Goal: Answer question/provide support: Share knowledge or assist other users

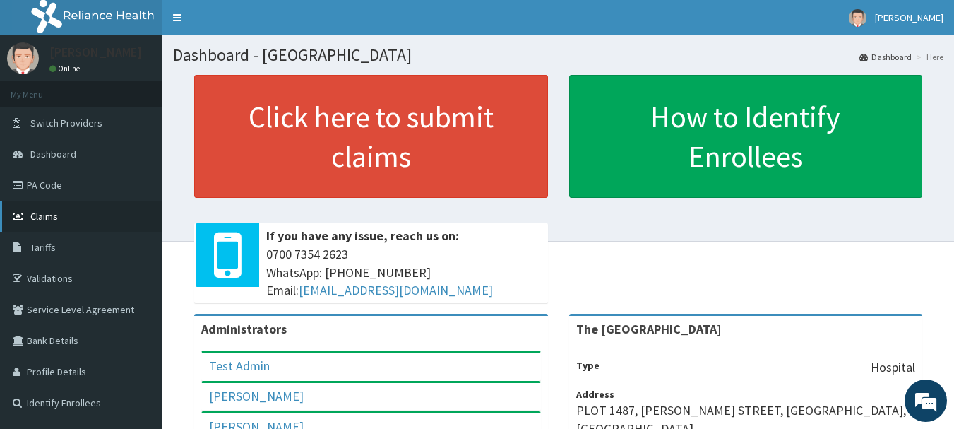
click at [30, 215] on span "Claims" at bounding box center [44, 216] width 28 height 13
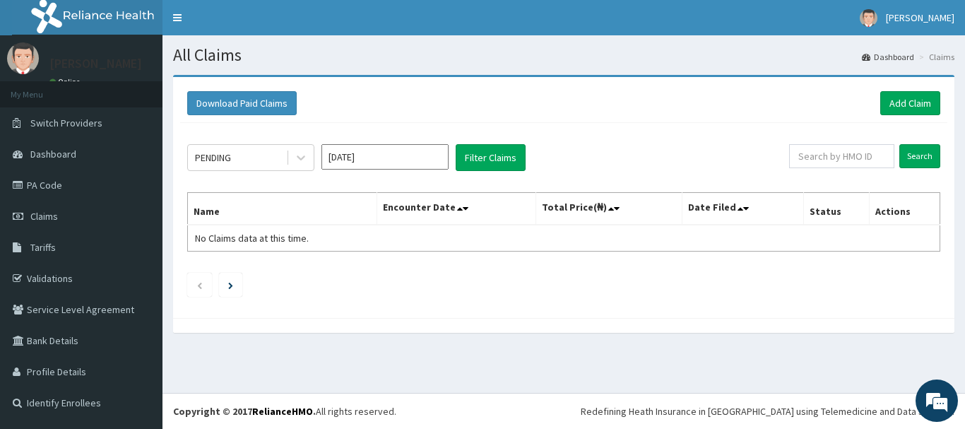
click at [432, 158] on input "[DATE]" at bounding box center [384, 156] width 127 height 25
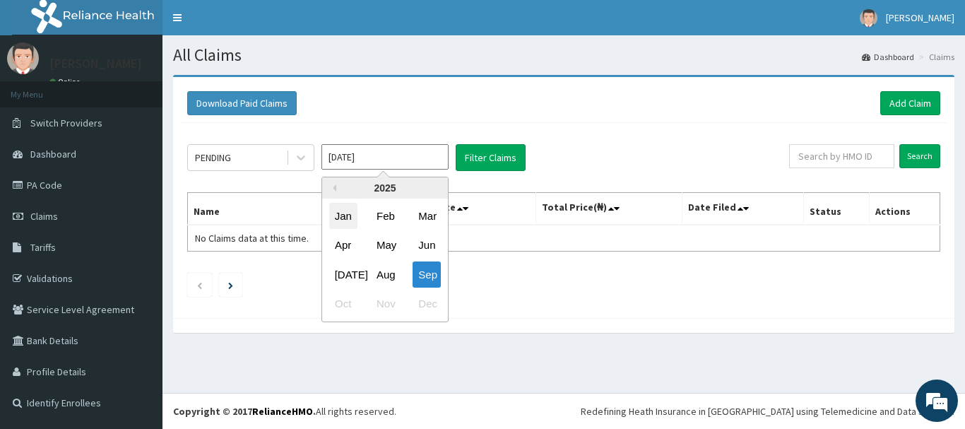
click at [342, 218] on div "Jan" at bounding box center [343, 216] width 28 height 26
type input "Jan 2025"
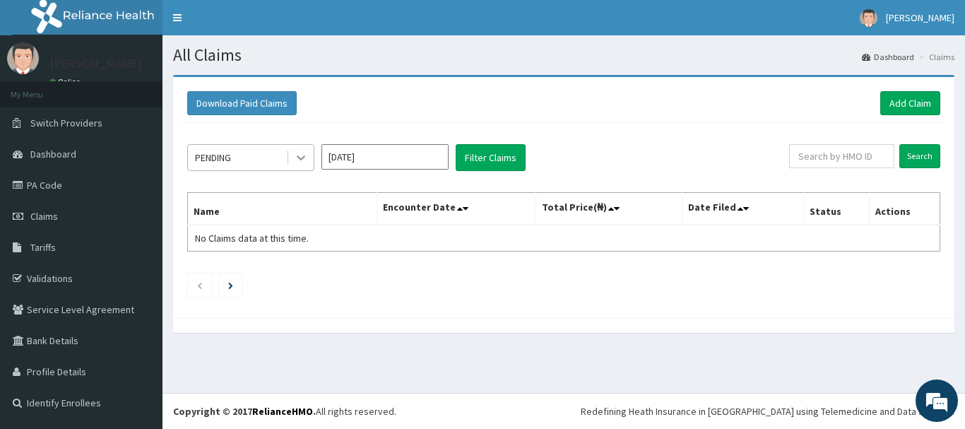
click at [300, 154] on icon at bounding box center [301, 157] width 14 height 14
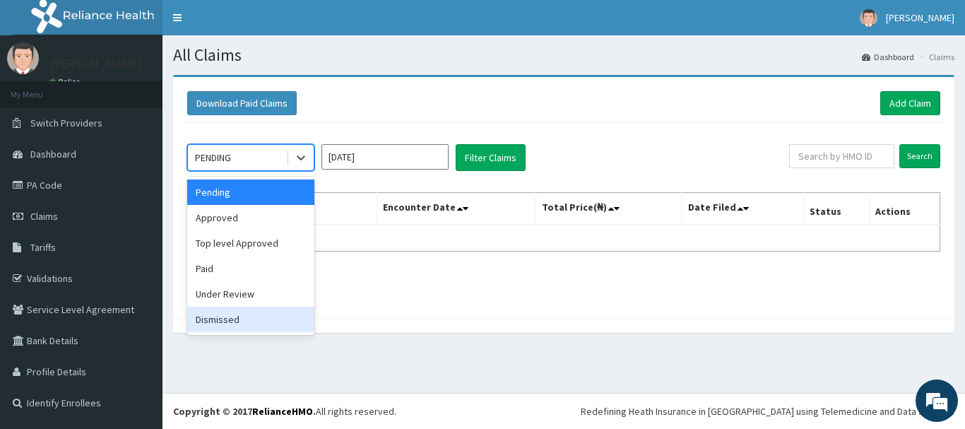
click at [217, 321] on div "Dismissed" at bounding box center [250, 318] width 127 height 25
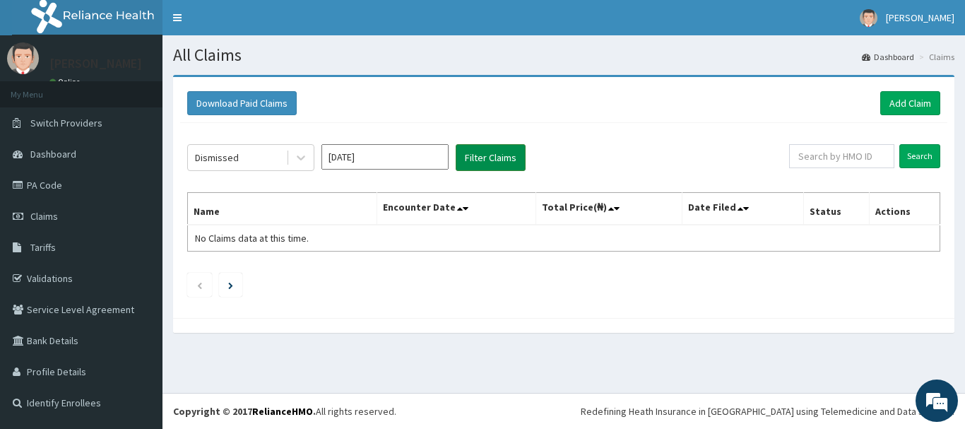
click at [469, 154] on button "Filter Claims" at bounding box center [490, 157] width 70 height 27
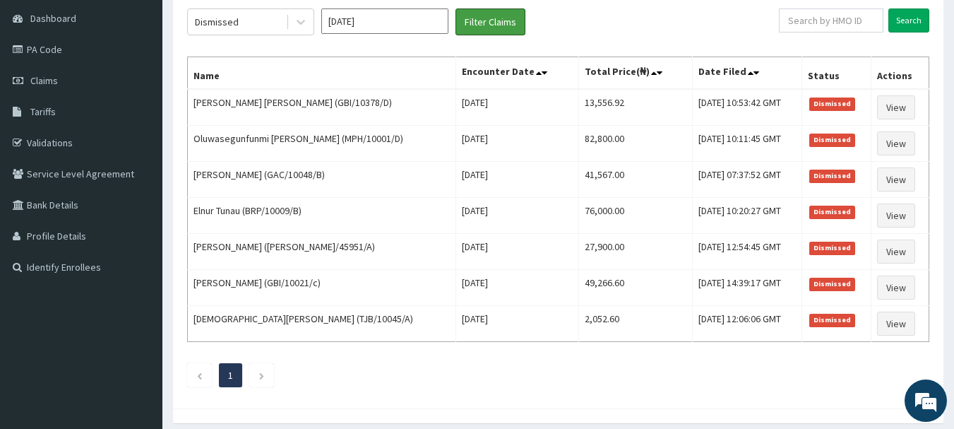
scroll to position [141, 0]
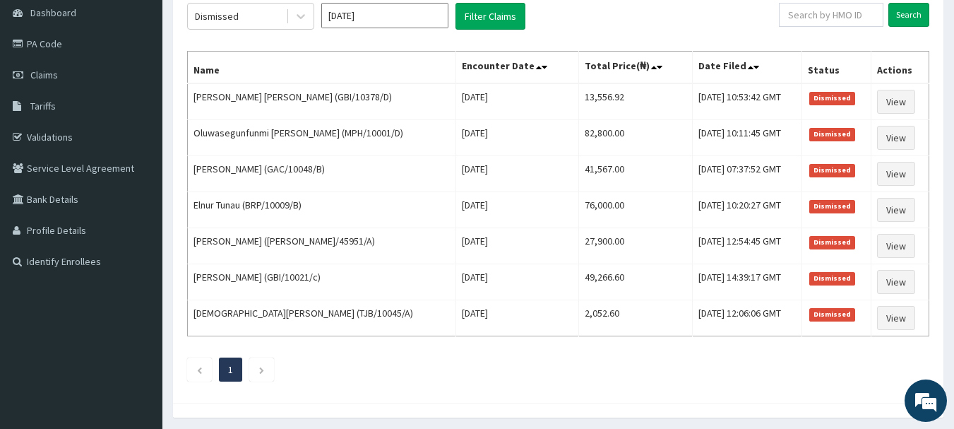
drag, startPoint x: 602, startPoint y: 132, endPoint x: 196, endPoint y: 61, distance: 412.2
click at [196, 61] on th "Name" at bounding box center [322, 68] width 268 height 32
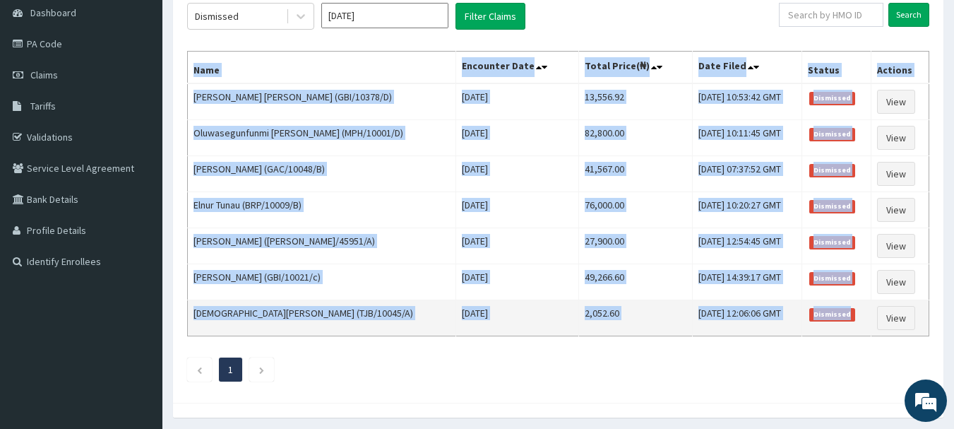
drag, startPoint x: 193, startPoint y: 61, endPoint x: 858, endPoint y: 325, distance: 715.5
click at [858, 325] on table "Name Encounter Date Total Price(₦) Date Filed Status Actions Abdul Gani Ibrahim…" at bounding box center [558, 193] width 742 height 285
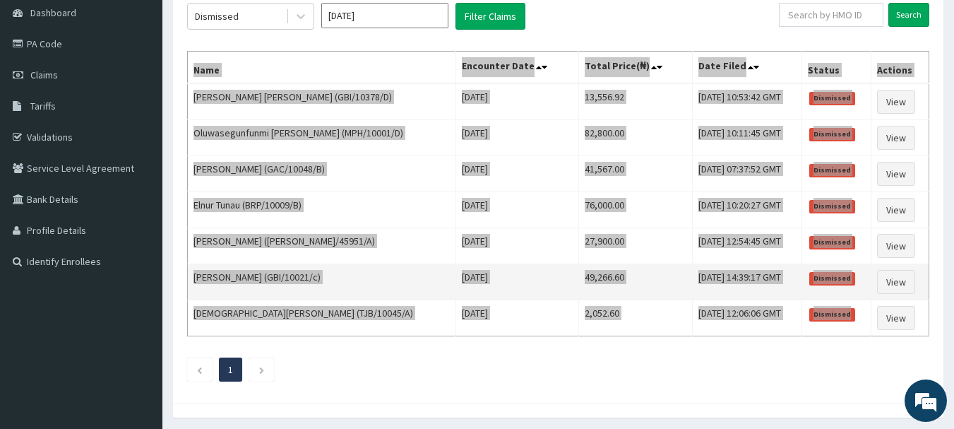
scroll to position [126, 0]
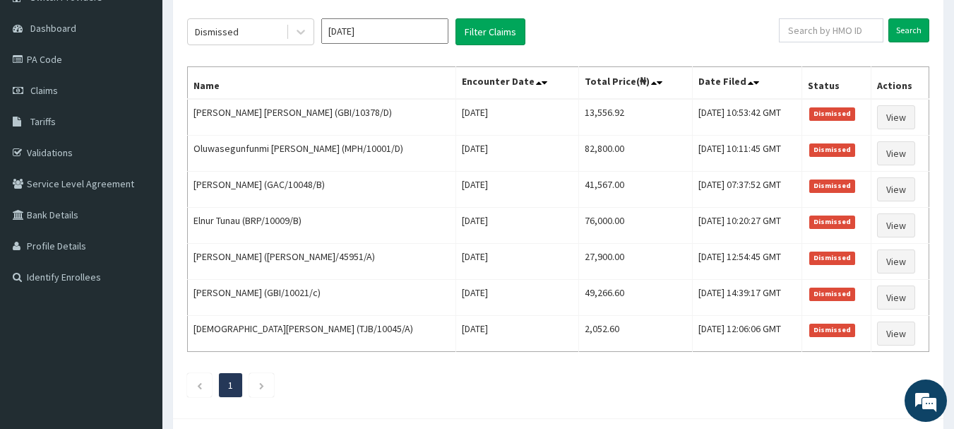
click at [510, 375] on ul "1" at bounding box center [558, 385] width 742 height 24
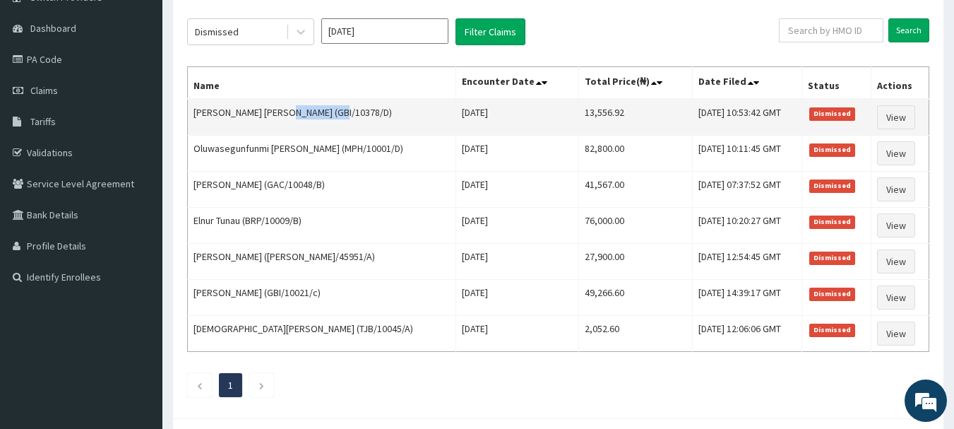
drag, startPoint x: 279, startPoint y: 112, endPoint x: 327, endPoint y: 112, distance: 48.0
click at [327, 112] on td "Abdul Gani Ibrahim (GBI/10378/D)" at bounding box center [322, 117] width 268 height 37
copy td "GBI/10378/D"
drag, startPoint x: 194, startPoint y: 113, endPoint x: 241, endPoint y: 112, distance: 46.6
click at [241, 112] on td "Abdul Gani Ibrahim (GBI/10378/D)" at bounding box center [322, 117] width 268 height 37
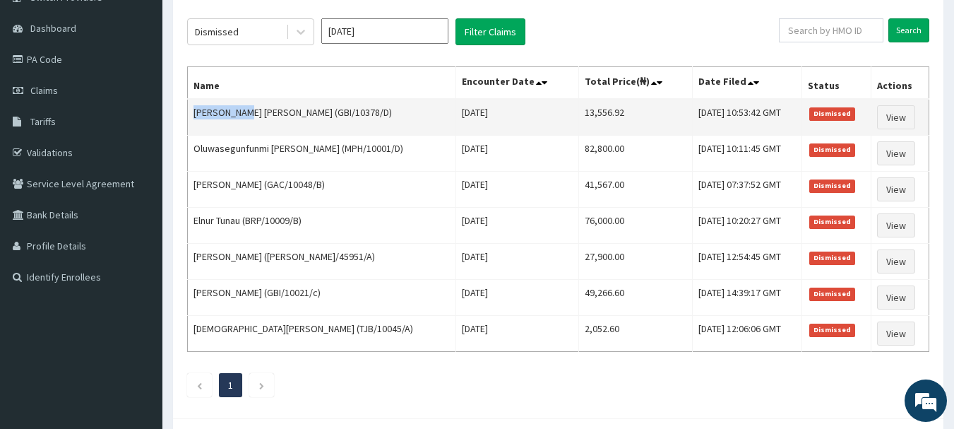
copy td "Abdul Gani"
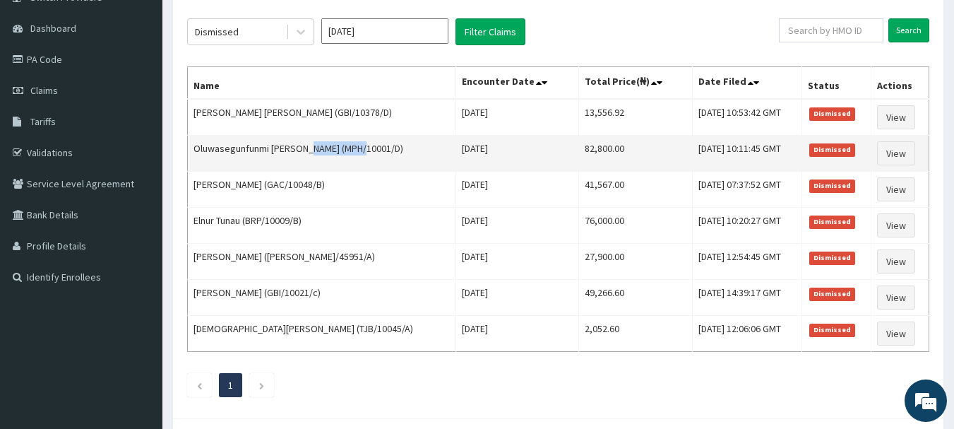
drag, startPoint x: 311, startPoint y: 148, endPoint x: 366, endPoint y: 145, distance: 54.4
click at [366, 145] on td "Oluwasegunfunmi Dawodu (MPH/10001/D)" at bounding box center [322, 154] width 268 height 36
copy td "MPH/10001/D"
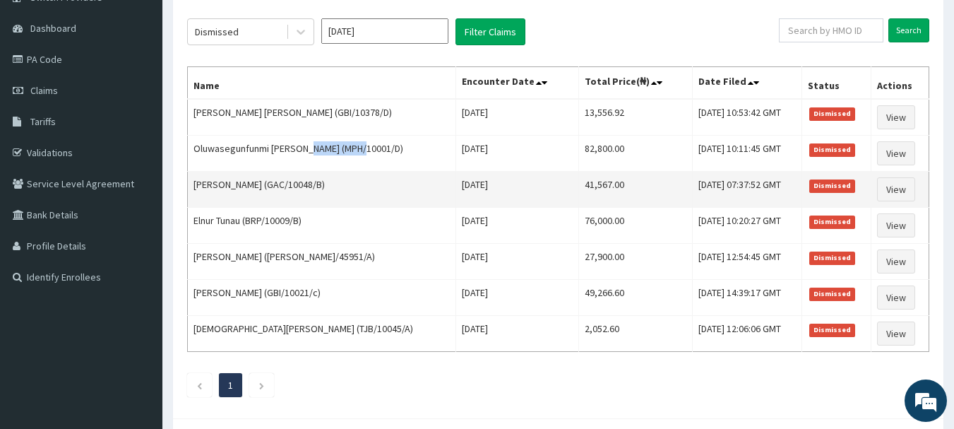
drag, startPoint x: 282, startPoint y: 184, endPoint x: 335, endPoint y: 186, distance: 53.7
click at [335, 187] on td "JOSHUA OGUNLEYE (GAC/10048/B)" at bounding box center [322, 190] width 268 height 36
copy td "GAC/10048/B"
click at [895, 191] on link "View" at bounding box center [896, 189] width 38 height 24
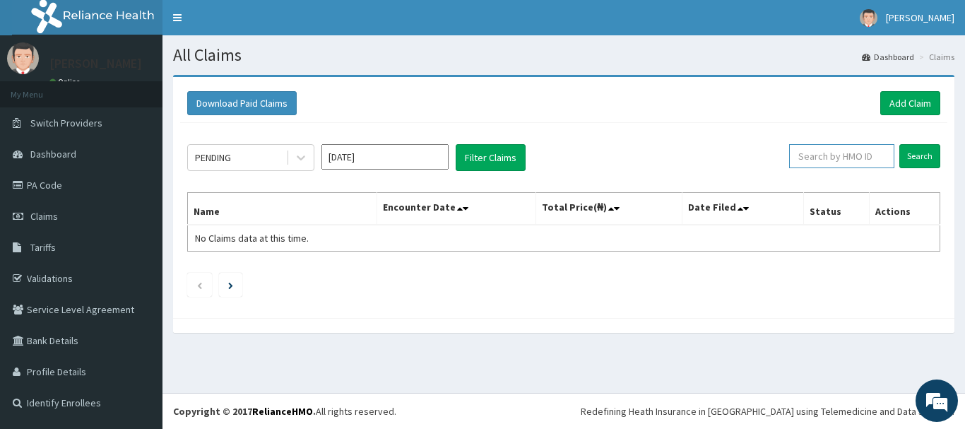
paste input "GBI/10378/D"
type input "GBI/10378/D"
click at [914, 156] on input "Search" at bounding box center [919, 156] width 41 height 24
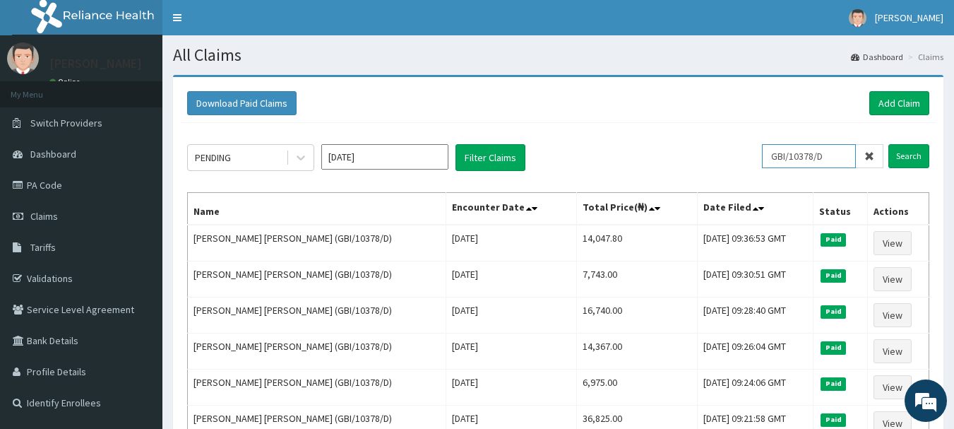
drag, startPoint x: 838, startPoint y: 156, endPoint x: 691, endPoint y: 135, distance: 148.4
click at [680, 145] on div "PENDING [DATE] Filter Claims GBI/10378/D Search" at bounding box center [558, 157] width 742 height 27
paste input "MPH/10001/D"
type input "MPH/10001/D"
click at [907, 153] on input "Search" at bounding box center [908, 156] width 41 height 24
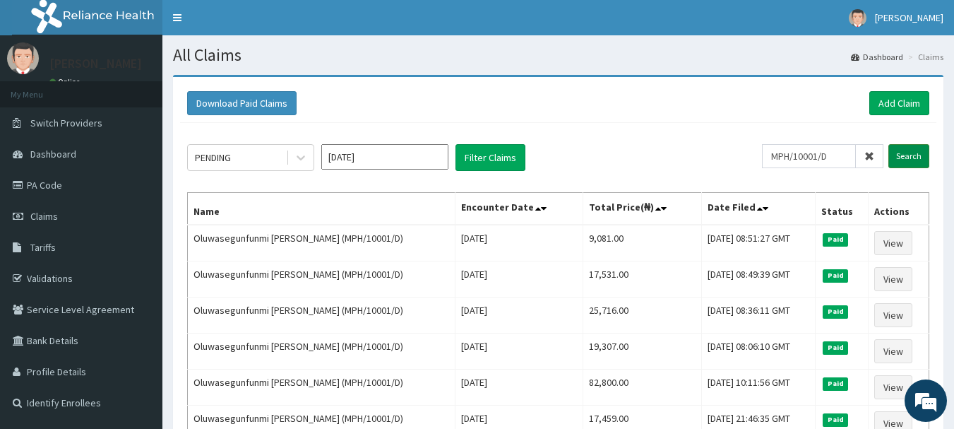
click at [907, 155] on input "Search" at bounding box center [908, 156] width 41 height 24
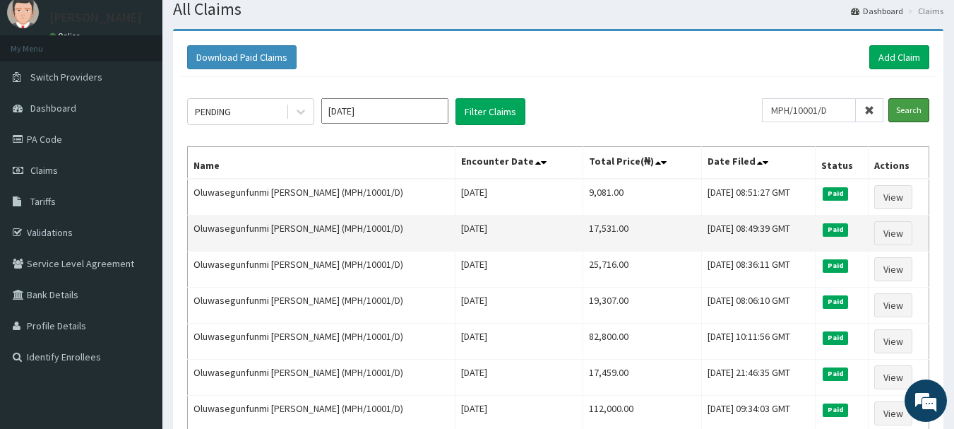
scroll to position [71, 0]
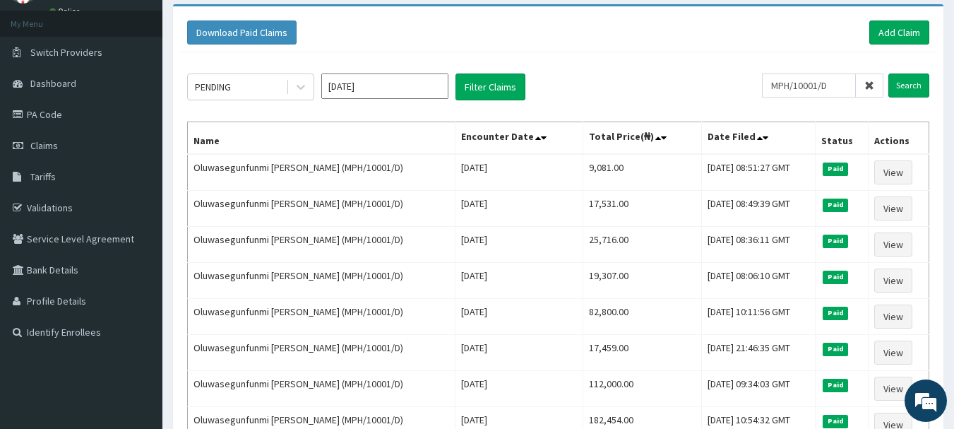
click at [867, 85] on icon at bounding box center [869, 86] width 10 height 10
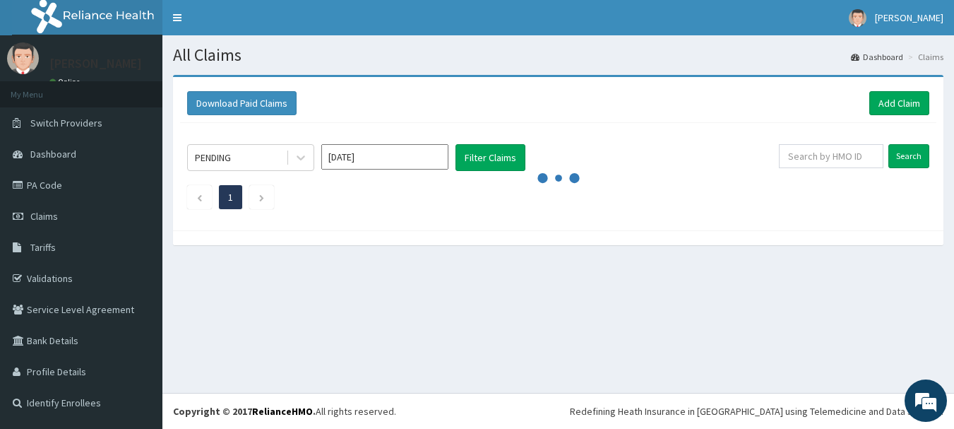
scroll to position [0, 0]
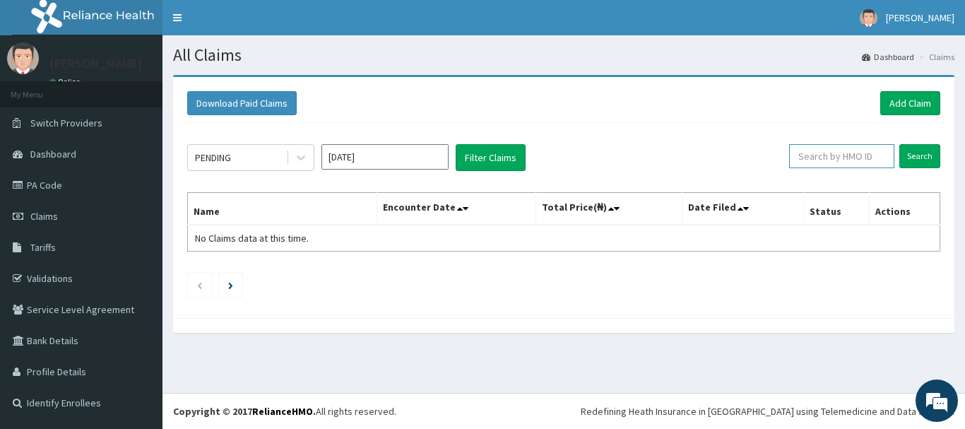
paste input "GAC/10048/B"
type input "GAC/10048/B"
click at [917, 157] on input "Search" at bounding box center [919, 156] width 41 height 24
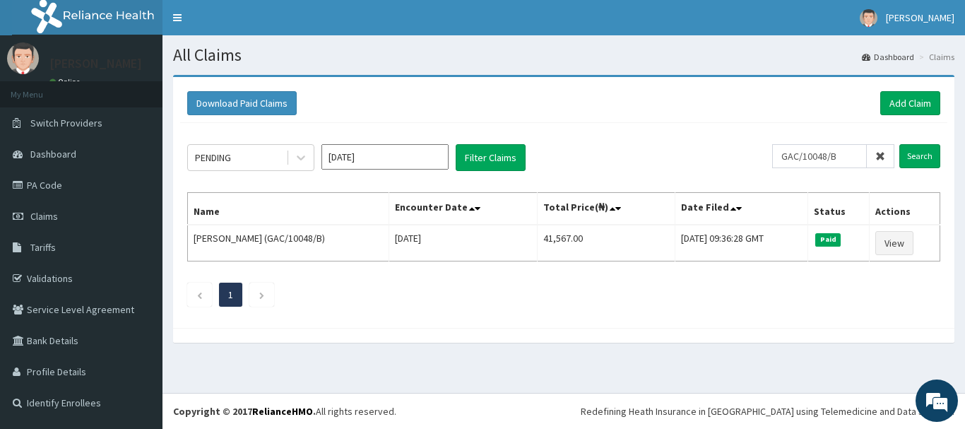
click at [882, 155] on icon at bounding box center [880, 156] width 10 height 10
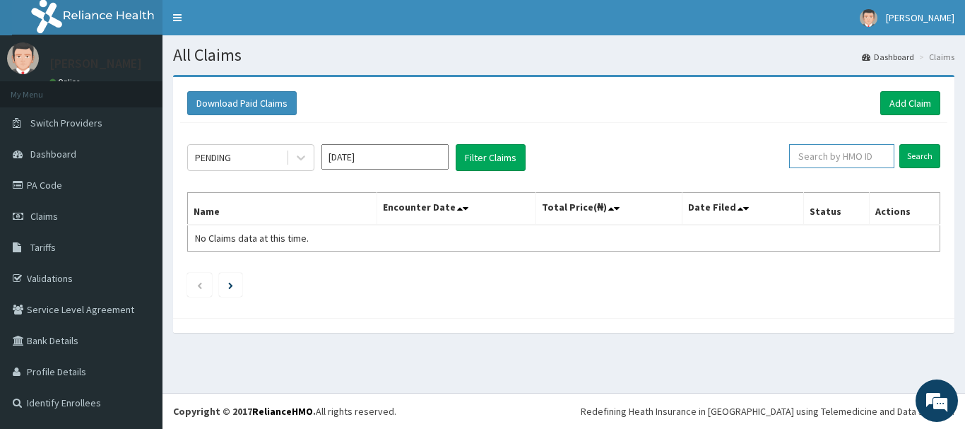
paste input "BRP/10009/B"
type input "BRP/10009/B"
click at [911, 157] on input "Search" at bounding box center [919, 156] width 41 height 24
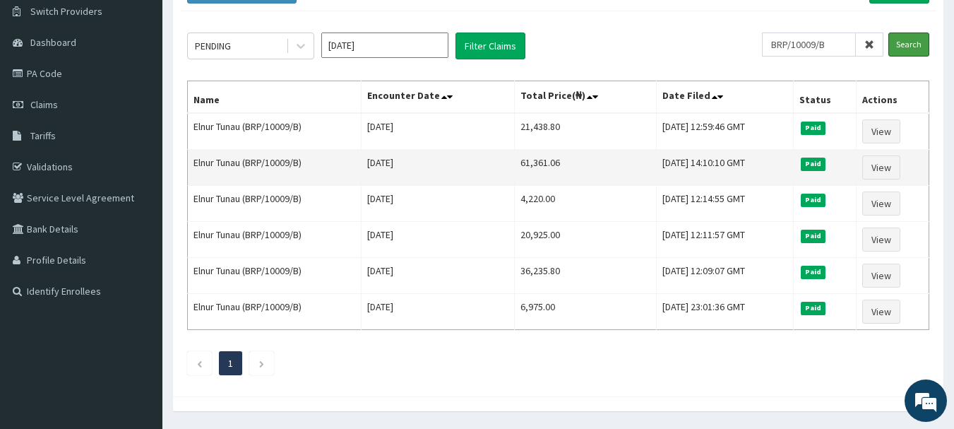
scroll to position [141, 0]
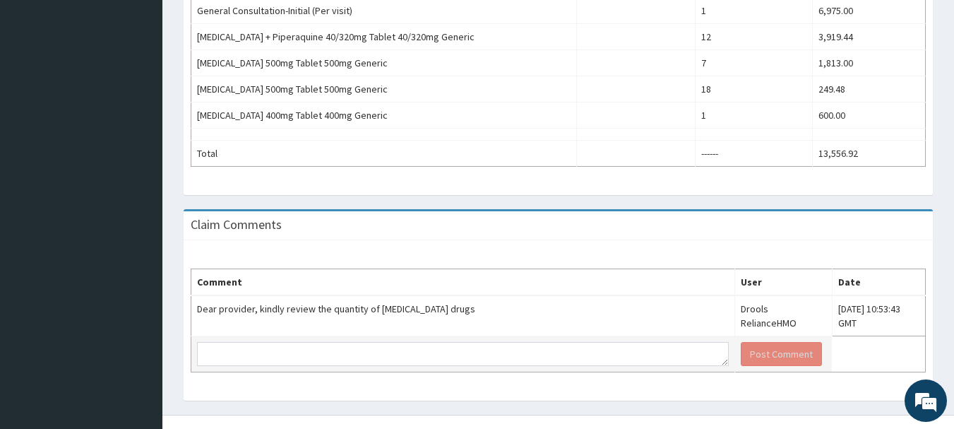
scroll to position [511, 0]
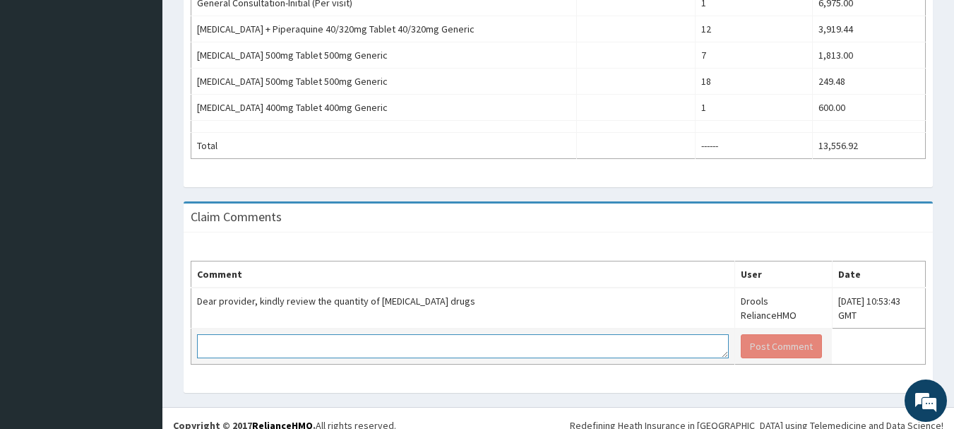
click at [203, 334] on textarea at bounding box center [463, 346] width 532 height 24
paste textarea "Dihydroartemisinin + Piperaquine [ (40/320mg Generic) 1 Tablet ONCE DAILY for 3…"
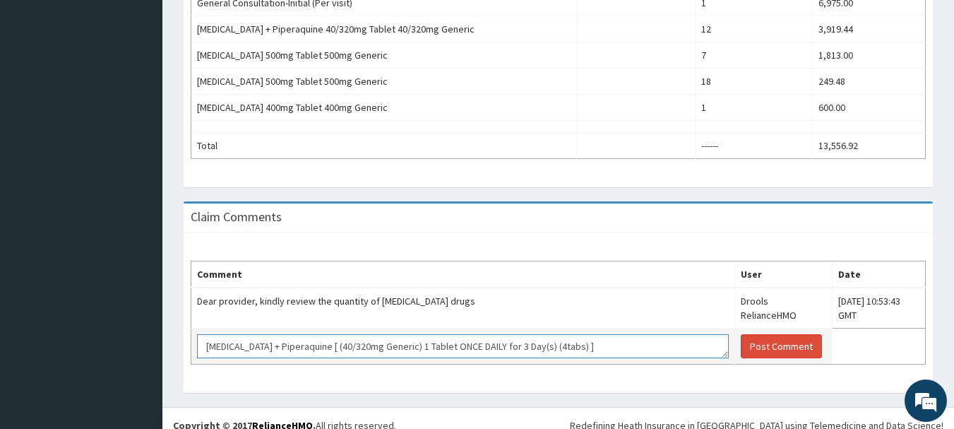
click at [439, 334] on textarea "Dihydroartemisinin + Piperaquine [ (40/320mg Generic) 1 Tablet ONCE DAILY for 3…" at bounding box center [463, 346] width 532 height 24
click at [606, 334] on textarea "Dihydroartemisinin + Piperaquine [ (40/320mg Generic) 4 Tablet ONCE DAILY for 3…" at bounding box center [463, 346] width 532 height 24
type textarea "Dihydroartemisinin + Piperaquine [ (40/320mg Generic) 4 Tablet ONCE DAILY for 3…"
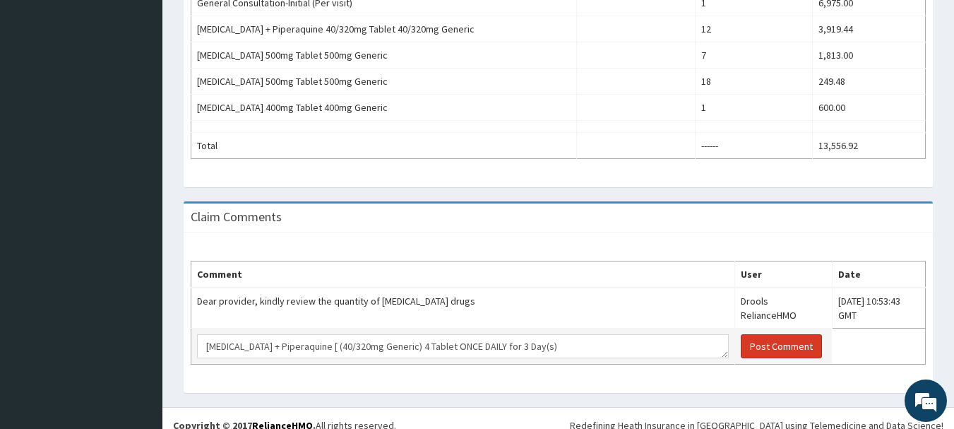
click at [741, 335] on button "Post Comment" at bounding box center [781, 346] width 81 height 24
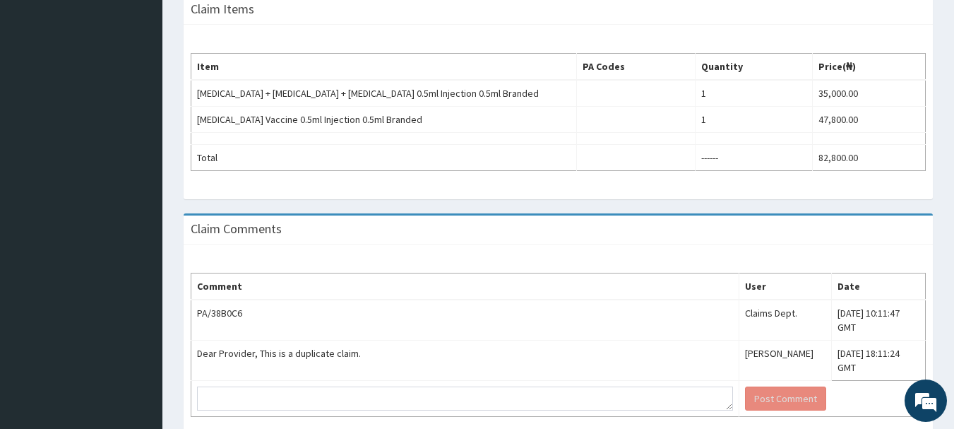
scroll to position [388, 0]
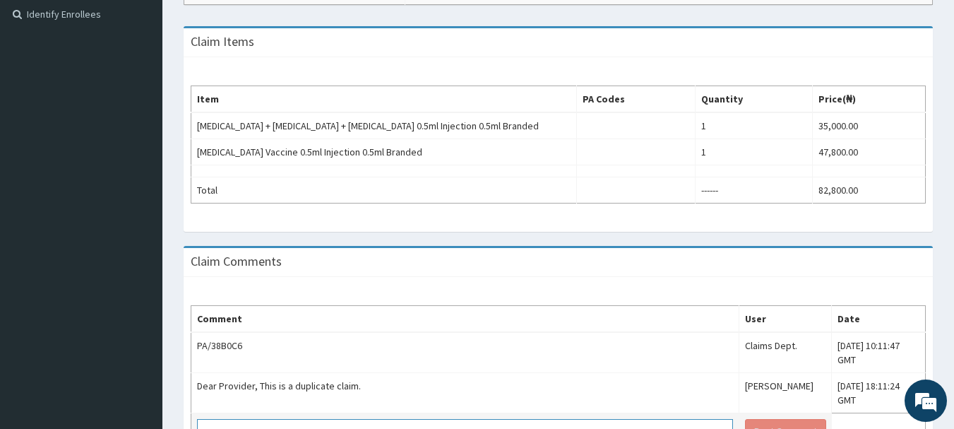
click at [260, 419] on textarea at bounding box center [465, 431] width 536 height 24
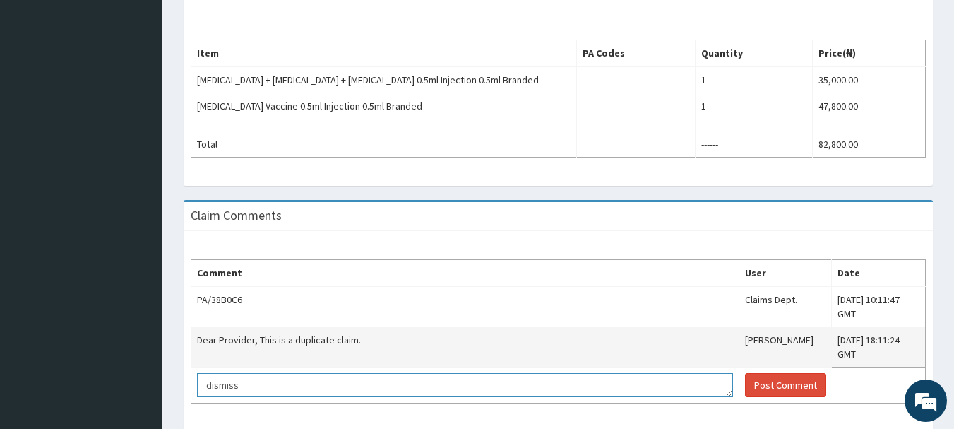
scroll to position [459, 0]
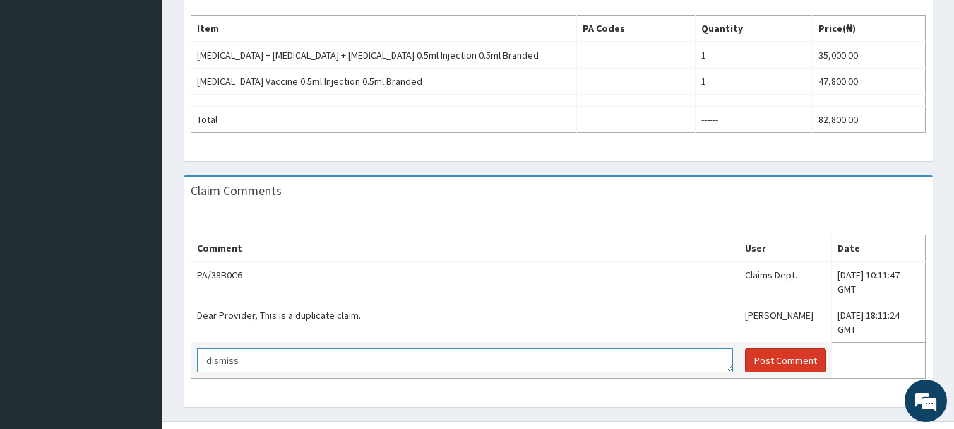
type textarea "dismiss"
click at [745, 348] on button "Post Comment" at bounding box center [785, 360] width 81 height 24
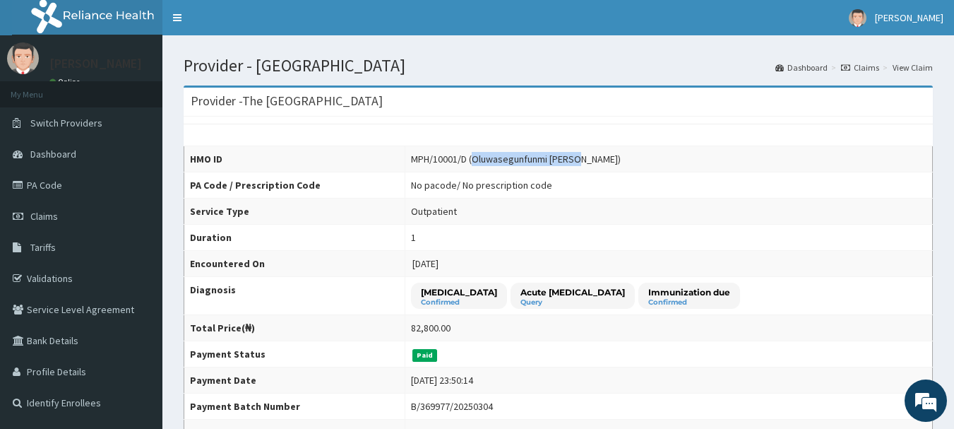
drag, startPoint x: 446, startPoint y: 160, endPoint x: 557, endPoint y: 159, distance: 110.9
click at [557, 159] on div "MPH/10001/D (Oluwasegunfunmi Dawodu)" at bounding box center [516, 159] width 210 height 14
copy div "Oluwasegunfunmi Dawodu"
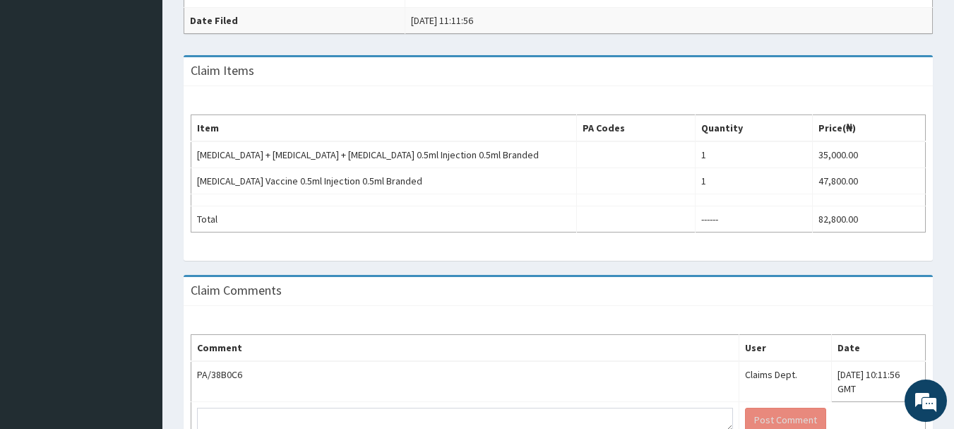
scroll to position [485, 0]
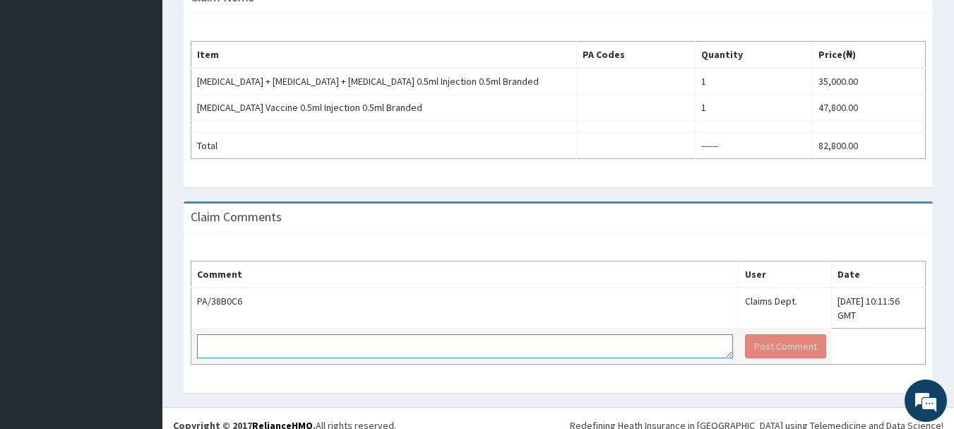
click at [256, 334] on textarea at bounding box center [465, 346] width 536 height 24
type textarea "dismiss"
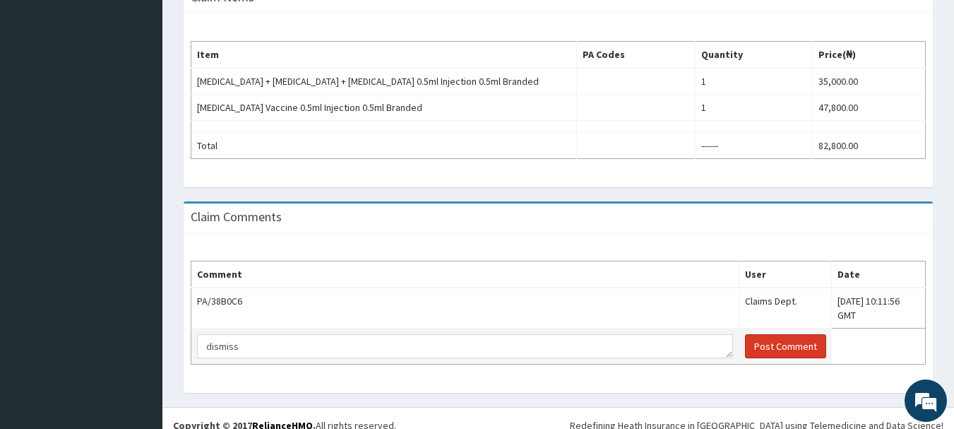
click at [745, 338] on button "Post Comment" at bounding box center [785, 346] width 81 height 24
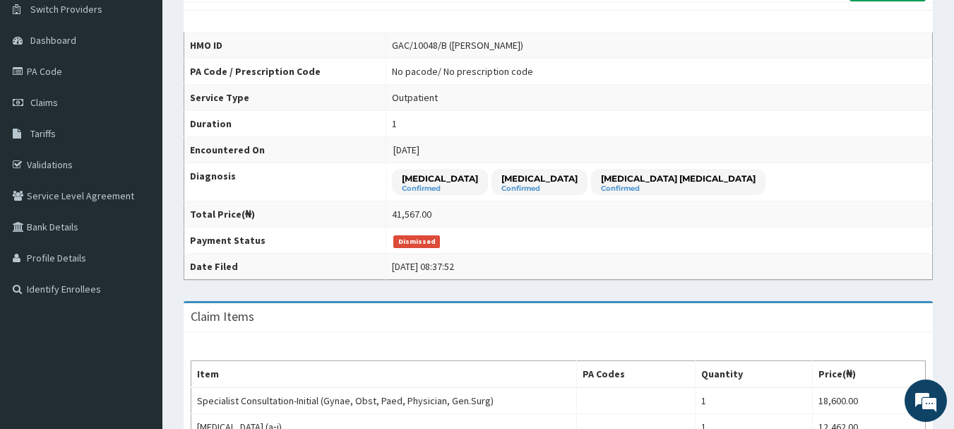
scroll to position [88, 0]
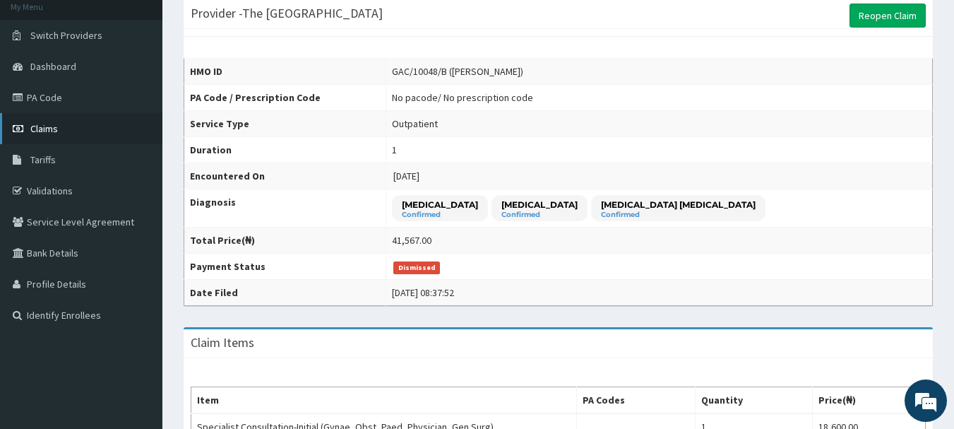
click at [50, 122] on span "Claims" at bounding box center [44, 128] width 28 height 13
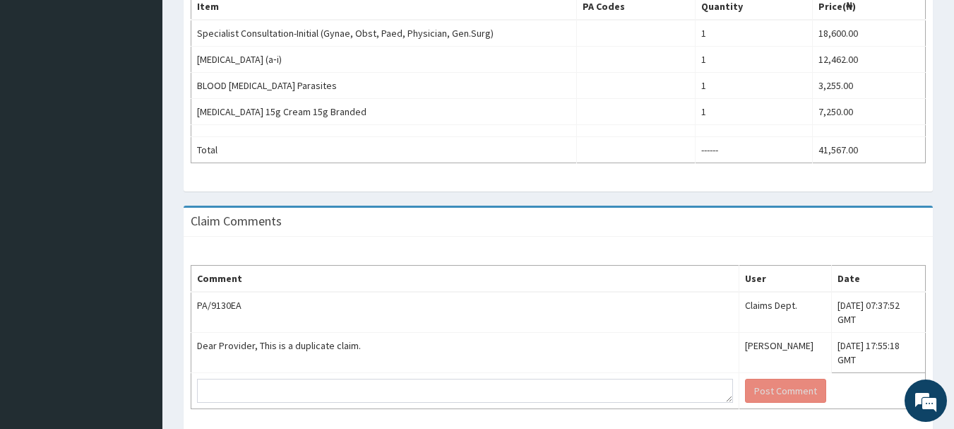
scroll to position [511, 0]
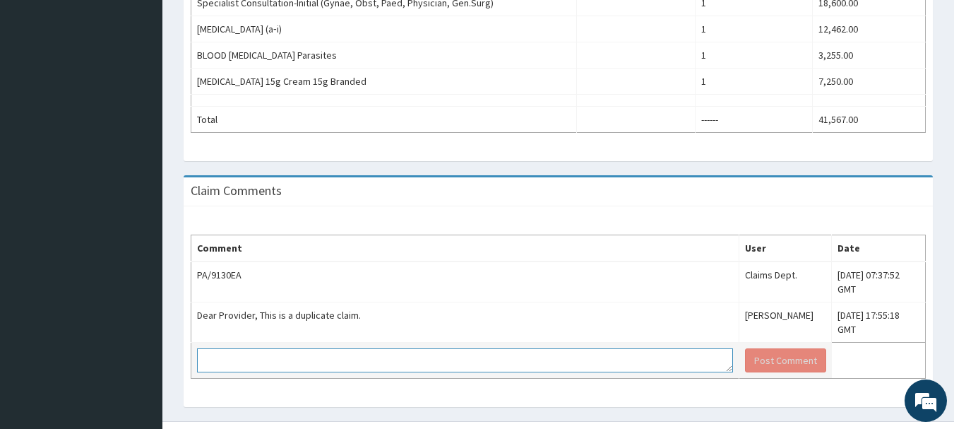
click at [243, 348] on textarea at bounding box center [465, 360] width 536 height 24
click at [220, 348] on textarea "dissmis" at bounding box center [465, 360] width 536 height 24
click at [241, 348] on textarea "dismis" at bounding box center [465, 360] width 536 height 24
type textarea "dismiss"
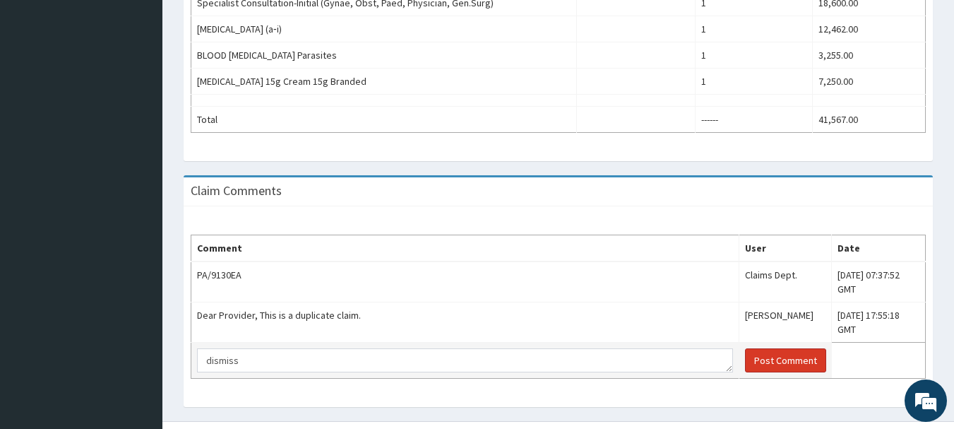
click at [745, 348] on button "Post Comment" at bounding box center [785, 360] width 81 height 24
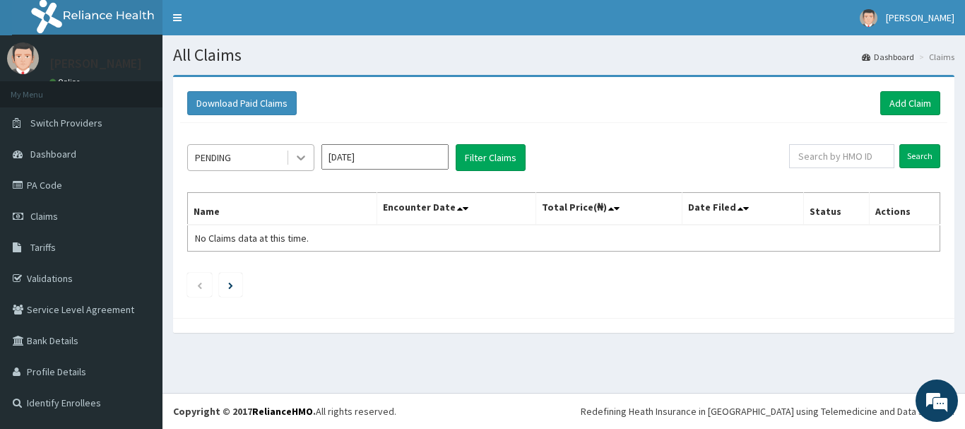
click at [304, 160] on icon at bounding box center [301, 157] width 14 height 14
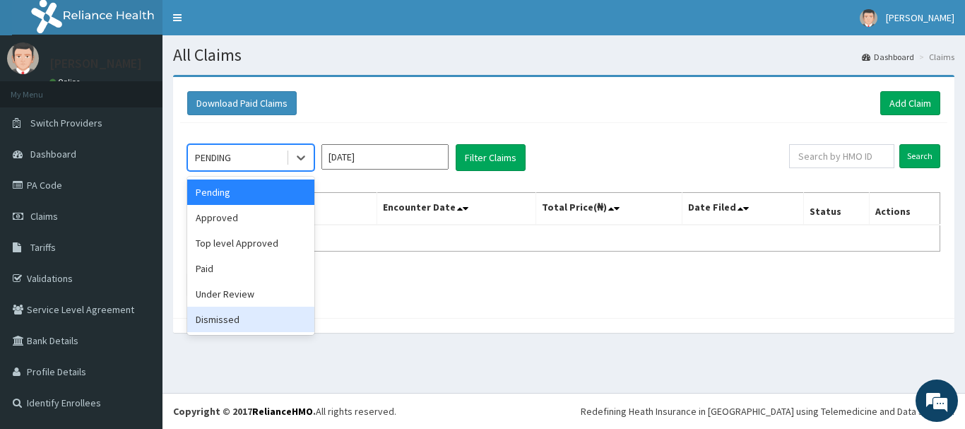
click at [228, 320] on div "Dismissed" at bounding box center [250, 318] width 127 height 25
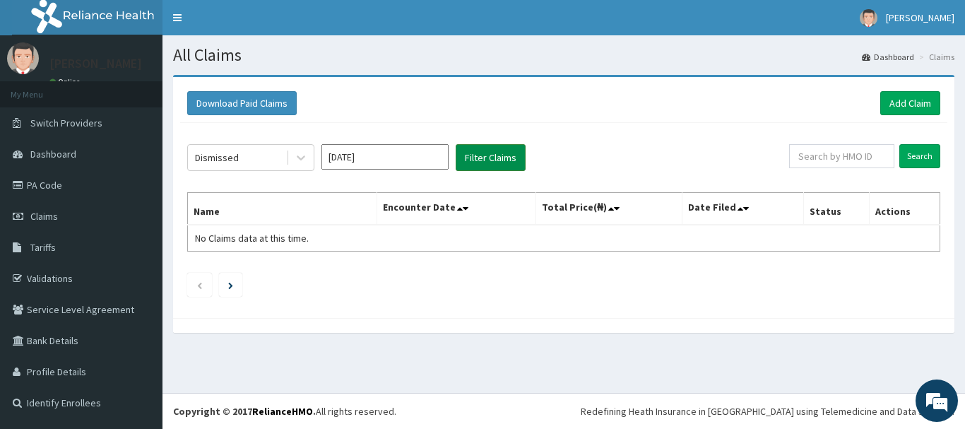
click at [479, 164] on button "Filter Claims" at bounding box center [490, 157] width 70 height 27
click at [488, 158] on button "Filter Claims" at bounding box center [490, 157] width 70 height 27
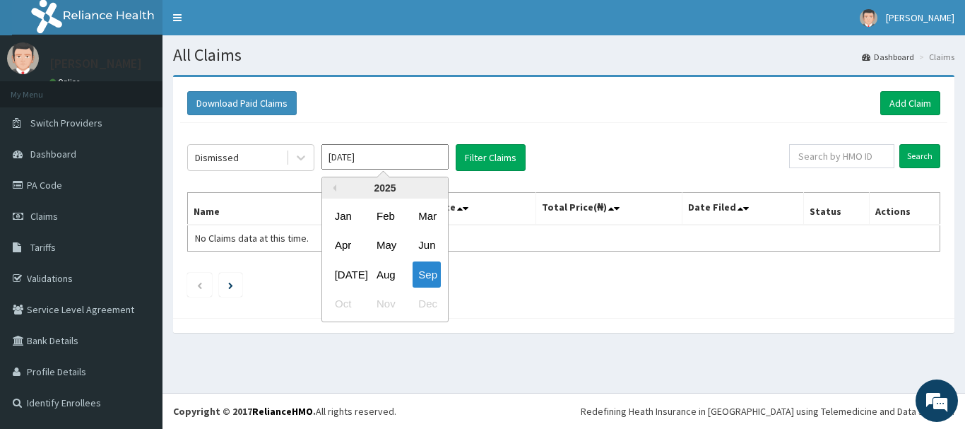
click at [419, 160] on input "[DATE]" at bounding box center [384, 156] width 127 height 25
click at [338, 218] on div "Jan" at bounding box center [343, 216] width 28 height 26
type input "Jan 2025"
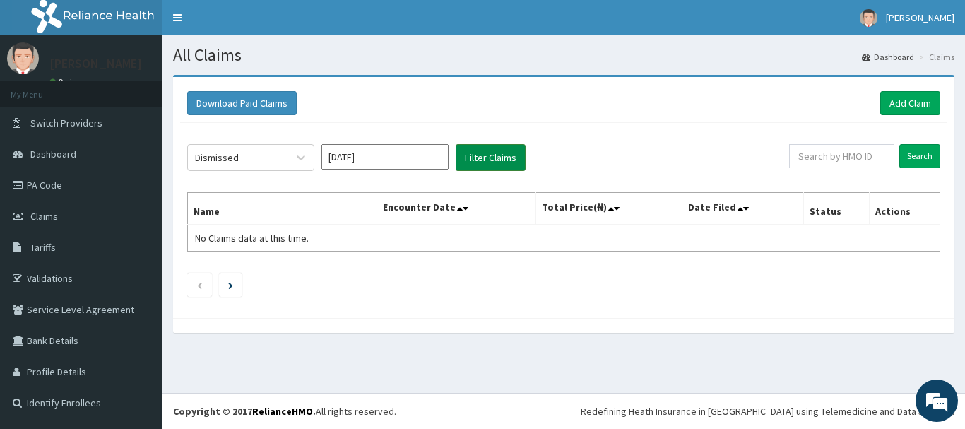
click at [478, 155] on button "Filter Claims" at bounding box center [490, 157] width 70 height 27
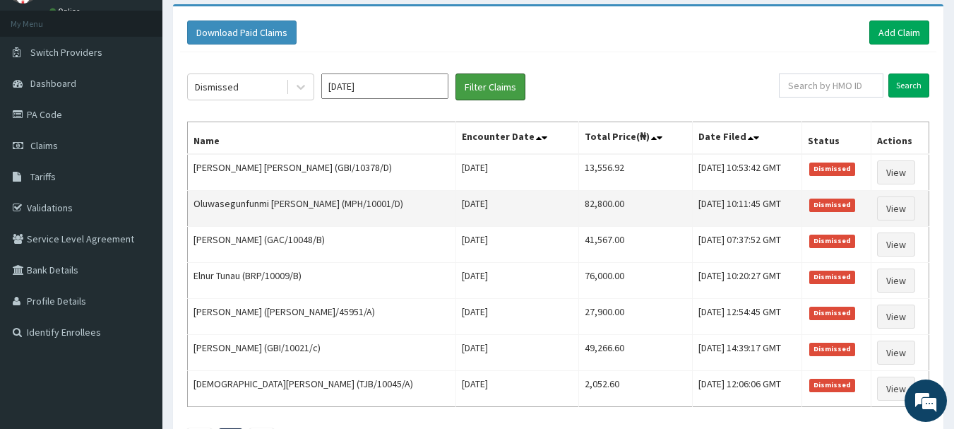
scroll to position [141, 0]
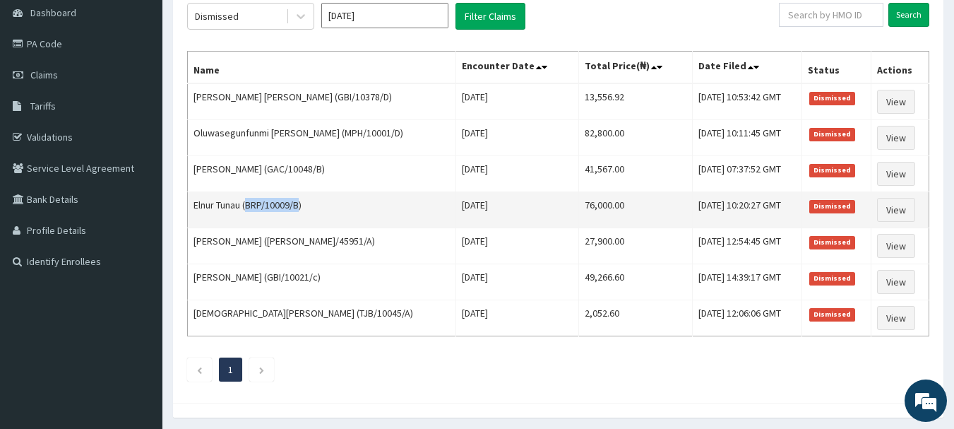
drag, startPoint x: 247, startPoint y: 203, endPoint x: 304, endPoint y: 205, distance: 56.5
click at [302, 205] on td "Elnur Tunau (BRP/10009/B)" at bounding box center [322, 210] width 268 height 36
copy td "BRP/10009/B"
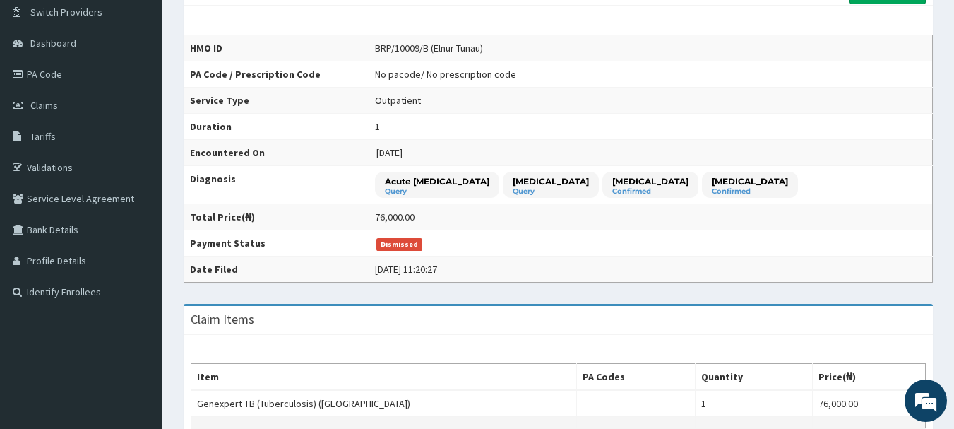
scroll to position [80, 0]
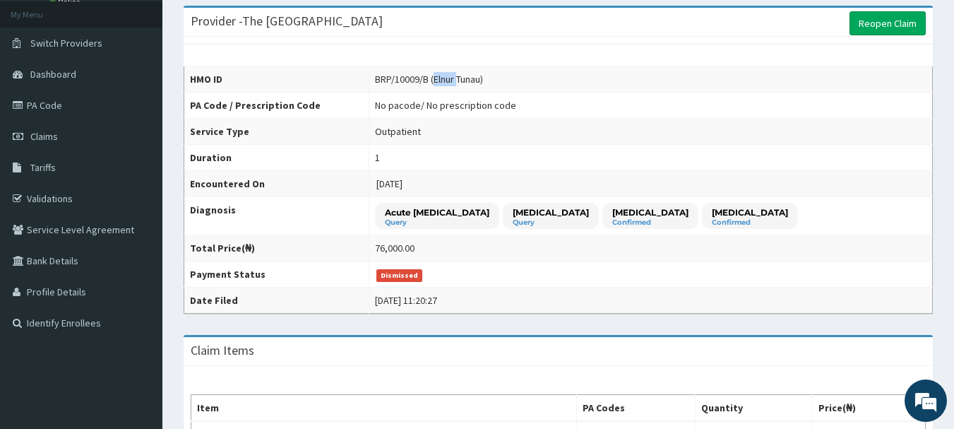
drag, startPoint x: 412, startPoint y: 78, endPoint x: 437, endPoint y: 77, distance: 24.7
click at [437, 77] on div "BRP/10009/B (Elnur Tunau)" at bounding box center [429, 79] width 108 height 14
copy div "Elnur"
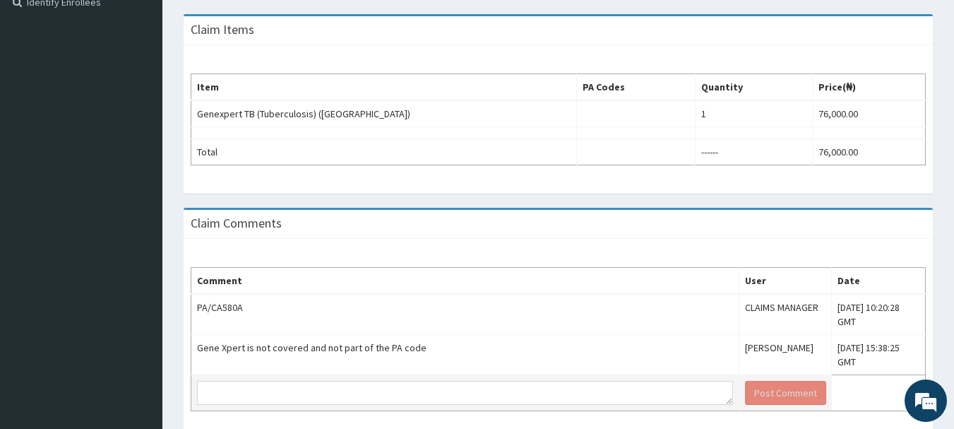
scroll to position [433, 0]
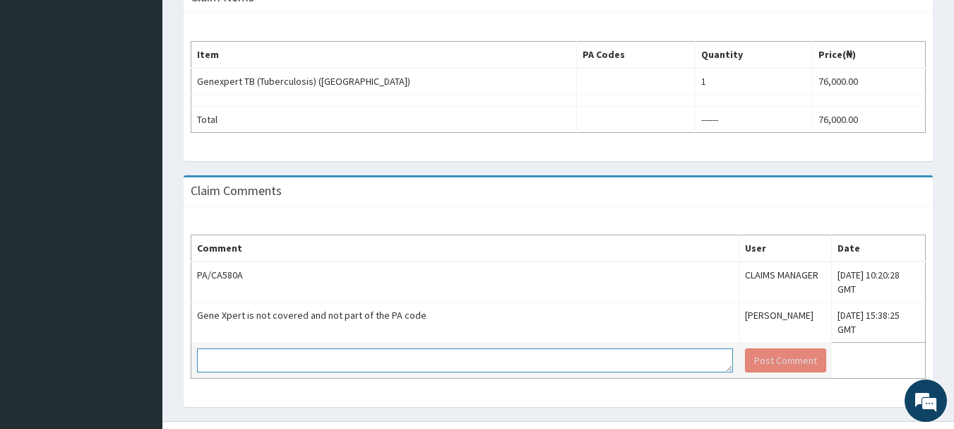
paste textarea "PA/CA580A"
click at [278, 348] on textarea "PA/CA580A" at bounding box center [465, 360] width 536 height 24
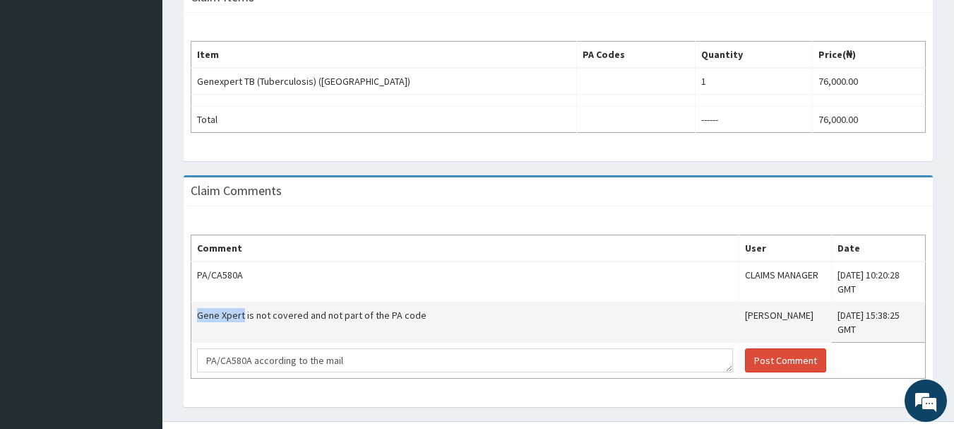
drag, startPoint x: 198, startPoint y: 303, endPoint x: 243, endPoint y: 301, distance: 44.5
click at [243, 302] on td "Gene Xpert is not covered and not part of the PA code" at bounding box center [465, 322] width 548 height 40
copy td "Gene Xpert"
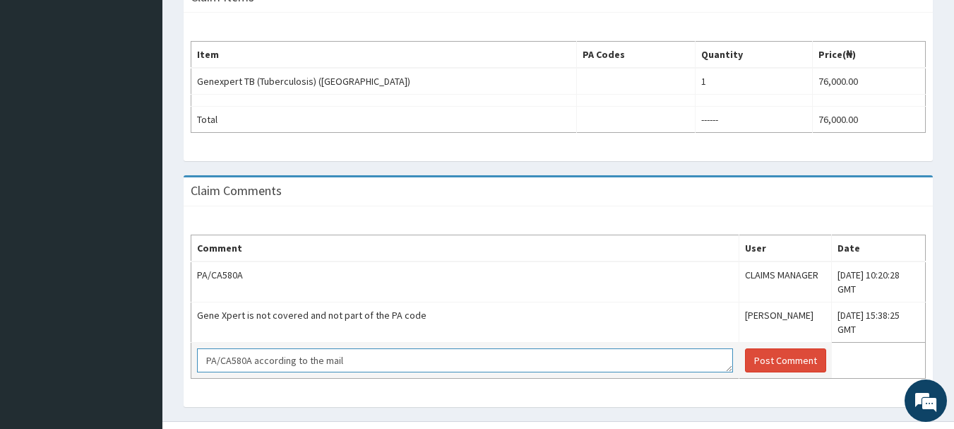
click at [371, 348] on textarea "PA/CA580A according to the mail" at bounding box center [465, 360] width 536 height 24
paste textarea "Gene Xpert"
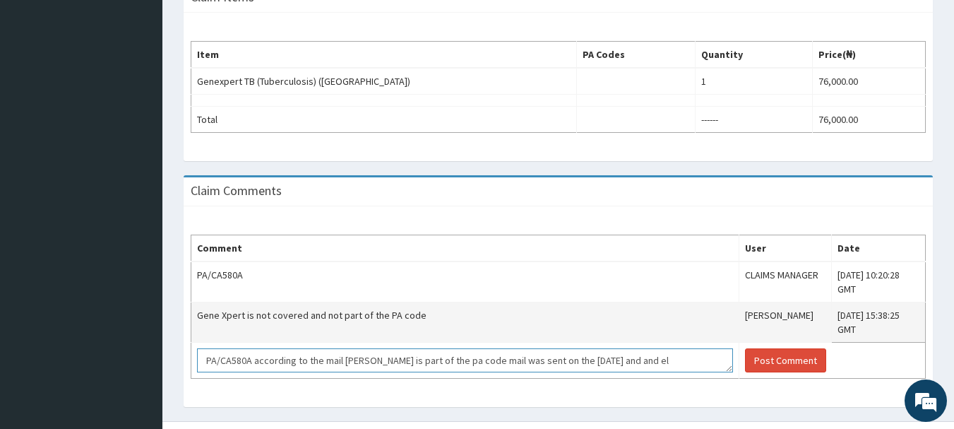
scroll to position [10, 0]
paste textarea "Eliz​​​​abeth"
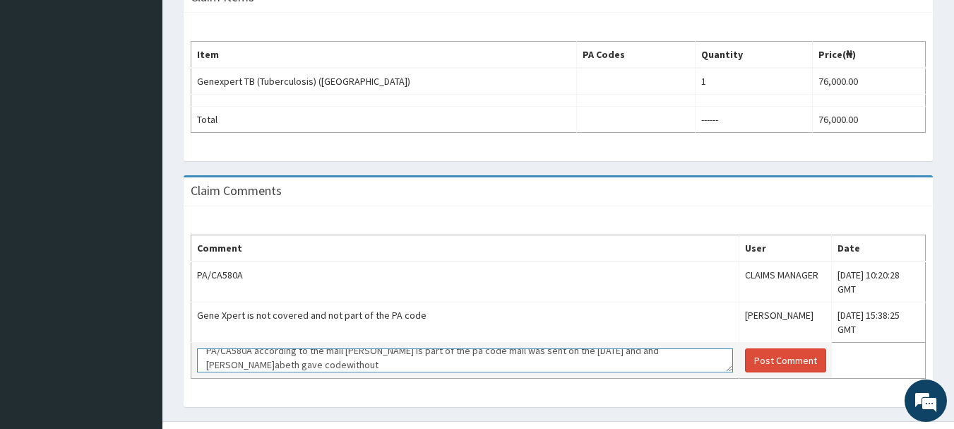
click at [304, 348] on textarea "PA/CA580A according to the mail Gene Xpert is part of the pa code mail was sent…" at bounding box center [465, 360] width 536 height 24
click at [340, 348] on textarea "PA/CA580A according to the mail Gene Xpert is part of the pa code mail was sent…" at bounding box center [465, 360] width 536 height 24
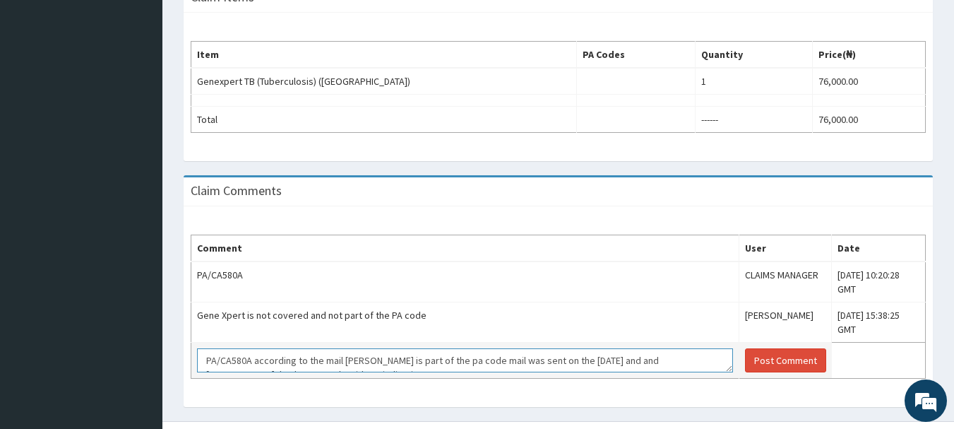
drag, startPoint x: 343, startPoint y: 323, endPoint x: 388, endPoint y: 330, distance: 45.7
click at [388, 348] on textarea "PA/CA580A according to the mail Gene Xpert is part of the pa code mail was sent…" at bounding box center [465, 360] width 536 height 24
click at [399, 348] on textarea "PA/CA580A according to the mail Gene Xpert is part of the pa code mail was sent…" at bounding box center [465, 360] width 536 height 24
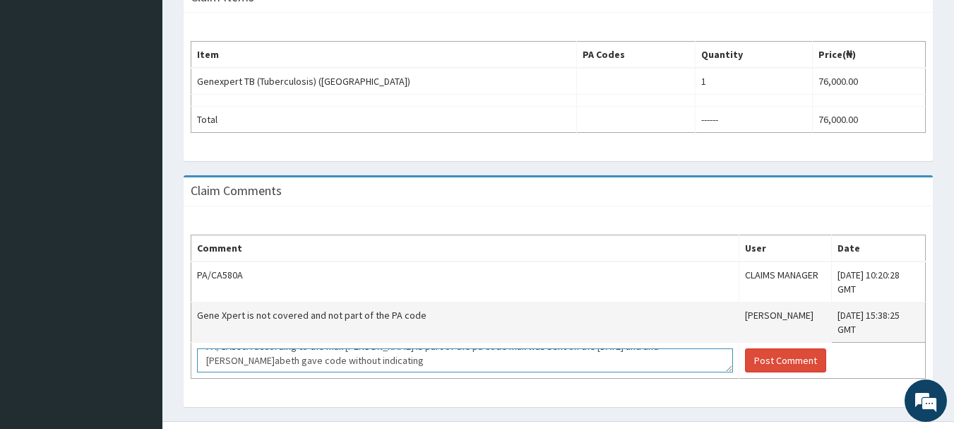
paste textarea "Gene Xpert"
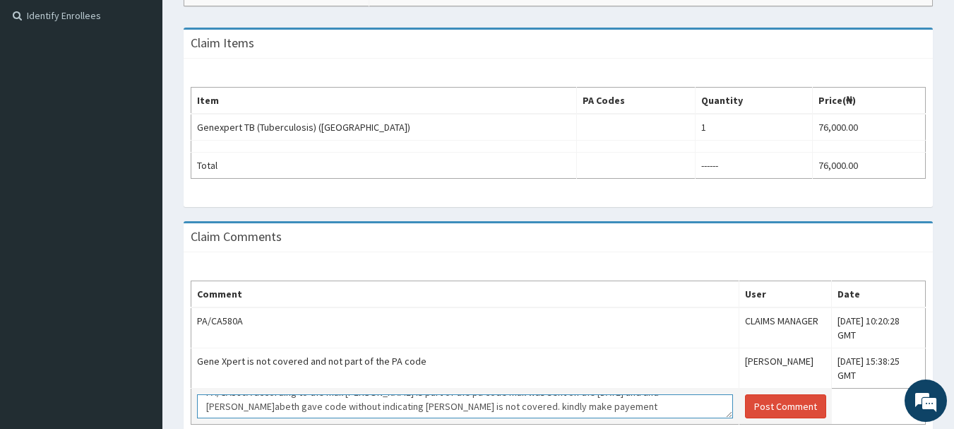
scroll to position [362, 0]
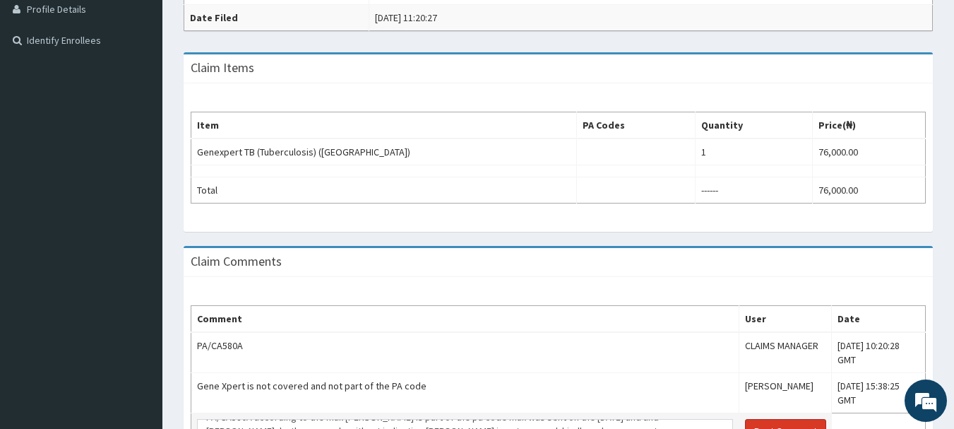
click at [745, 419] on button "Post Comment" at bounding box center [785, 431] width 81 height 24
click at [568, 419] on textarea "PA/CA580A according to the mail Gene Xpert is part of the pa code mail was sent…" at bounding box center [465, 431] width 536 height 24
type textarea "PA/CA580A according to the mail Gene Xpert is part of the pa code mail was sent…"
click at [745, 419] on button "Post Comment" at bounding box center [785, 431] width 81 height 24
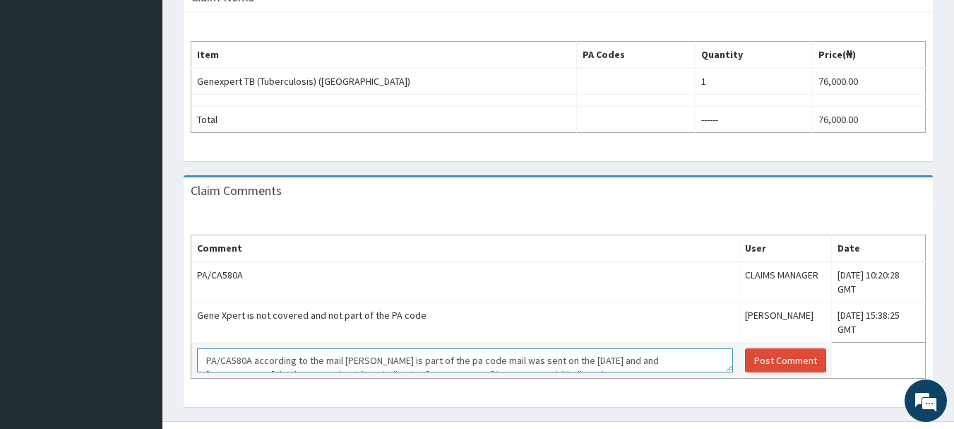
scroll to position [14, 0]
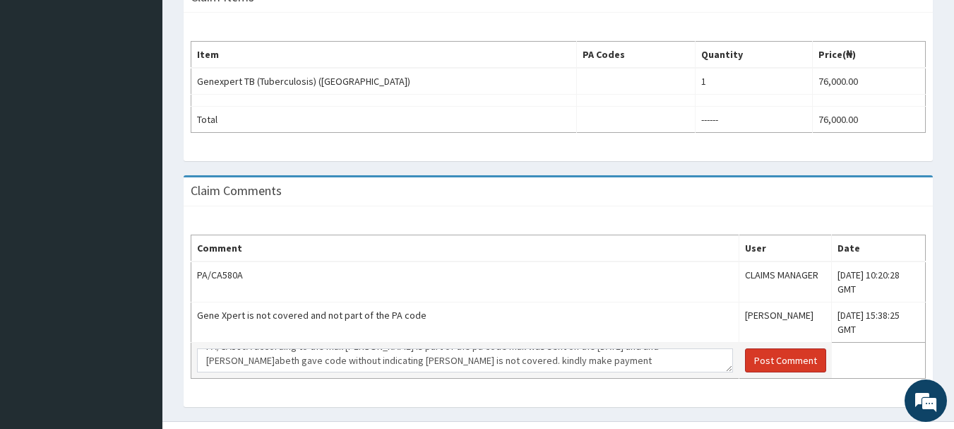
click at [745, 348] on button "Post Comment" at bounding box center [785, 360] width 81 height 24
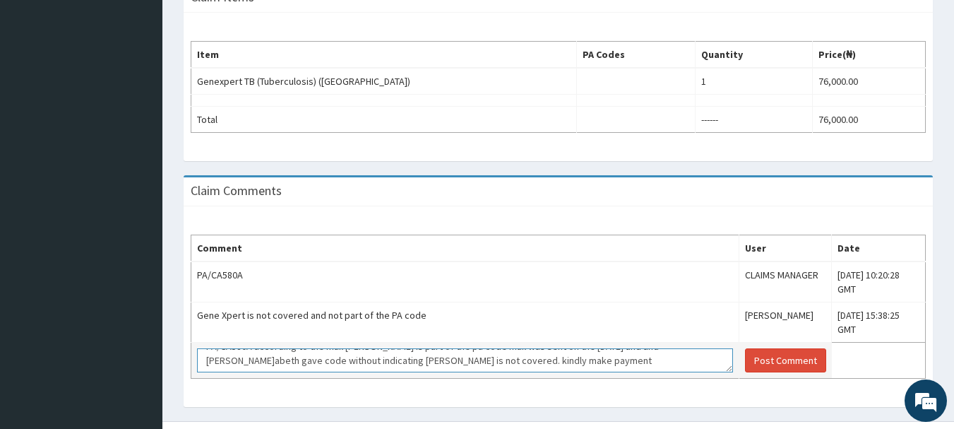
scroll to position [0, 0]
drag, startPoint x: 593, startPoint y: 335, endPoint x: 238, endPoint y: 328, distance: 355.3
click at [217, 348] on textarea "PA/CA580A according to the mail Gene Xpert is part of the pa code mail was sent…" at bounding box center [465, 360] width 536 height 24
drag, startPoint x: 238, startPoint y: 328, endPoint x: 200, endPoint y: 333, distance: 38.4
click at [200, 348] on textarea "PA/CA580A according to the mail Gene Xpert is part of the pa code mail was sent…" at bounding box center [465, 360] width 536 height 24
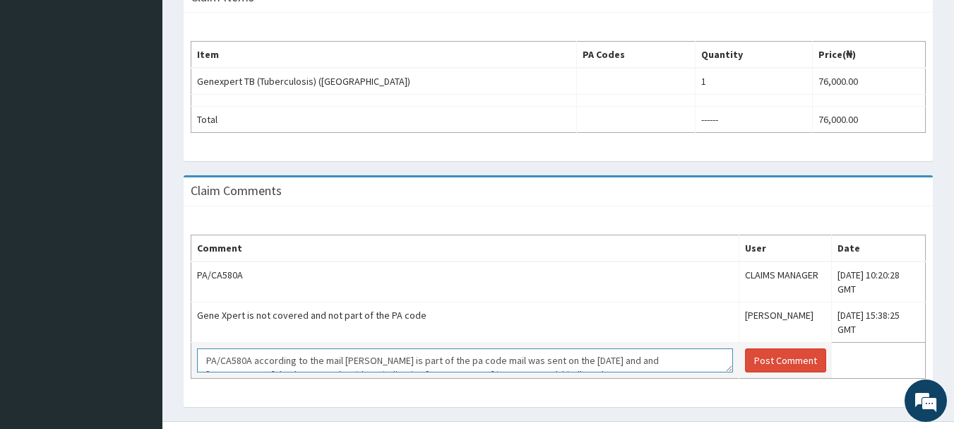
scroll to position [14, 0]
drag, startPoint x: 205, startPoint y: 333, endPoint x: 628, endPoint y: 342, distance: 422.4
click at [628, 348] on textarea "PA/CA580A according to the mail Gene Xpert is part of the pa code mail was sent…" at bounding box center [465, 360] width 536 height 24
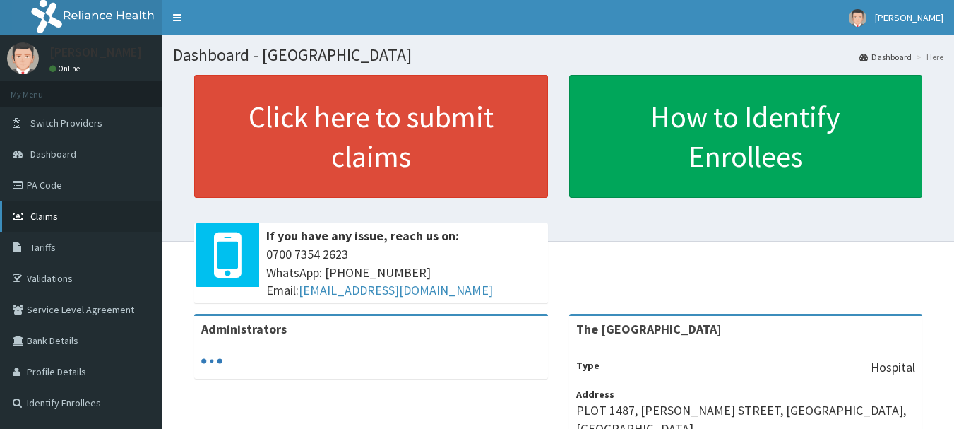
click at [44, 220] on span "Claims" at bounding box center [44, 216] width 28 height 13
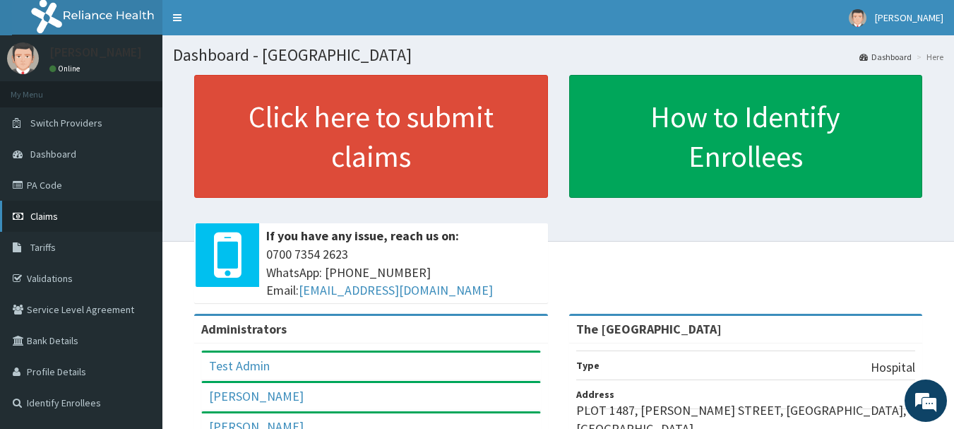
click at [42, 217] on span "Claims" at bounding box center [44, 216] width 28 height 13
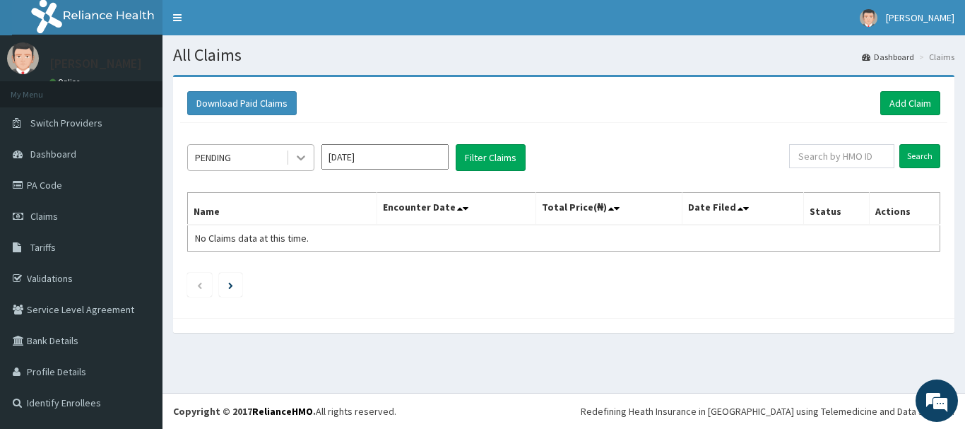
click at [303, 159] on icon at bounding box center [301, 157] width 14 height 14
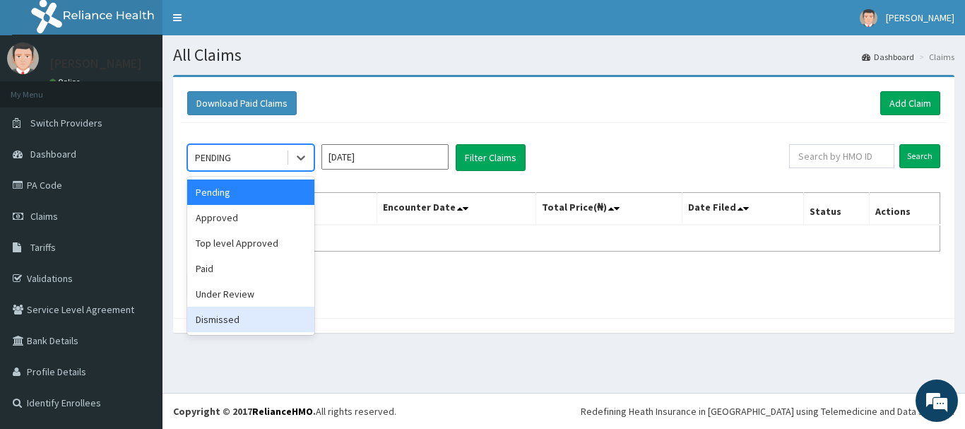
click at [206, 321] on div "Dismissed" at bounding box center [250, 318] width 127 height 25
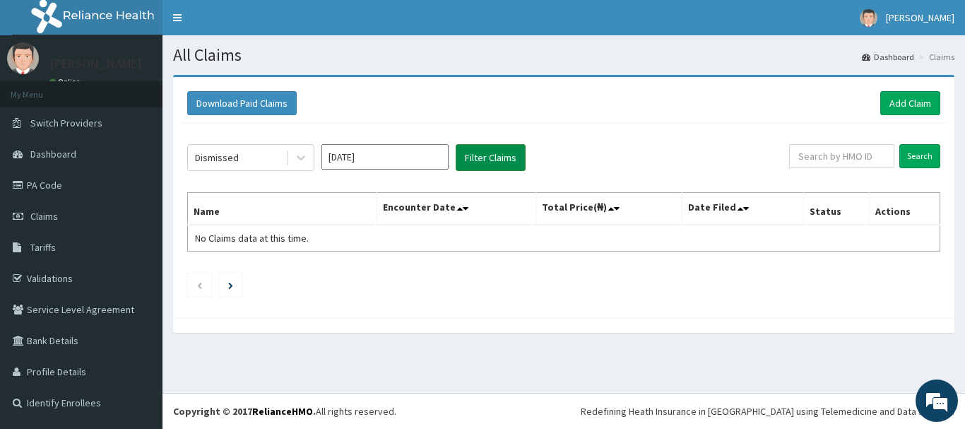
click at [475, 157] on button "Filter Claims" at bounding box center [490, 157] width 70 height 27
click at [422, 162] on input "[DATE]" at bounding box center [384, 156] width 127 height 25
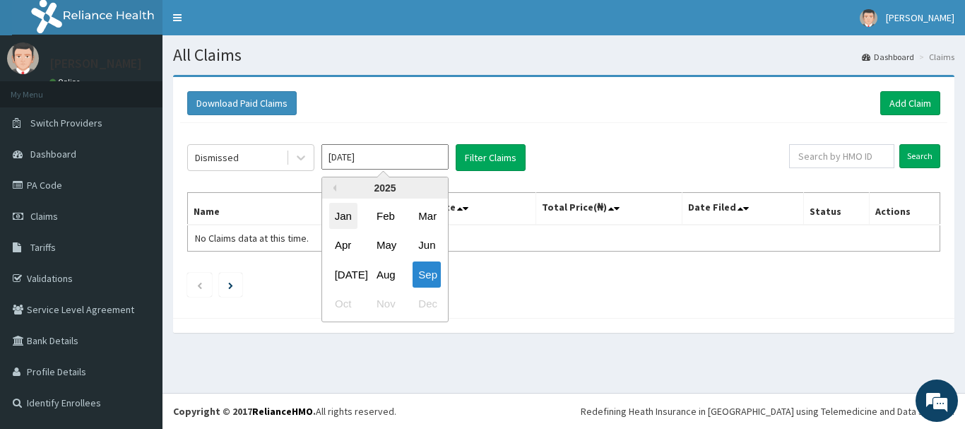
click at [345, 217] on div "Jan" at bounding box center [343, 216] width 28 height 26
type input "[DATE]"
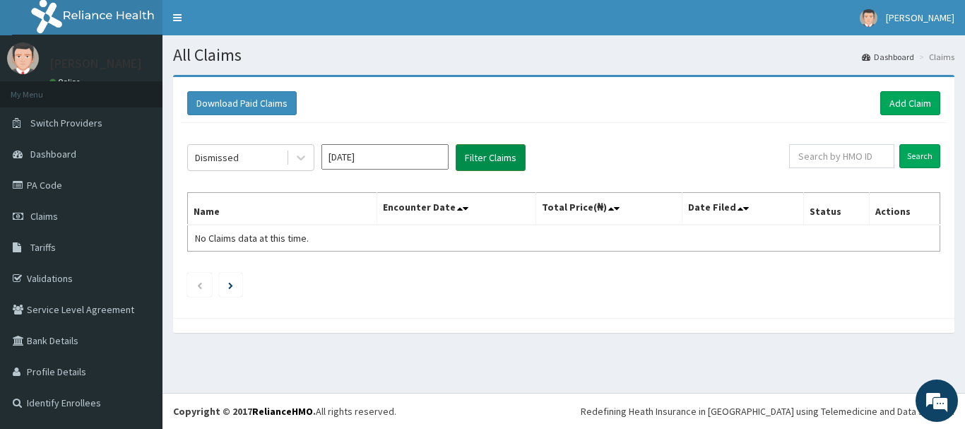
click at [479, 156] on button "Filter Claims" at bounding box center [490, 157] width 70 height 27
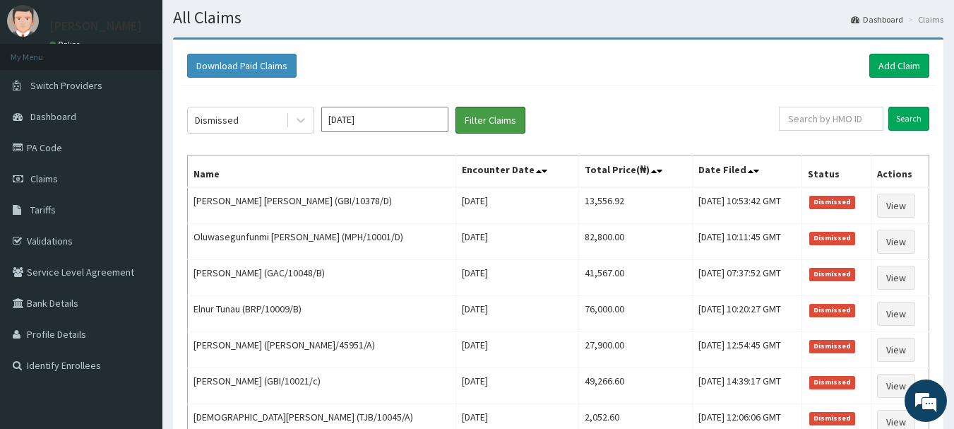
scroll to position [71, 0]
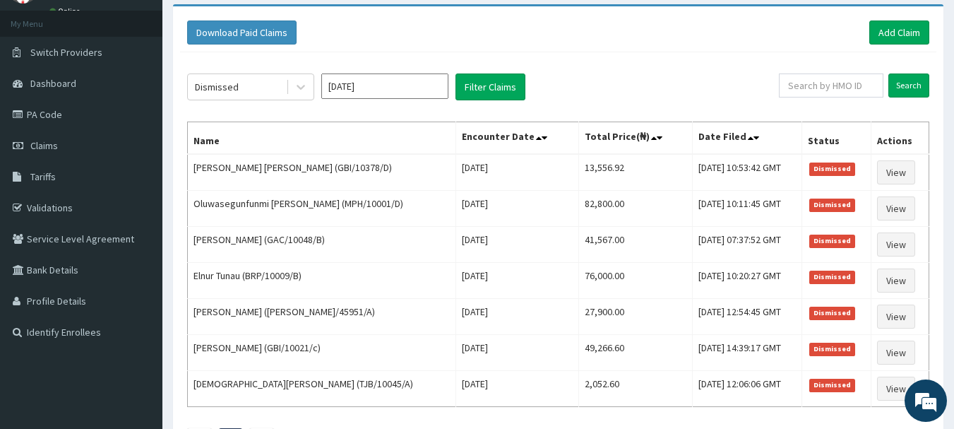
drag, startPoint x: 668, startPoint y: 0, endPoint x: 766, endPoint y: 56, distance: 112.9
click at [713, 28] on div "Download Paid Claims Add Claim" at bounding box center [558, 32] width 742 height 24
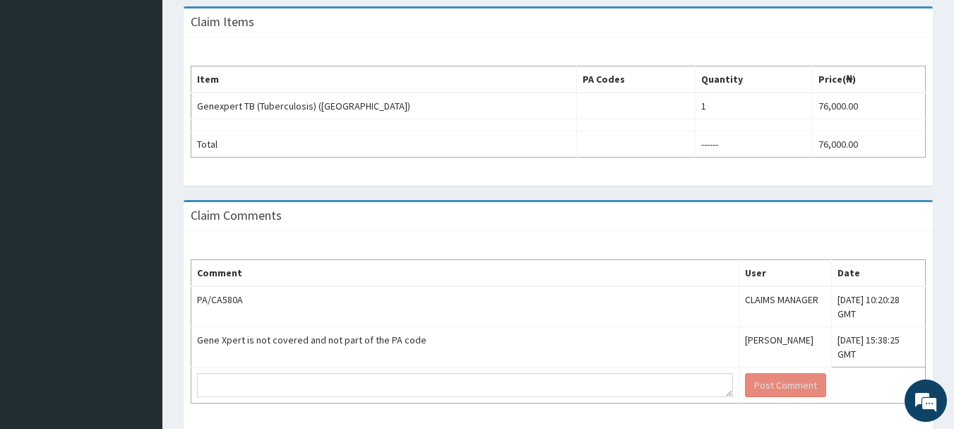
scroll to position [433, 0]
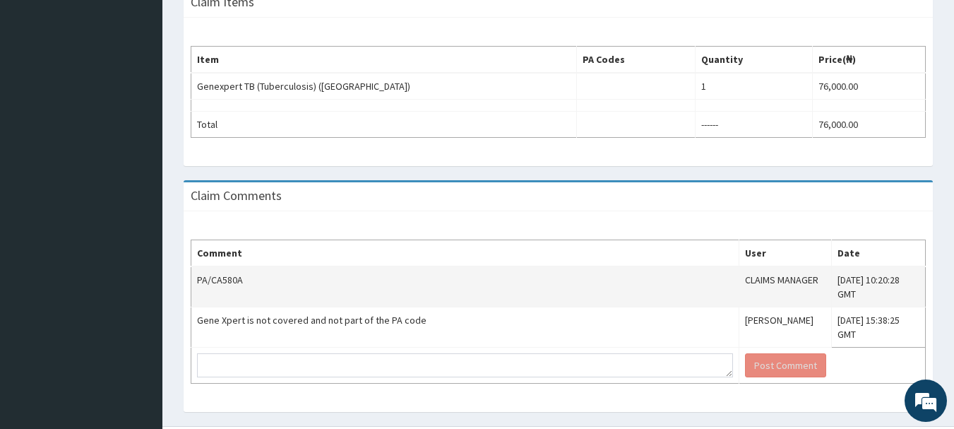
scroll to position [433, 0]
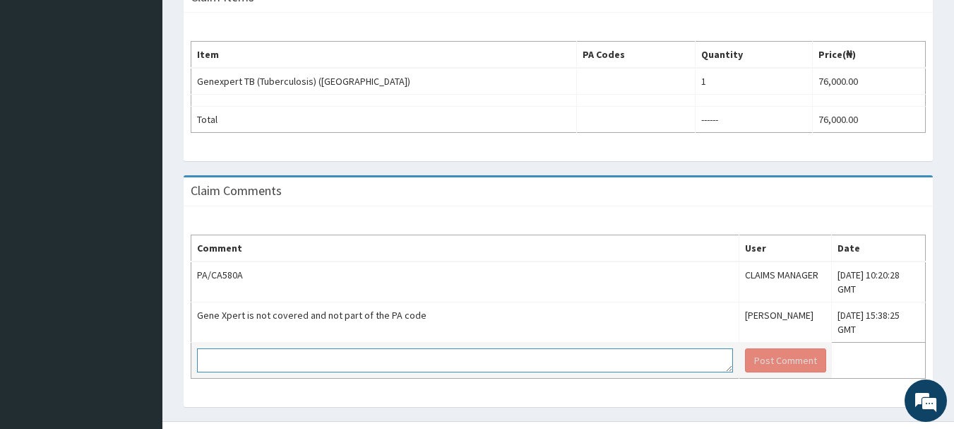
click at [222, 348] on textarea at bounding box center [465, 360] width 536 height 24
paste textarea "PA/CA580A according to the mail [PERSON_NAME] is part of the pa code mail was s…"
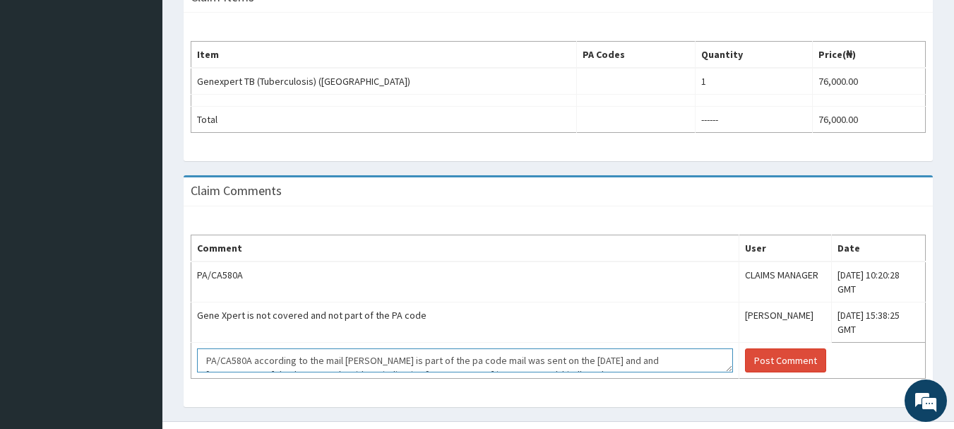
scroll to position [10, 0]
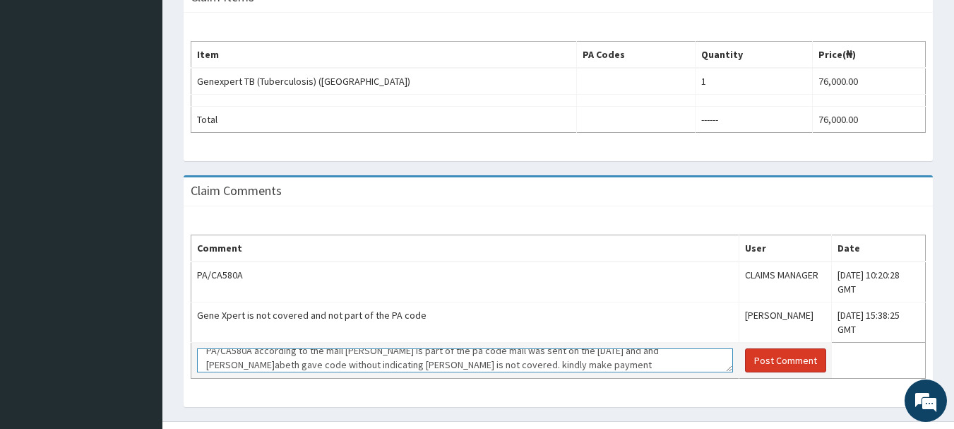
type textarea "PA/CA580A according to the mail [PERSON_NAME] is part of the pa code mail was s…"
click at [745, 348] on button "Post Comment" at bounding box center [785, 360] width 81 height 24
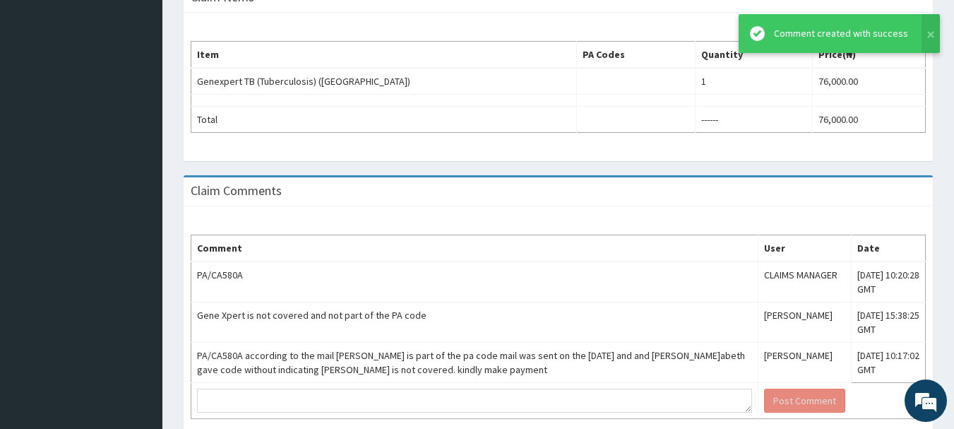
scroll to position [0, 0]
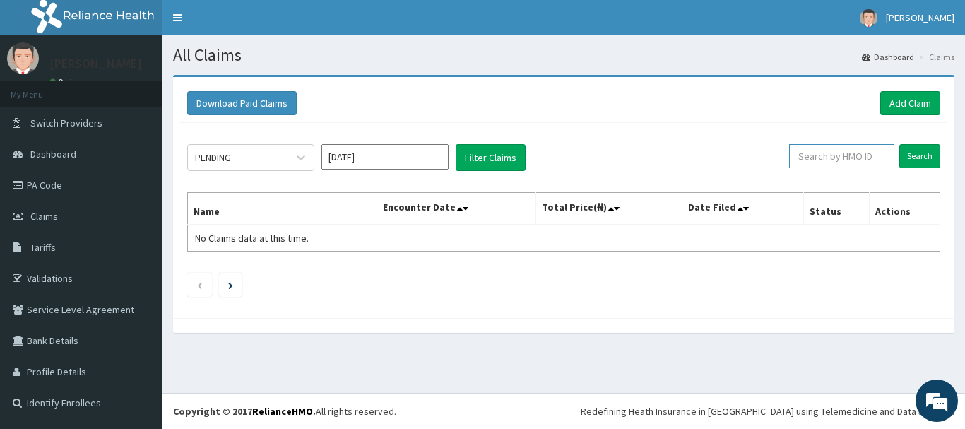
paste input "RET/45951/A"
type input "RET/45951/A"
click at [914, 153] on input "Search" at bounding box center [919, 156] width 41 height 24
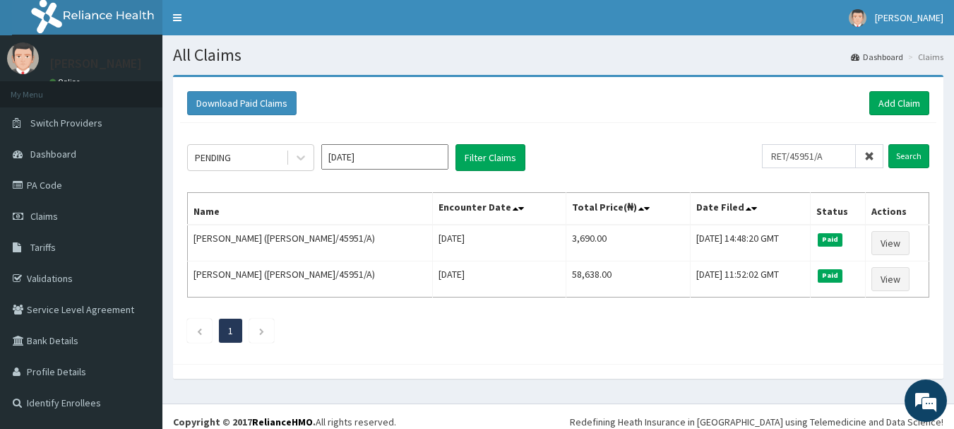
drag, startPoint x: 878, startPoint y: 279, endPoint x: 633, endPoint y: 350, distance: 255.0
click at [633, 350] on div "PENDING [DATE] Filter Claims RET/45951/A Search Name Encounter Date Total Price…" at bounding box center [558, 240] width 756 height 234
click at [871, 155] on icon at bounding box center [869, 156] width 10 height 10
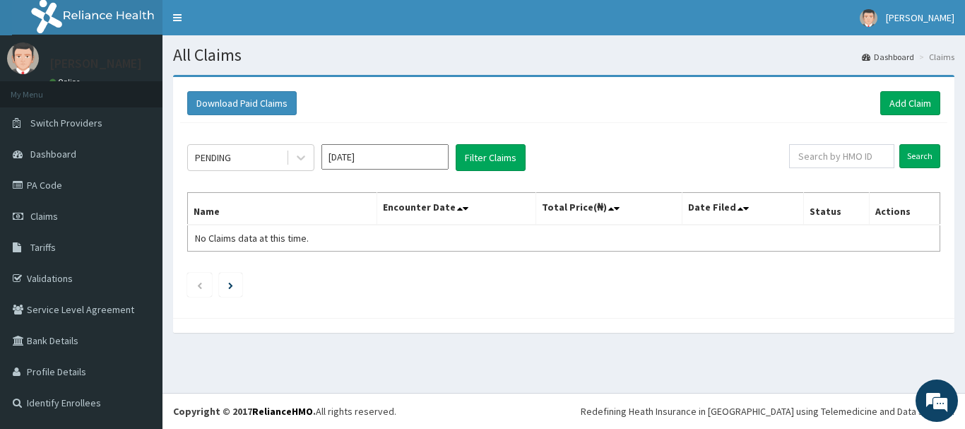
click at [728, 114] on div "Download Paid Claims Add Claim" at bounding box center [563, 103] width 753 height 24
paste input "PA/64DD38"
type input "PA/64DD38"
click at [910, 150] on input "Search" at bounding box center [919, 156] width 41 height 24
drag, startPoint x: 838, startPoint y: 155, endPoint x: 738, endPoint y: 156, distance: 100.3
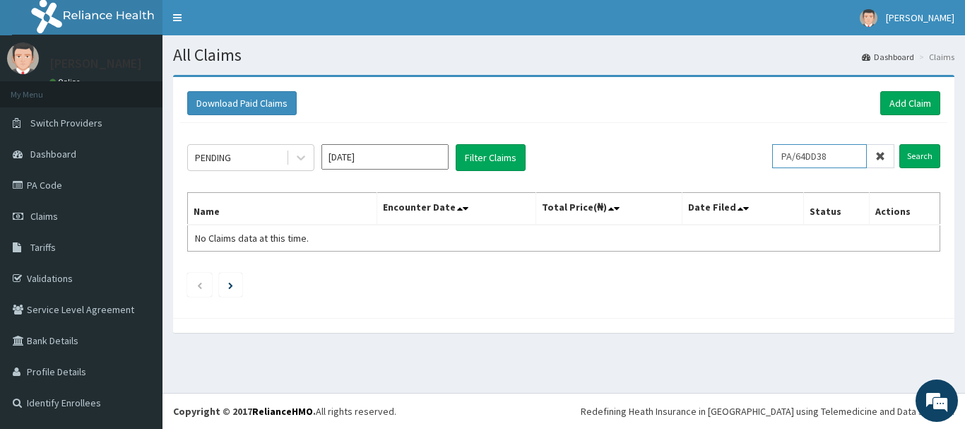
click at [738, 156] on div "PENDING [DATE] Filter Claims PA/64DD38 Search" at bounding box center [563, 157] width 753 height 27
click at [881, 153] on icon at bounding box center [880, 156] width 10 height 10
paste input "RET/45951/A"
type input "RET/45951/A"
click at [915, 155] on input "Search" at bounding box center [919, 156] width 41 height 24
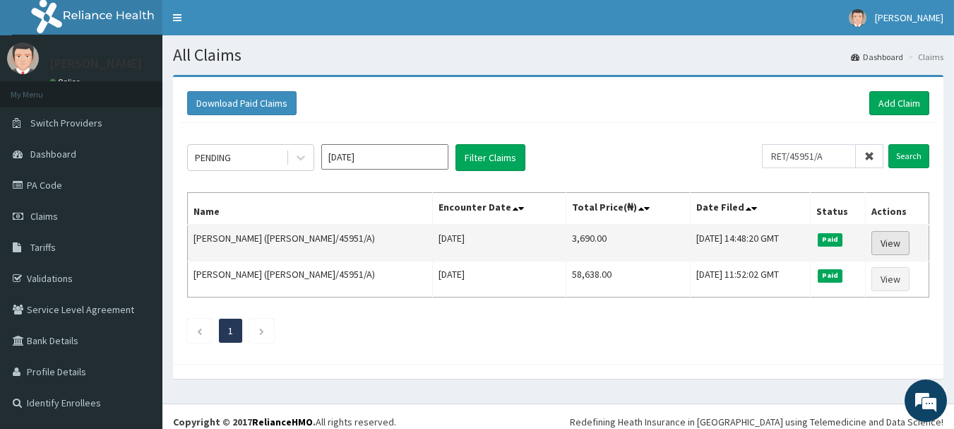
drag, startPoint x: 881, startPoint y: 244, endPoint x: 877, endPoint y: 254, distance: 9.8
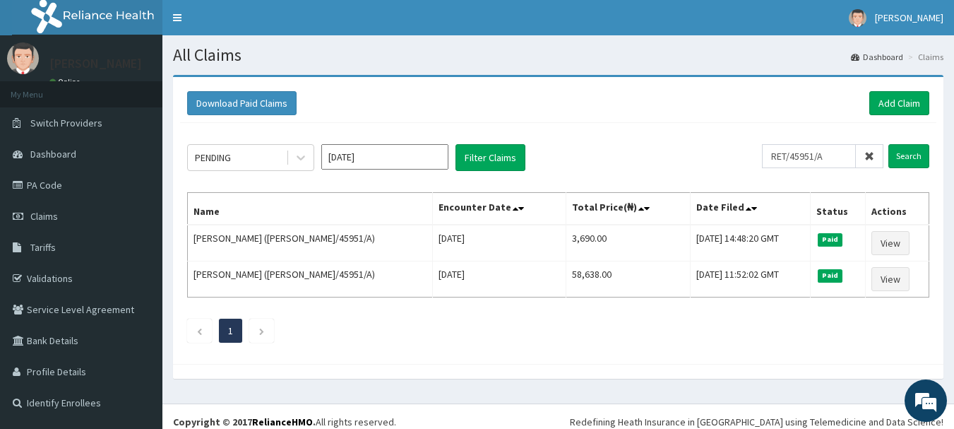
click at [867, 155] on icon at bounding box center [869, 156] width 10 height 10
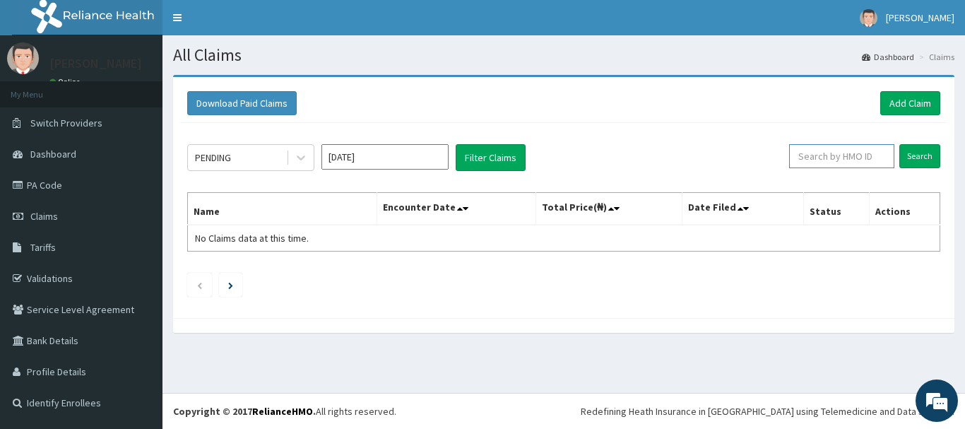
paste input "GBI/10021/c"
type input "GBI/10021/c"
click at [910, 158] on input "Search" at bounding box center [919, 156] width 41 height 24
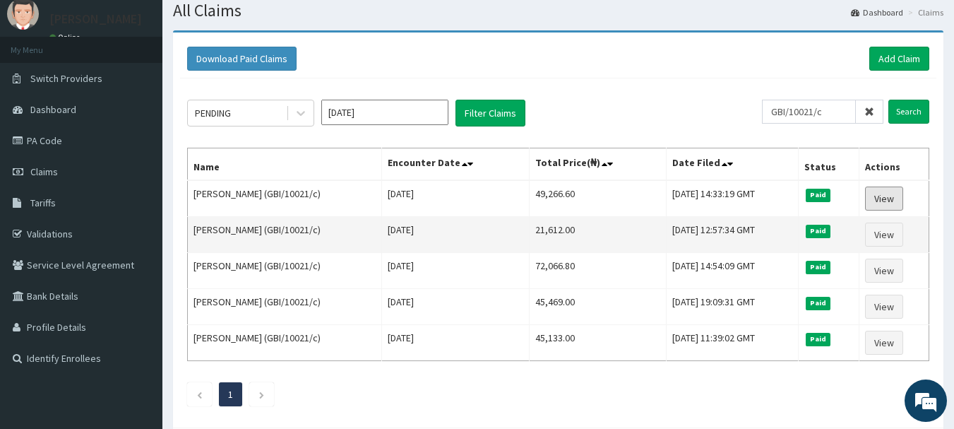
scroll to position [119, 0]
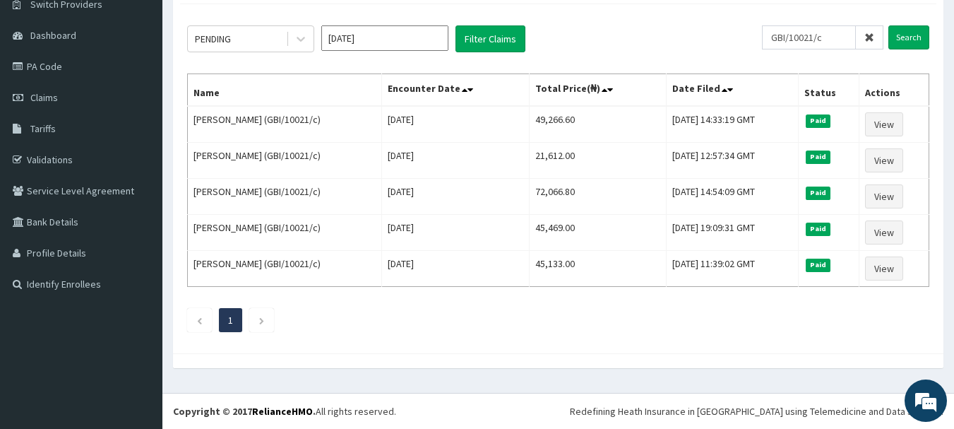
click at [867, 38] on icon at bounding box center [869, 37] width 10 height 10
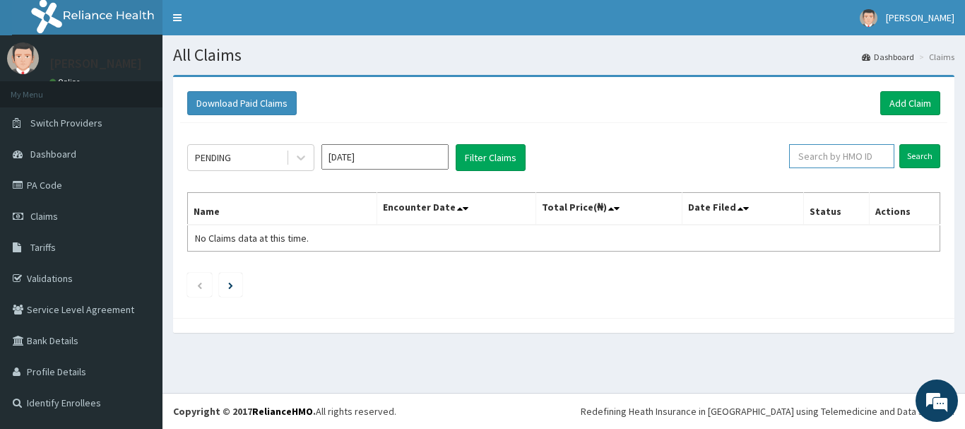
paste input "TJB/10045/A"
type input "TJB/10045/A"
click at [911, 157] on input "Search" at bounding box center [919, 156] width 41 height 24
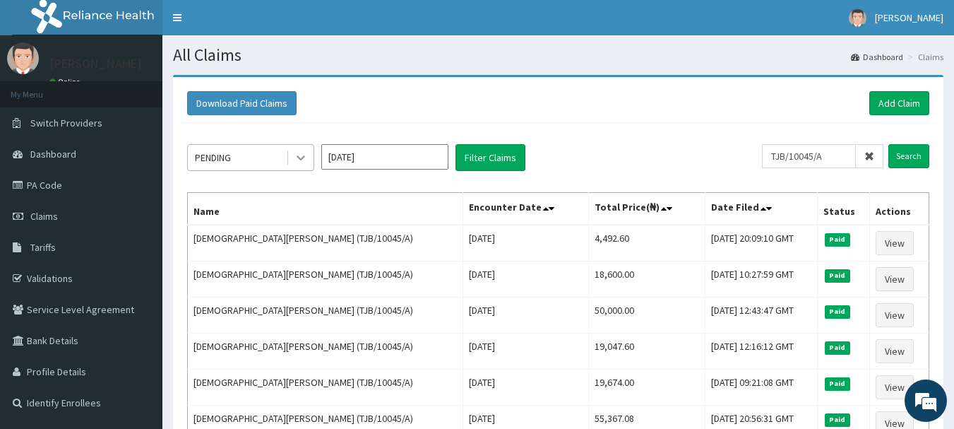
click at [297, 160] on icon at bounding box center [301, 157] width 14 height 14
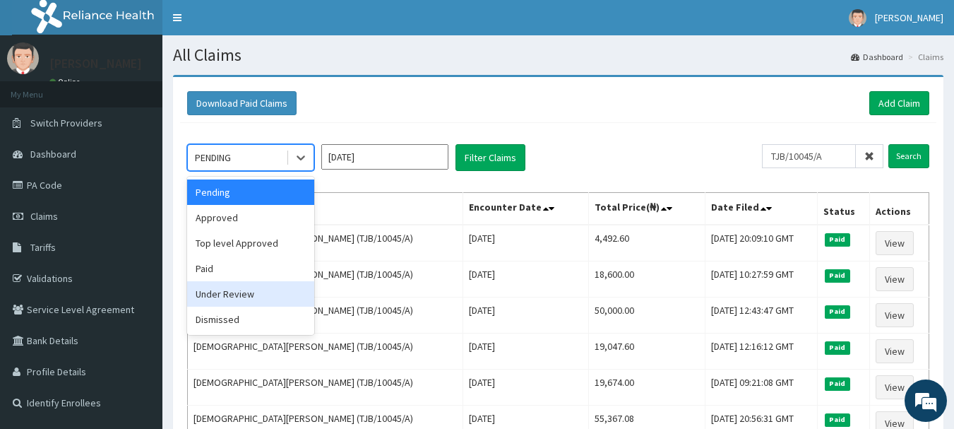
click at [242, 289] on div "Under Review" at bounding box center [250, 293] width 127 height 25
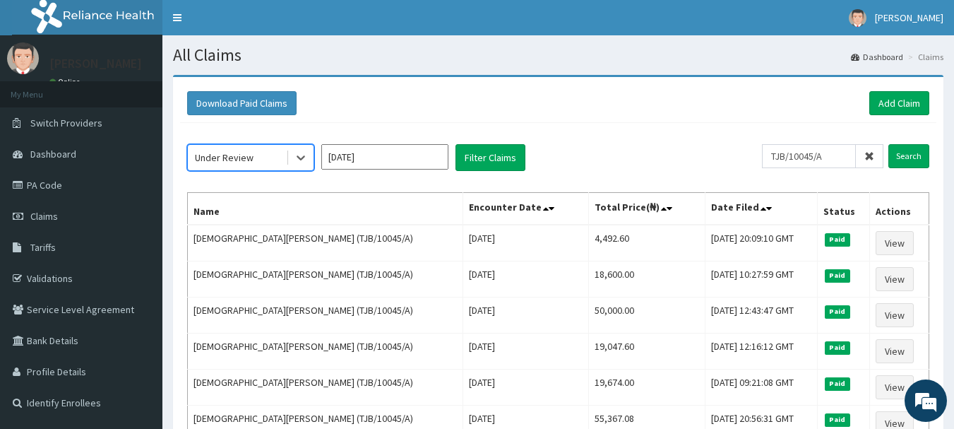
click at [439, 160] on input "[DATE]" at bounding box center [384, 156] width 127 height 25
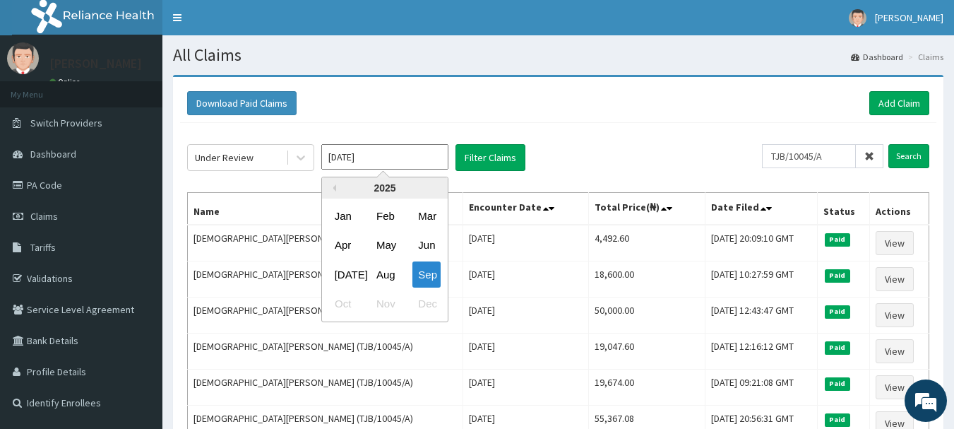
click at [433, 154] on input "[DATE]" at bounding box center [384, 156] width 127 height 25
click at [338, 220] on div "Jan" at bounding box center [343, 216] width 28 height 26
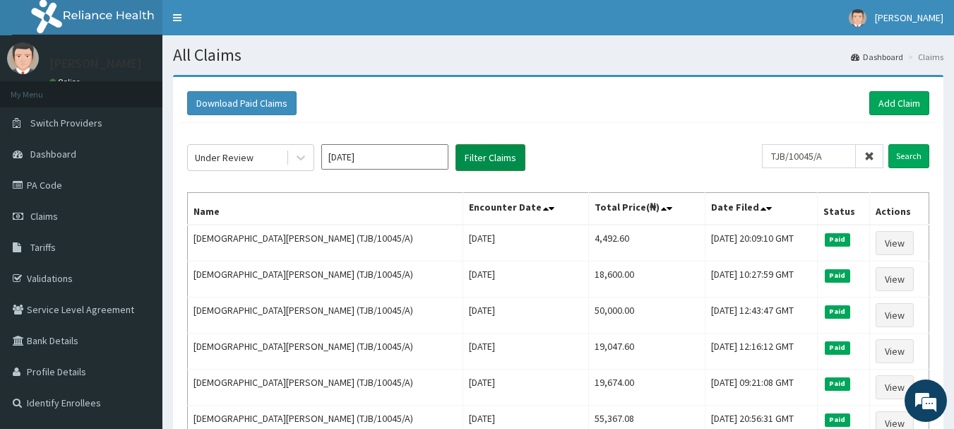
click at [480, 155] on button "Filter Claims" at bounding box center [490, 157] width 70 height 27
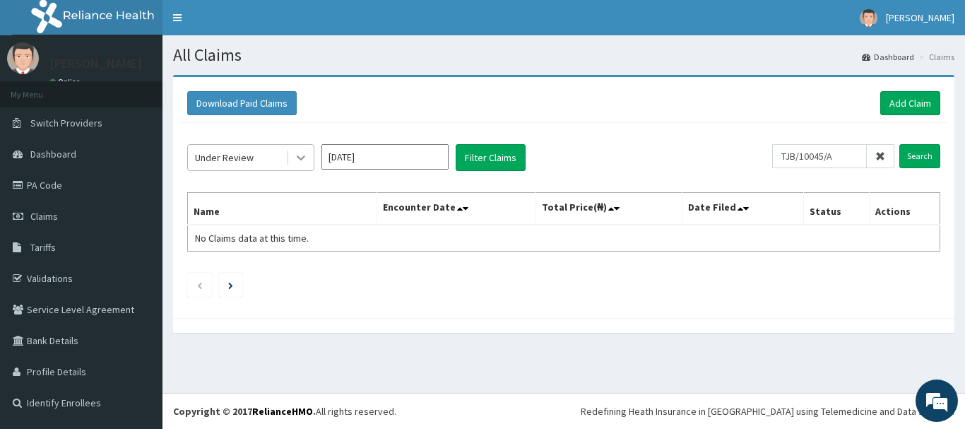
click at [299, 162] on icon at bounding box center [301, 157] width 14 height 14
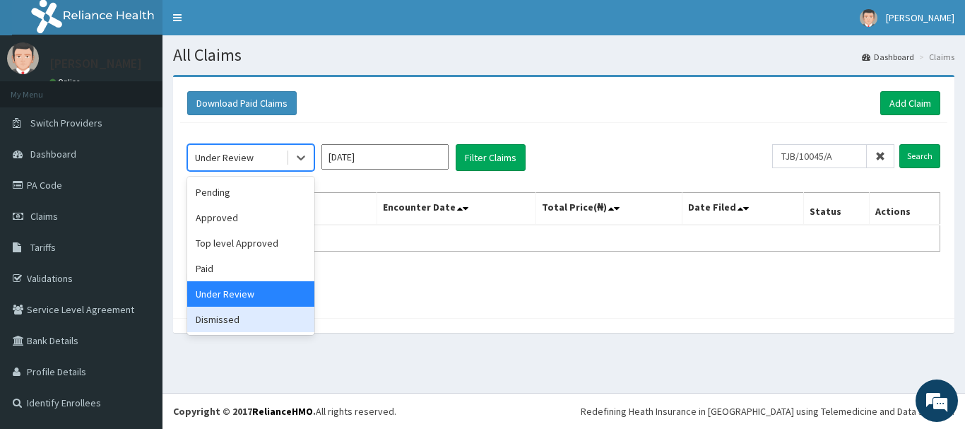
click at [225, 321] on div "Dismissed" at bounding box center [250, 318] width 127 height 25
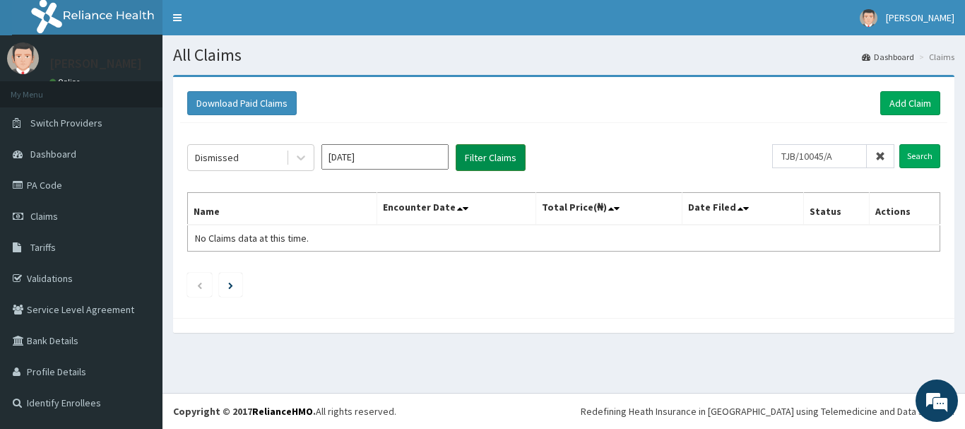
click at [475, 162] on button "Filter Claims" at bounding box center [490, 157] width 70 height 27
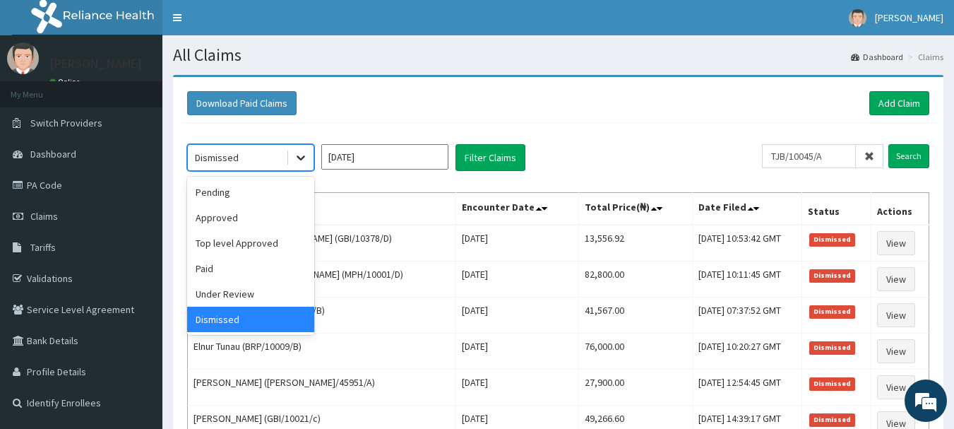
click at [304, 157] on icon at bounding box center [301, 158] width 8 height 5
click at [246, 315] on div "Dismissed" at bounding box center [250, 318] width 127 height 25
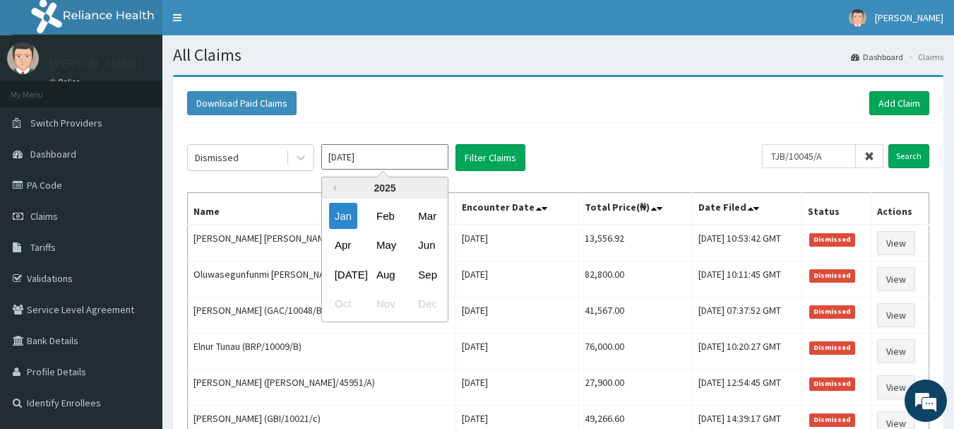
click at [428, 160] on input "[DATE]" at bounding box center [384, 156] width 127 height 25
click at [387, 213] on div "Feb" at bounding box center [385, 216] width 28 height 26
type input "[DATE]"
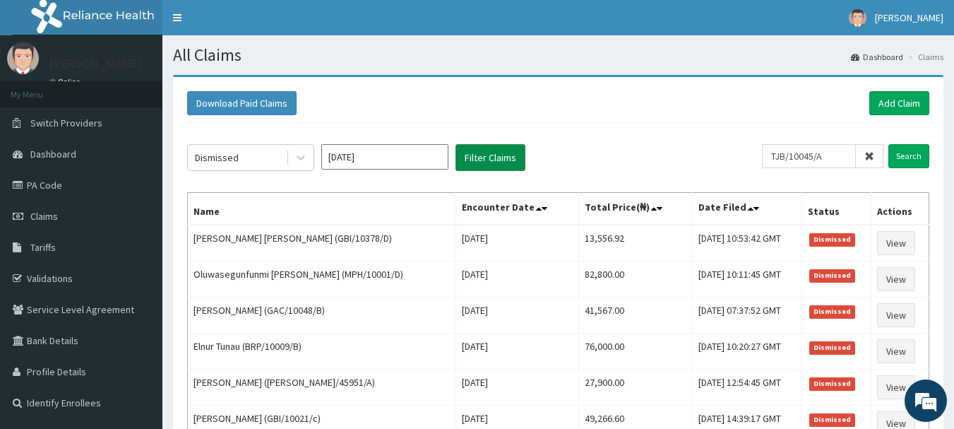
click at [482, 155] on button "Filter Claims" at bounding box center [490, 157] width 70 height 27
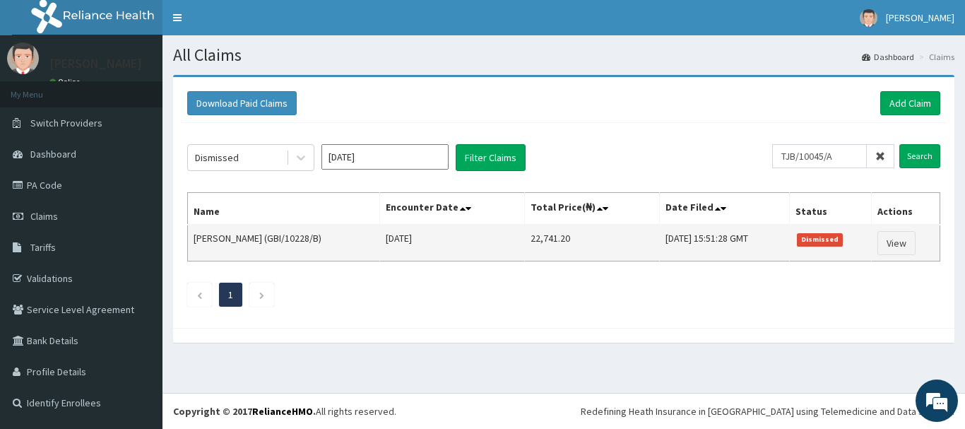
drag, startPoint x: 297, startPoint y: 237, endPoint x: 347, endPoint y: 237, distance: 50.1
click at [347, 237] on td "[PERSON_NAME] (GBI/10228/B)" at bounding box center [284, 243] width 192 height 37
copy td "GBI/10228/B"
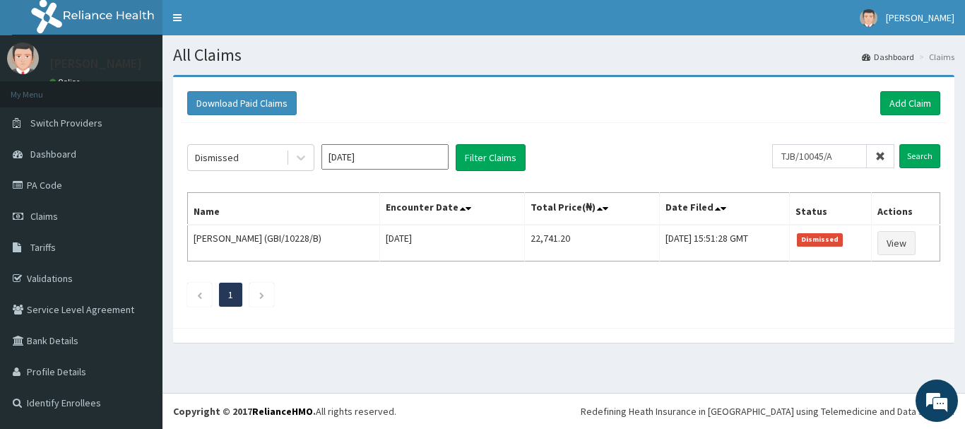
click at [439, 157] on input "[DATE]" at bounding box center [384, 156] width 127 height 25
click at [589, 339] on div at bounding box center [563, 335] width 781 height 15
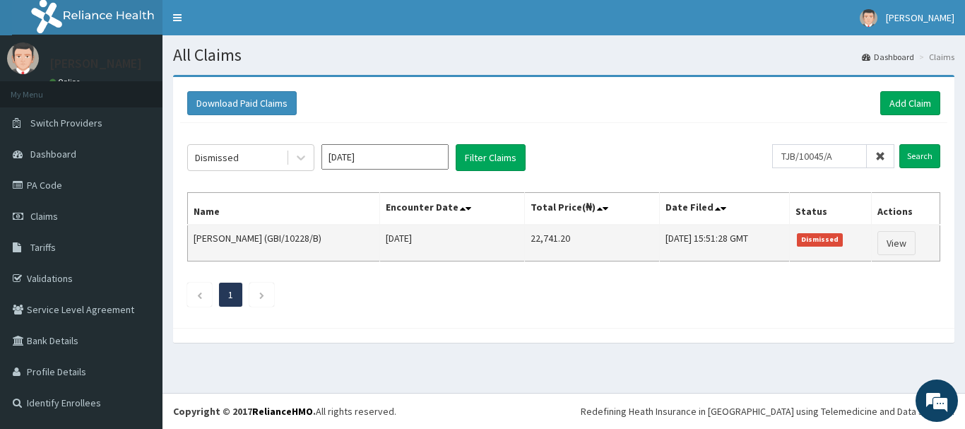
drag, startPoint x: 297, startPoint y: 238, endPoint x: 347, endPoint y: 237, distance: 50.1
click at [347, 237] on td "[PERSON_NAME] (GBI/10228/B)" at bounding box center [284, 243] width 192 height 37
copy td "GBI/10228/B"
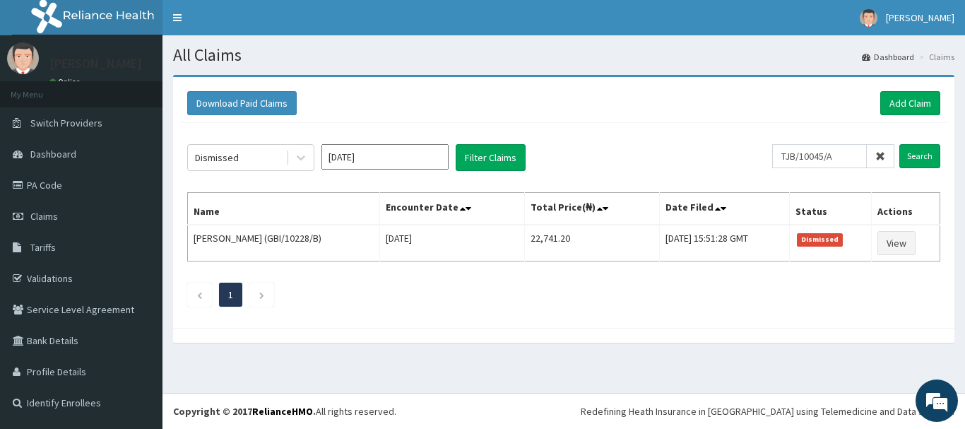
drag, startPoint x: 420, startPoint y: 1, endPoint x: 665, endPoint y: 68, distance: 254.1
click at [665, 68] on section "Download Paid Claims Add Claim × Note you can only download claims within a max…" at bounding box center [563, 215] width 802 height 303
click at [880, 159] on icon at bounding box center [880, 156] width 10 height 10
paste input "CGF/10015/B"
type input "CGF/10015/B"
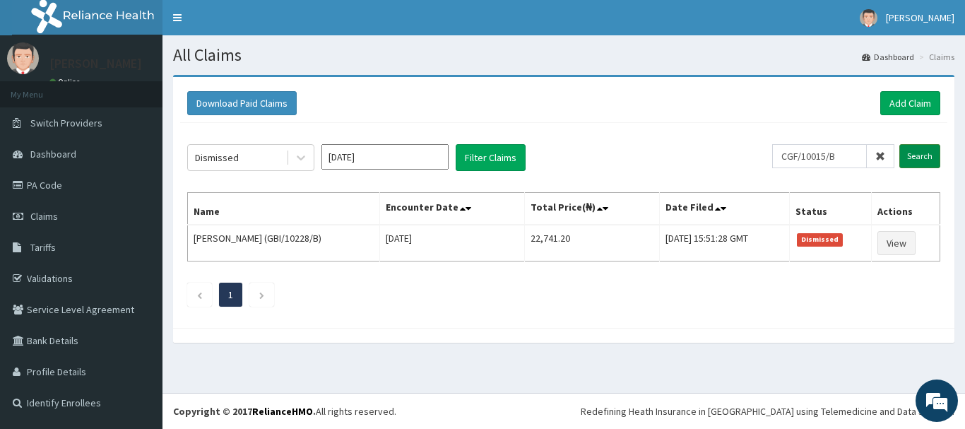
click at [921, 153] on input "Search" at bounding box center [919, 156] width 41 height 24
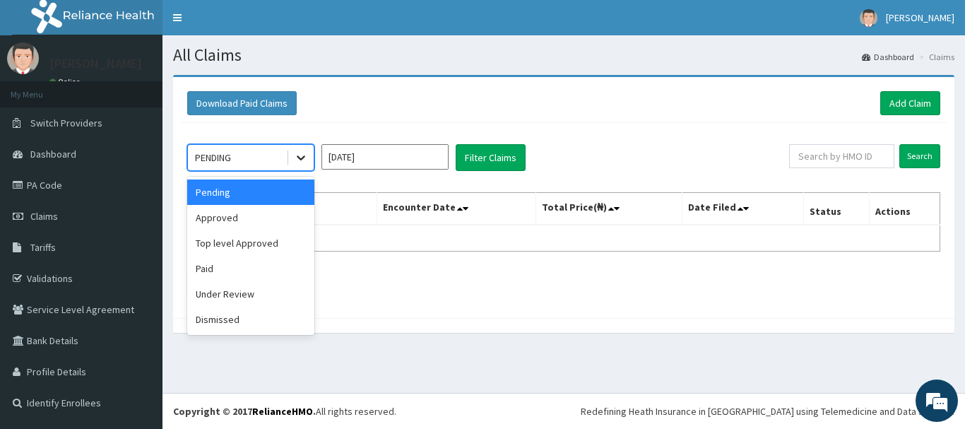
click at [303, 156] on icon at bounding box center [301, 157] width 14 height 14
click at [205, 317] on div "Dismissed" at bounding box center [250, 318] width 127 height 25
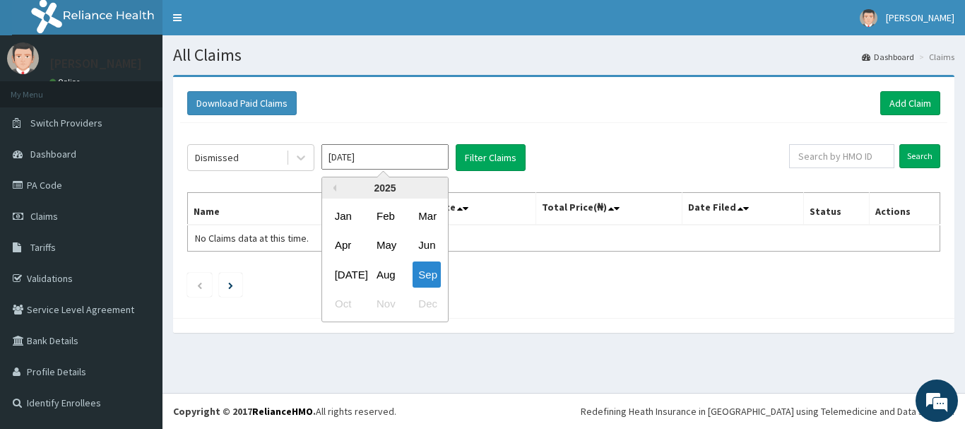
click at [429, 161] on input "[DATE]" at bounding box center [384, 156] width 127 height 25
click at [342, 215] on div "Jan" at bounding box center [343, 216] width 28 height 26
type input "[DATE]"
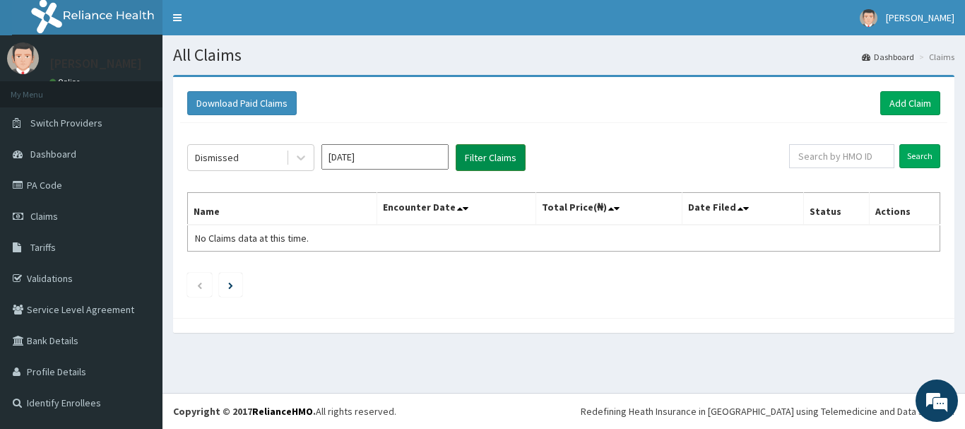
click at [472, 162] on button "Filter Claims" at bounding box center [490, 157] width 70 height 27
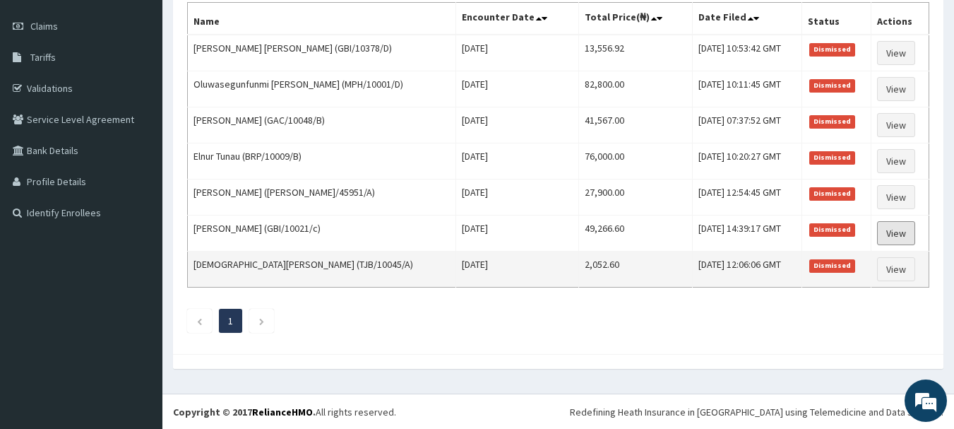
scroll to position [191, 0]
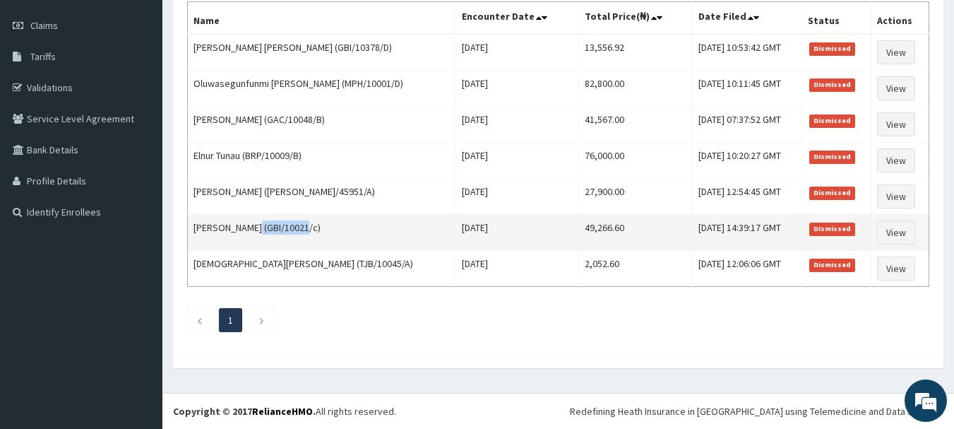
drag, startPoint x: 245, startPoint y: 226, endPoint x: 294, endPoint y: 230, distance: 49.6
click at [294, 230] on td "[PERSON_NAME] (GBI/10021/c)" at bounding box center [322, 233] width 268 height 36
copy td "GBI/10021/c"
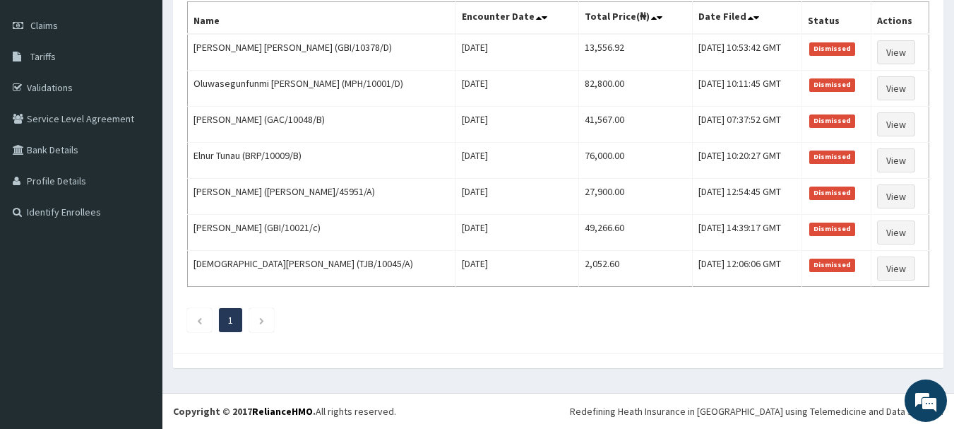
click at [638, 344] on div "Dismissed [DATE] Filter Claims Search Name Encounter Date Total Price(₦) Date F…" at bounding box center [558, 139] width 756 height 414
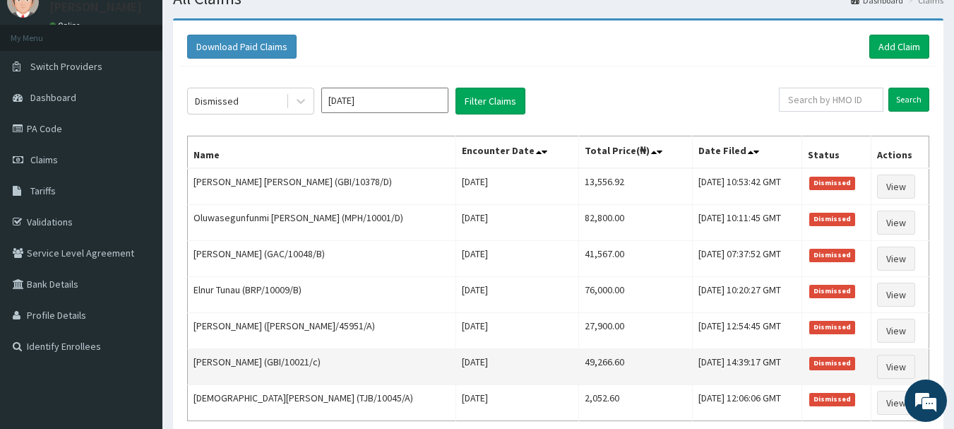
scroll to position [0, 0]
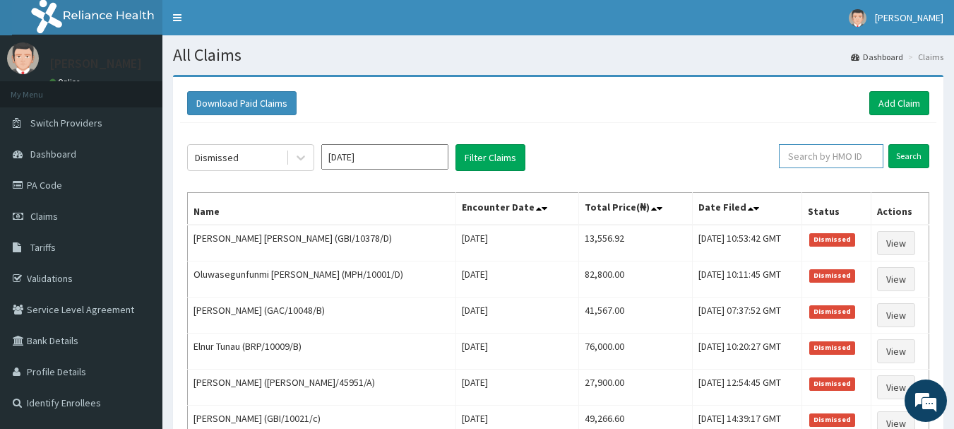
paste input "GBI/10228/B"
type input "GBI/10228/B"
click at [903, 156] on input "Search" at bounding box center [908, 156] width 41 height 24
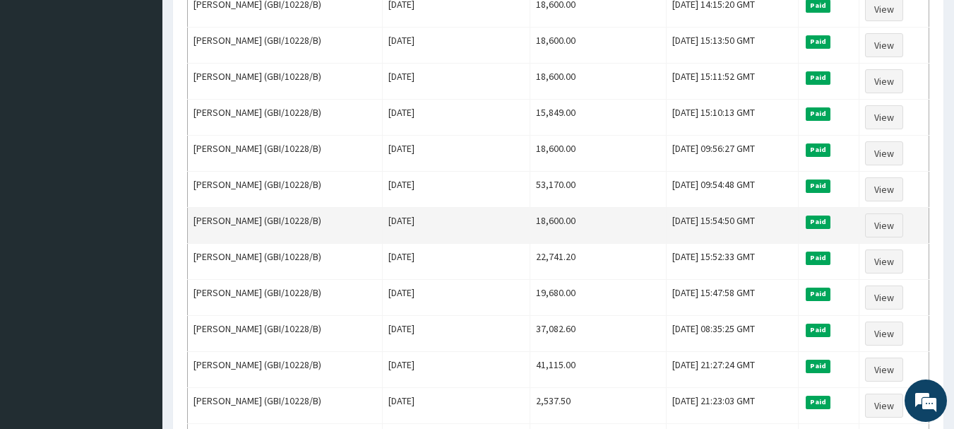
scroll to position [565, 0]
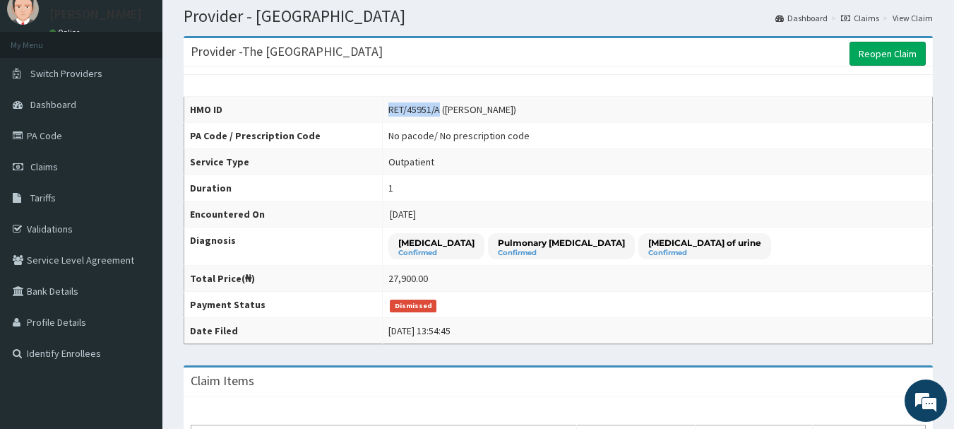
drag, startPoint x: 375, startPoint y: 108, endPoint x: 425, endPoint y: 110, distance: 50.2
click at [425, 110] on div "RET/45951/A ([PERSON_NAME])" at bounding box center [452, 109] width 128 height 14
copy div "RET/45951/A"
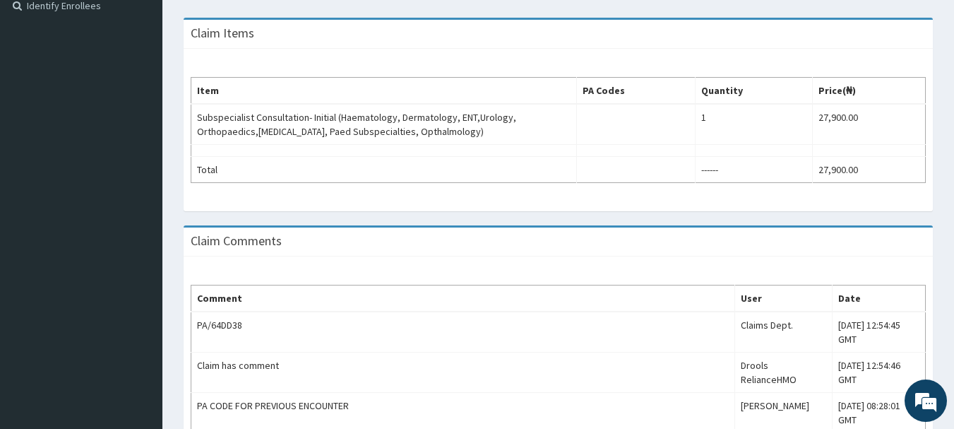
scroll to position [403, 0]
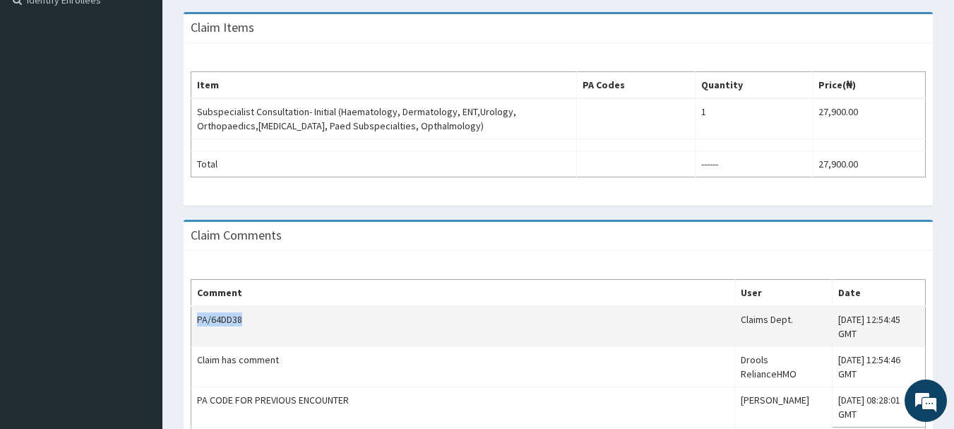
drag, startPoint x: 198, startPoint y: 322, endPoint x: 268, endPoint y: 319, distance: 70.0
click at [268, 319] on td "PA/64DD38" at bounding box center [463, 326] width 544 height 41
copy td "PA/64DD38"
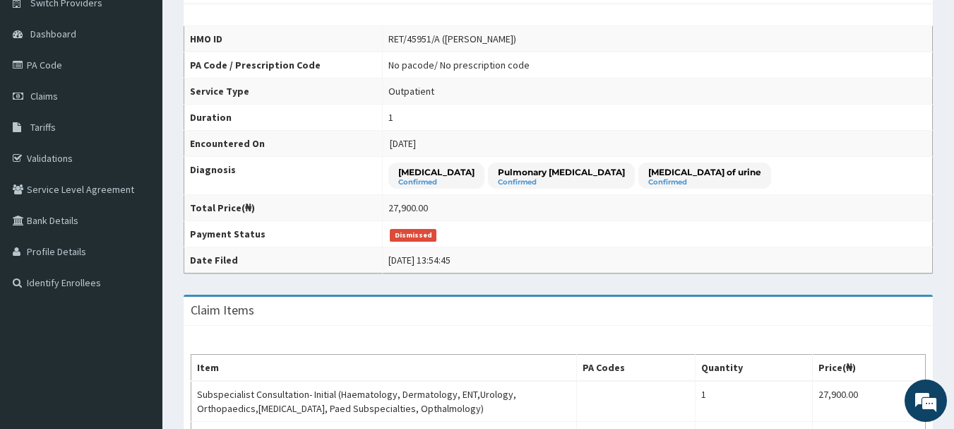
scroll to position [49, 0]
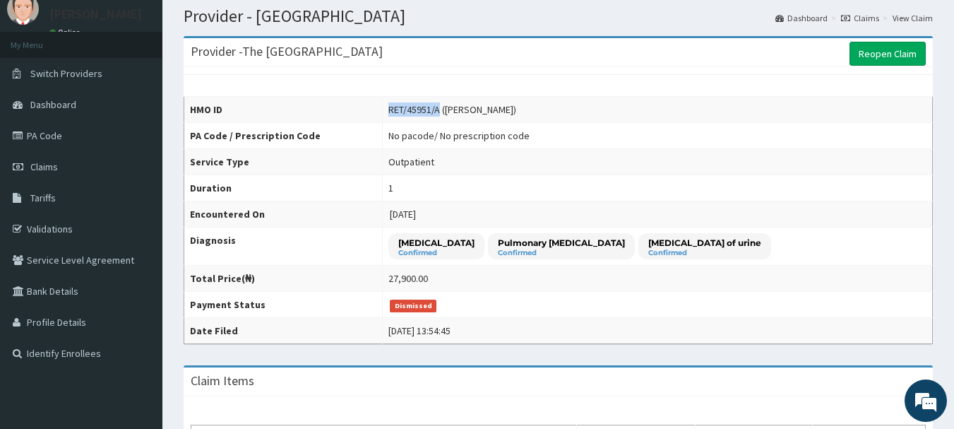
drag, startPoint x: 376, startPoint y: 109, endPoint x: 424, endPoint y: 111, distance: 48.8
click at [424, 111] on div "RET/45951/A ([PERSON_NAME])" at bounding box center [452, 109] width 128 height 14
copy div "RET/45951/A"
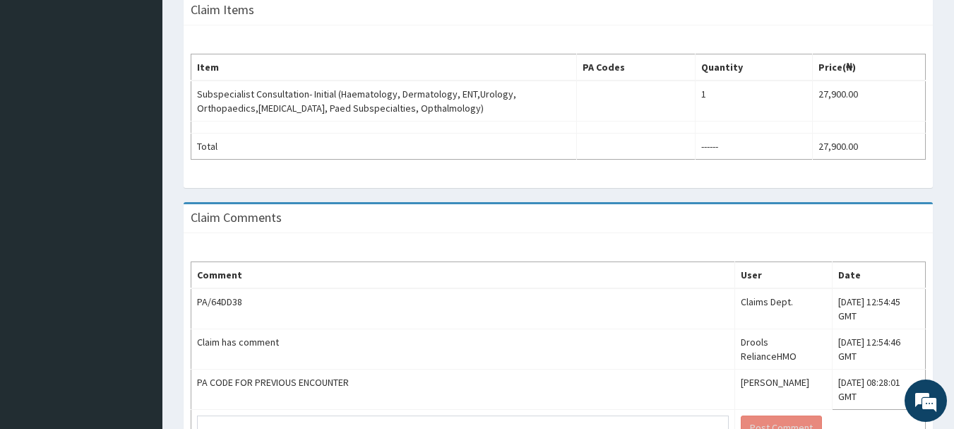
scroll to position [473, 0]
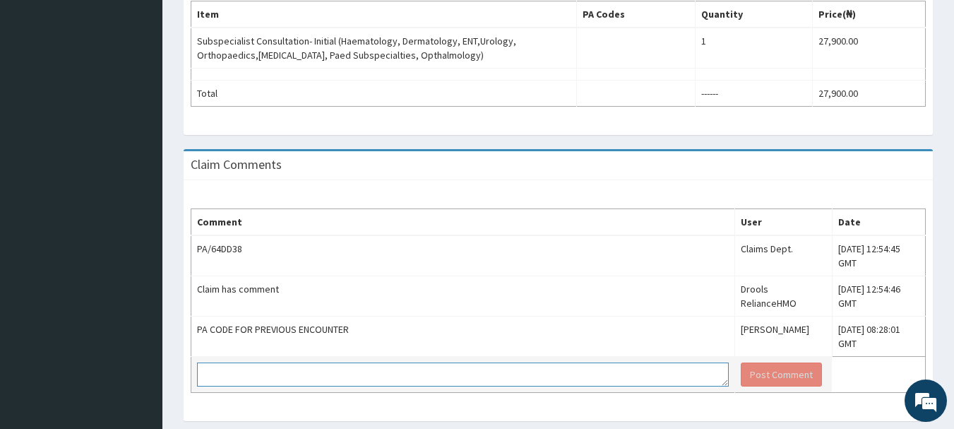
click at [237, 362] on textarea at bounding box center [463, 374] width 532 height 24
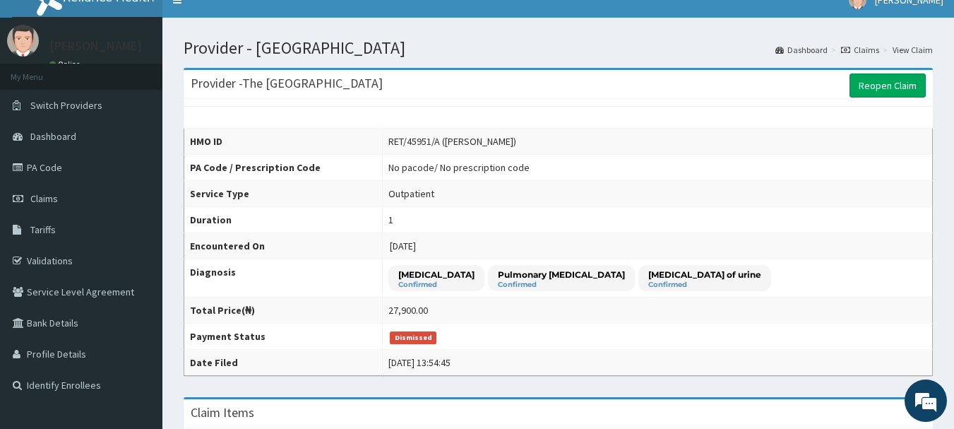
scroll to position [0, 0]
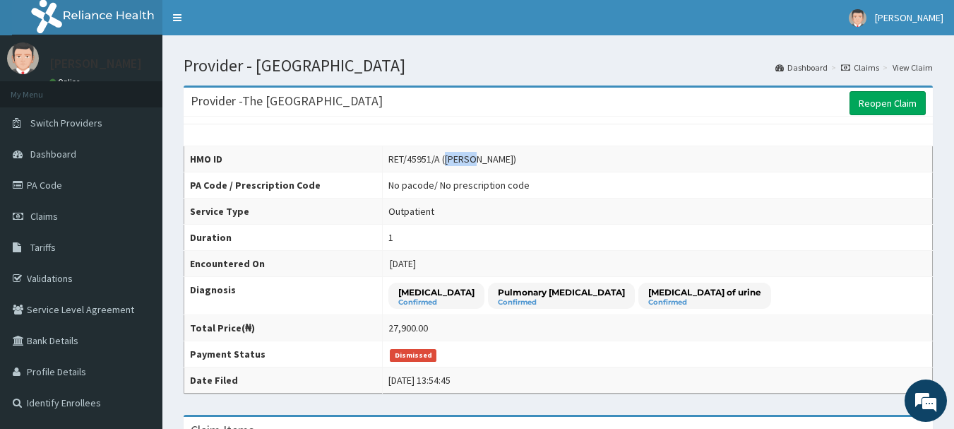
drag, startPoint x: 429, startPoint y: 157, endPoint x: 459, endPoint y: 159, distance: 29.7
click at [459, 159] on div "RET/45951/A ([PERSON_NAME])" at bounding box center [452, 159] width 128 height 14
copy div "[PERSON_NAME]"
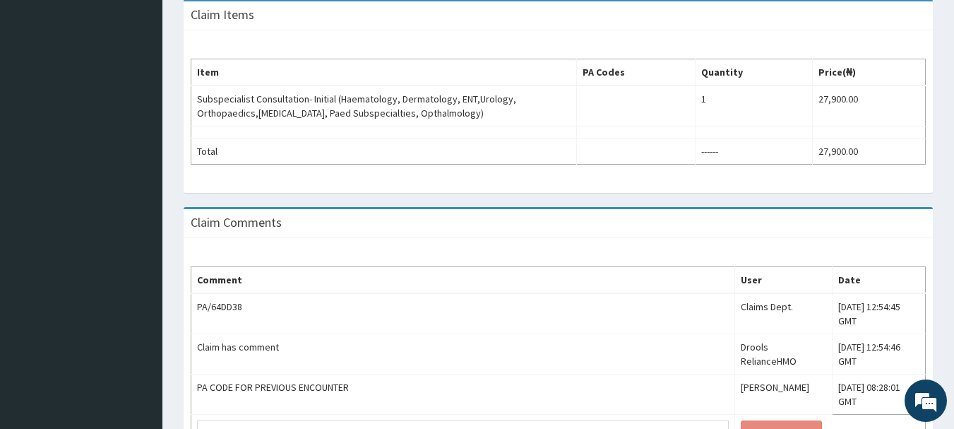
scroll to position [424, 0]
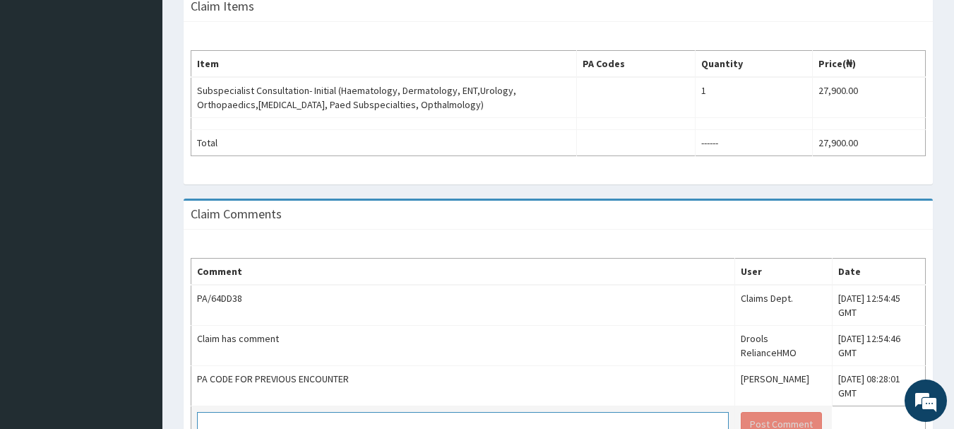
paste textarea "PA/974355"
type textarea "PA/974355 code for the service"
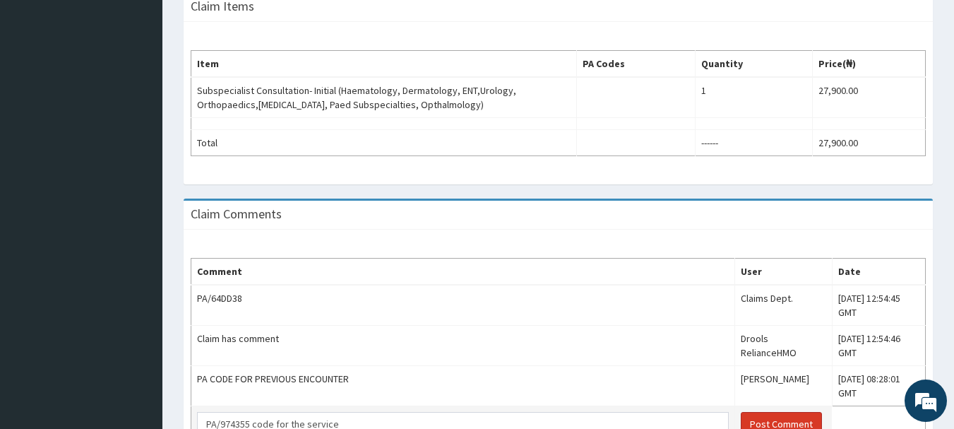
click at [741, 412] on button "Post Comment" at bounding box center [781, 424] width 81 height 24
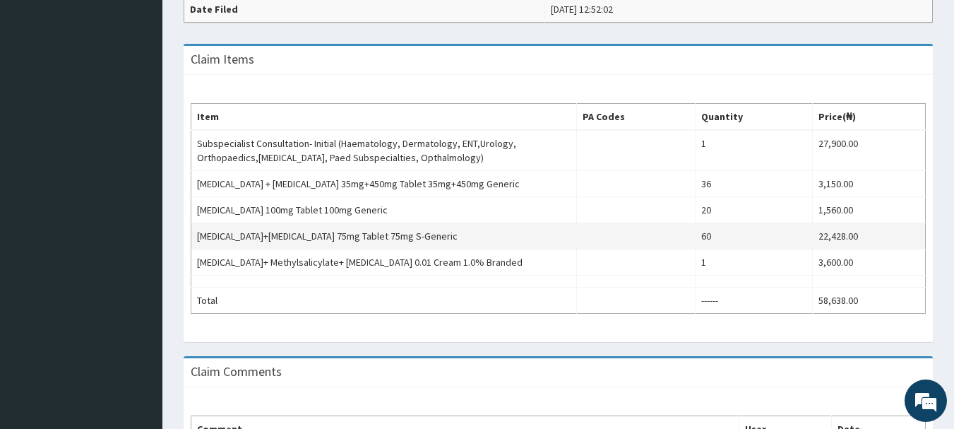
scroll to position [424, 0]
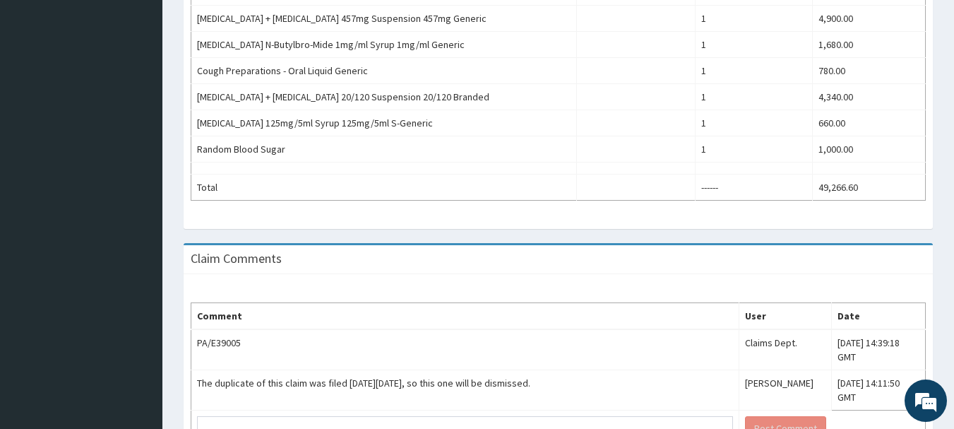
scroll to position [694, 0]
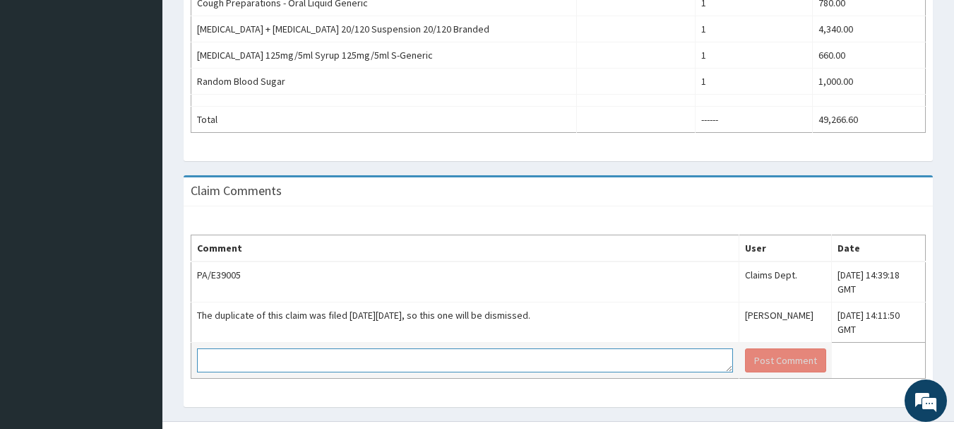
click at [247, 348] on textarea at bounding box center [465, 360] width 536 height 24
type textarea "dismiss"
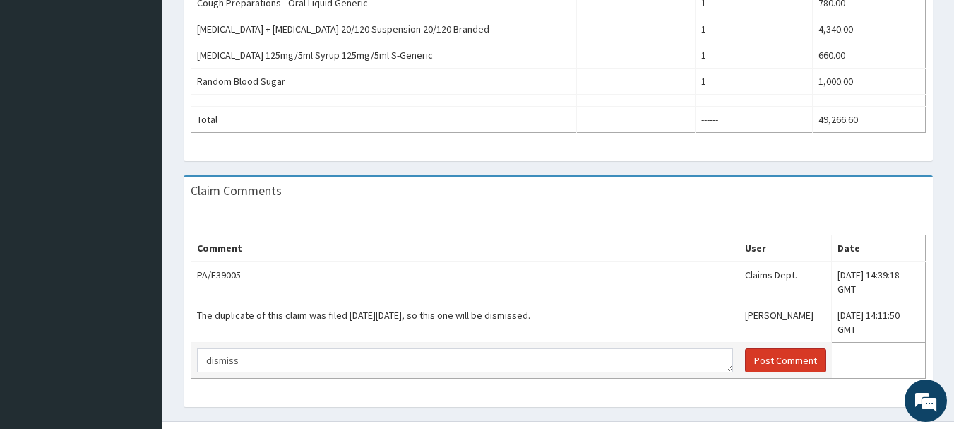
click at [745, 348] on button "Post Comment" at bounding box center [785, 360] width 81 height 24
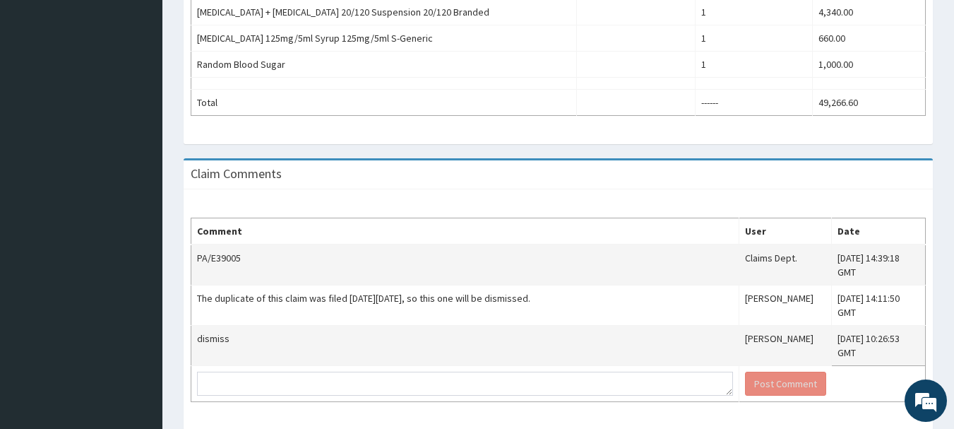
scroll to position [720, 0]
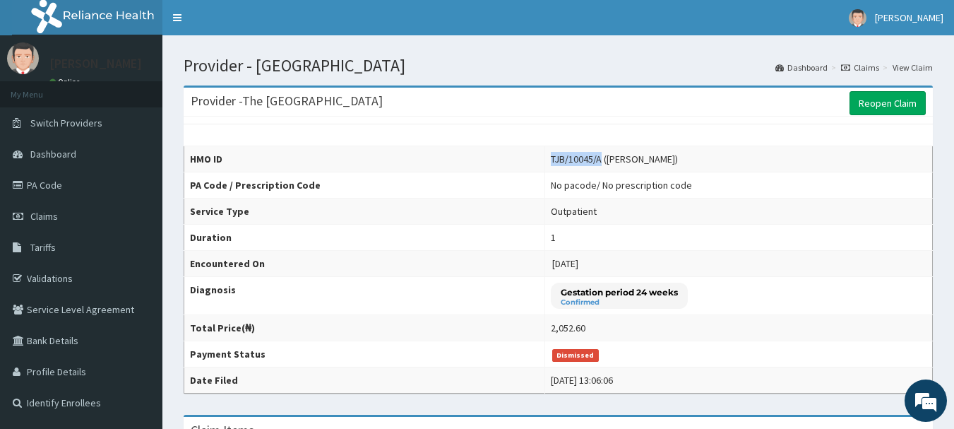
drag, startPoint x: 530, startPoint y: 157, endPoint x: 578, endPoint y: 160, distance: 48.8
click at [578, 160] on div "TJB/10045/A ([PERSON_NAME])" at bounding box center [614, 159] width 127 height 14
copy div "TJB/10045/A"
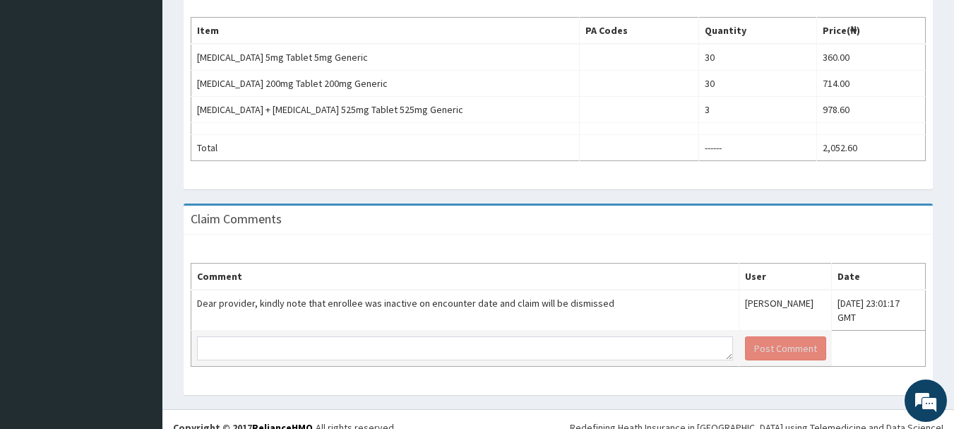
scroll to position [459, 0]
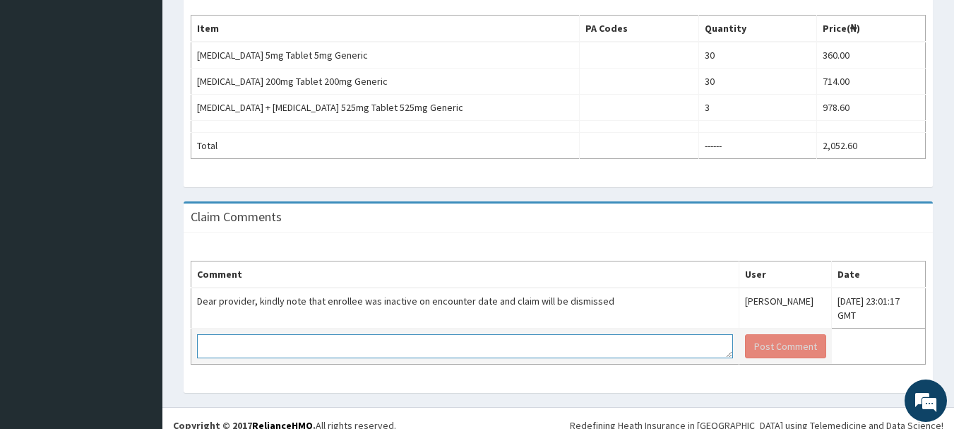
click at [214, 335] on textarea at bounding box center [465, 346] width 536 height 24
type textarea "dismiss"
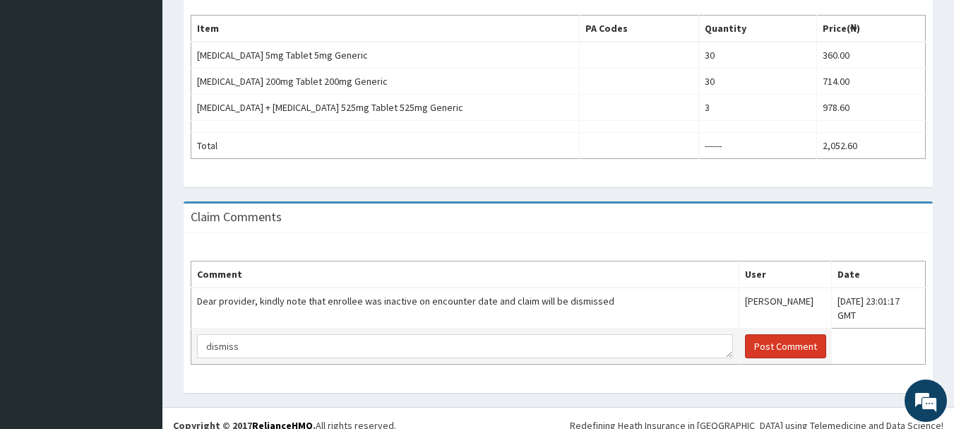
click at [745, 334] on button "Post Comment" at bounding box center [785, 346] width 81 height 24
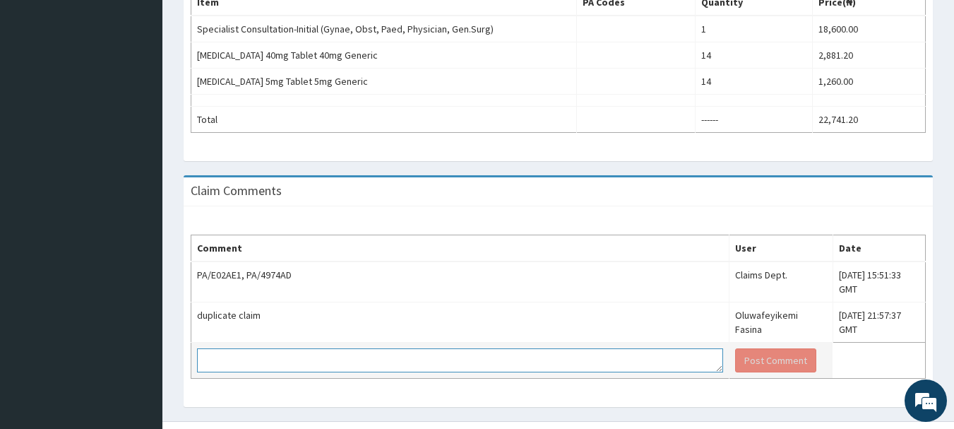
click at [256, 348] on textarea at bounding box center [460, 360] width 526 height 24
type textarea "dismiss"
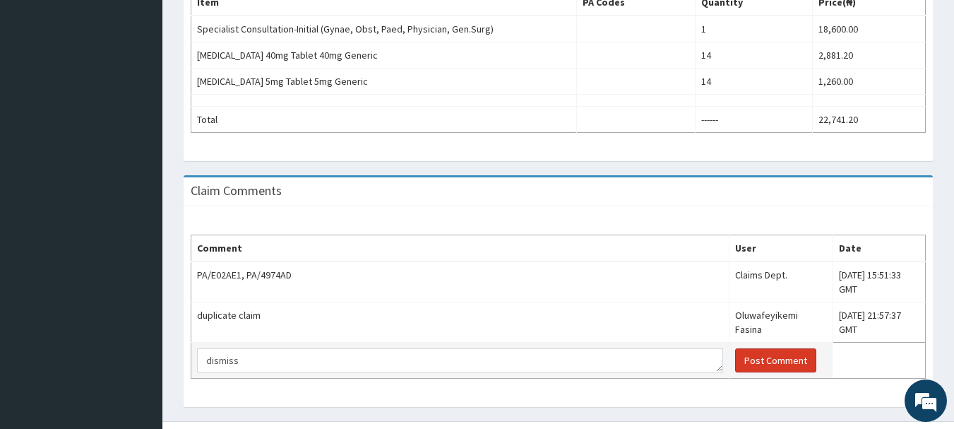
click at [735, 348] on button "Post Comment" at bounding box center [775, 360] width 81 height 24
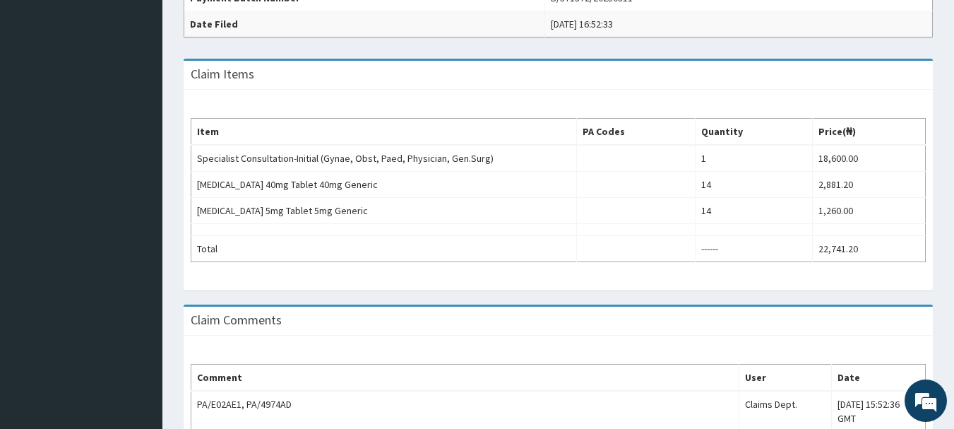
scroll to position [511, 0]
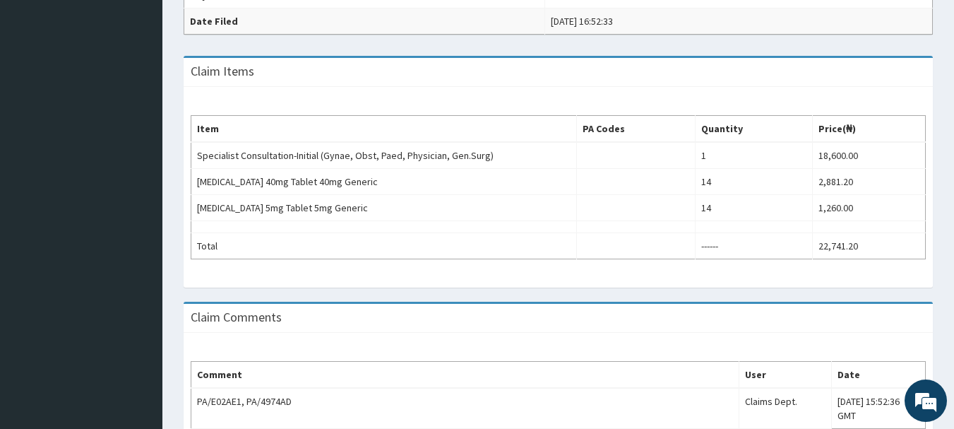
scroll to position [494, 0]
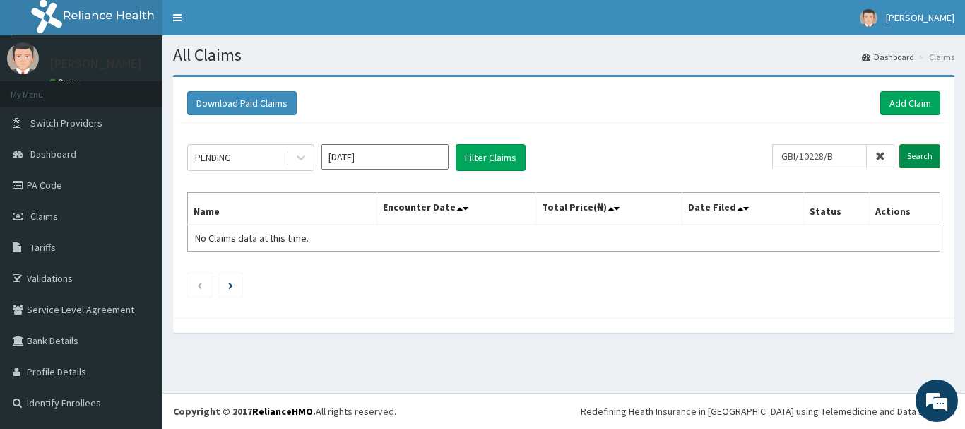
type input "GBI/10228/B"
click at [910, 157] on input "Search" at bounding box center [919, 156] width 41 height 24
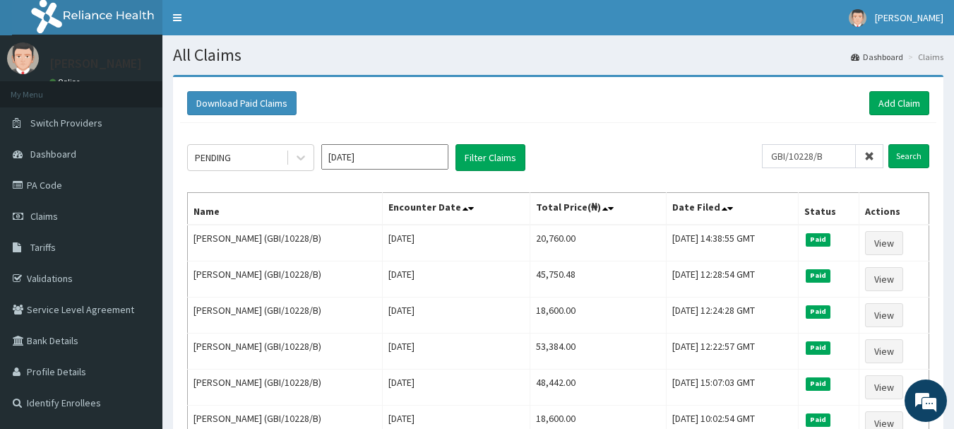
click at [410, 157] on input "[DATE]" at bounding box center [384, 156] width 127 height 25
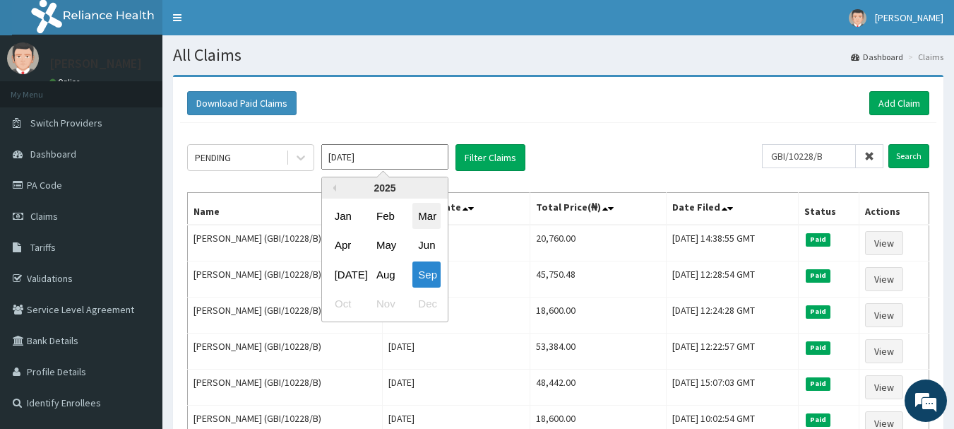
click at [424, 215] on div "Mar" at bounding box center [426, 216] width 28 height 26
type input "[DATE]"
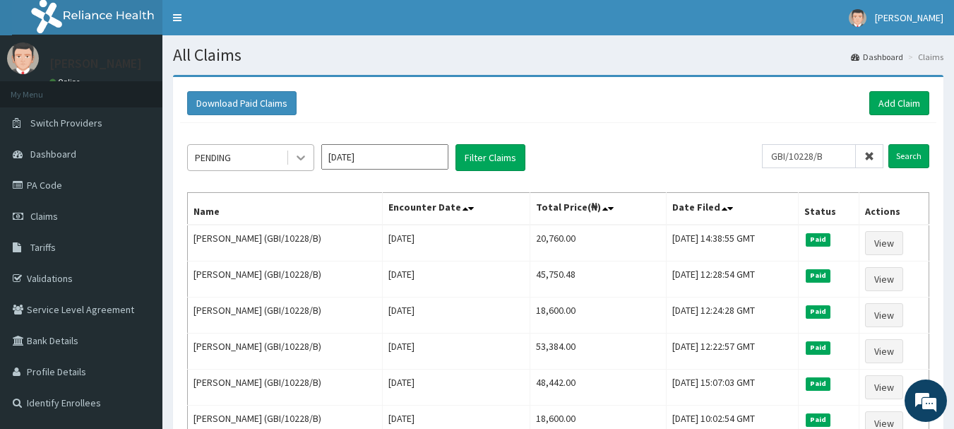
click at [302, 157] on icon at bounding box center [301, 157] width 14 height 14
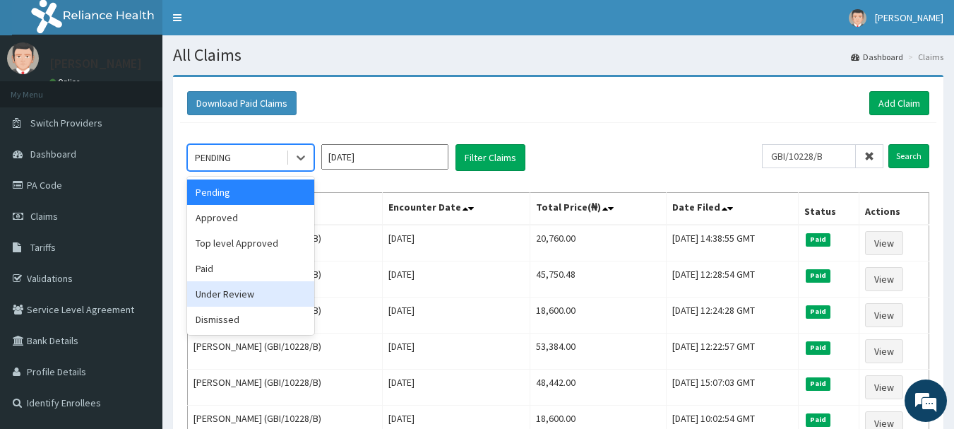
click at [207, 297] on div "Under Review" at bounding box center [250, 293] width 127 height 25
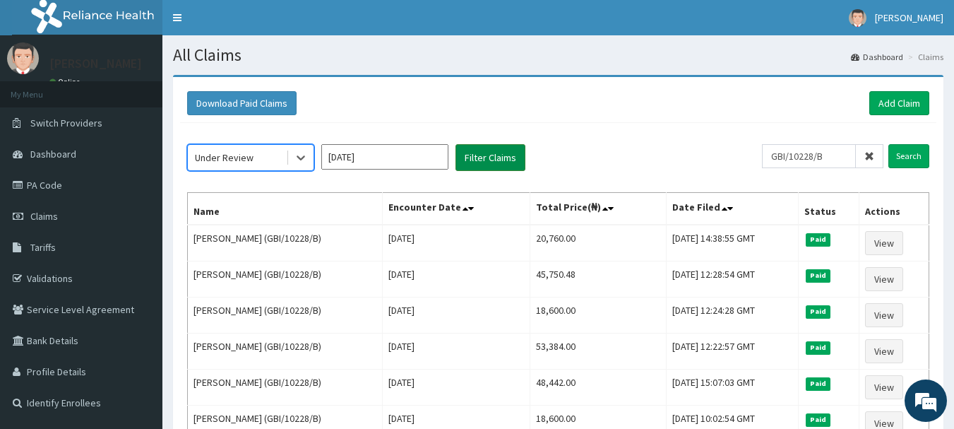
click at [472, 158] on button "Filter Claims" at bounding box center [490, 157] width 70 height 27
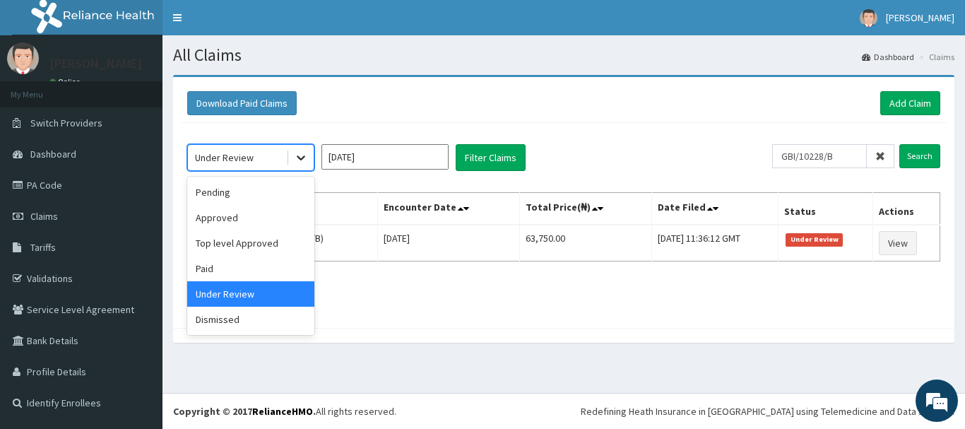
click at [298, 157] on icon at bounding box center [301, 158] width 8 height 5
click at [246, 317] on div "Dismissed" at bounding box center [250, 318] width 127 height 25
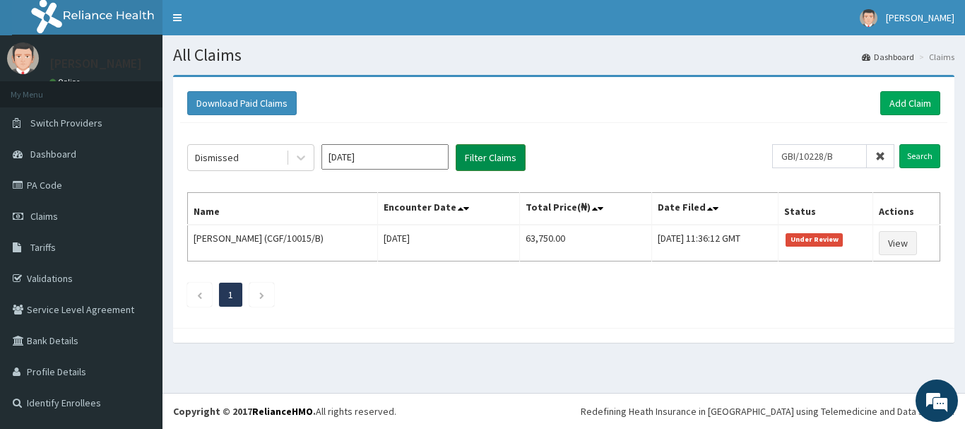
click at [481, 158] on button "Filter Claims" at bounding box center [490, 157] width 70 height 27
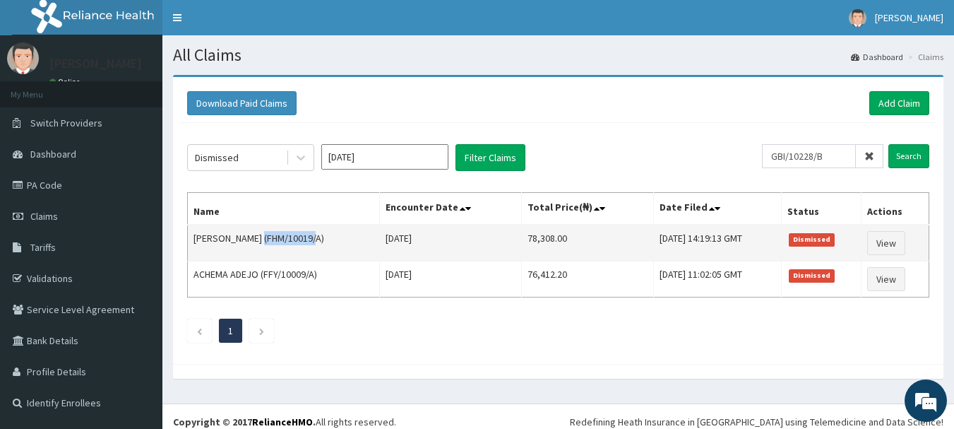
drag, startPoint x: 264, startPoint y: 236, endPoint x: 316, endPoint y: 236, distance: 51.6
click at [318, 233] on td "[PERSON_NAME] (FHM/10019/A)" at bounding box center [284, 243] width 192 height 37
copy td "FHM/10019/A"
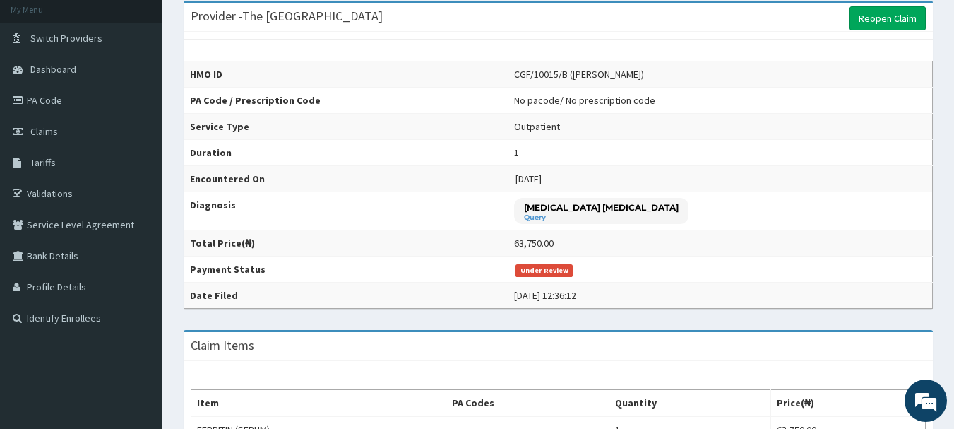
scroll to position [78, 0]
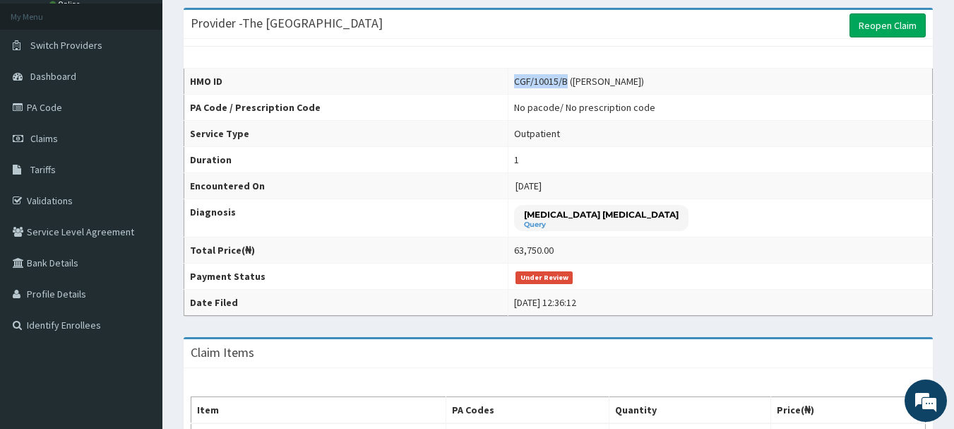
drag, startPoint x: 532, startPoint y: 81, endPoint x: 583, endPoint y: 81, distance: 50.9
click at [583, 81] on div "CGF/10015/B ([PERSON_NAME])" at bounding box center [579, 81] width 130 height 14
copy div "CGF/10015/B"
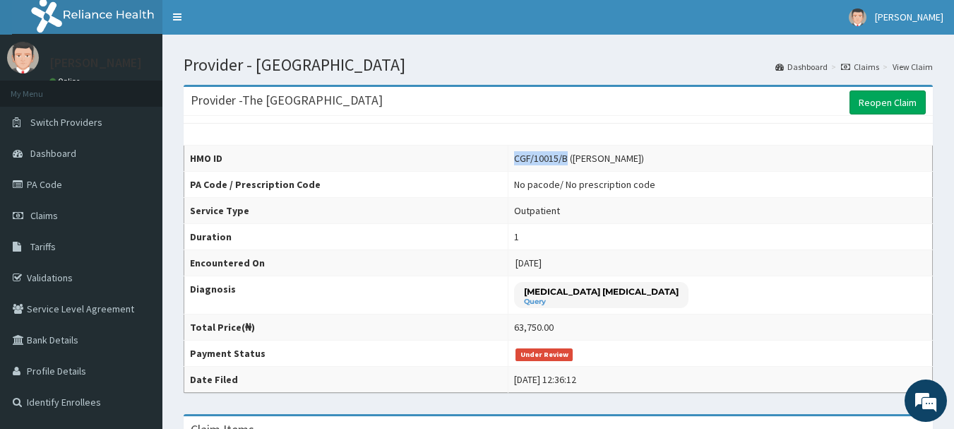
scroll to position [0, 0]
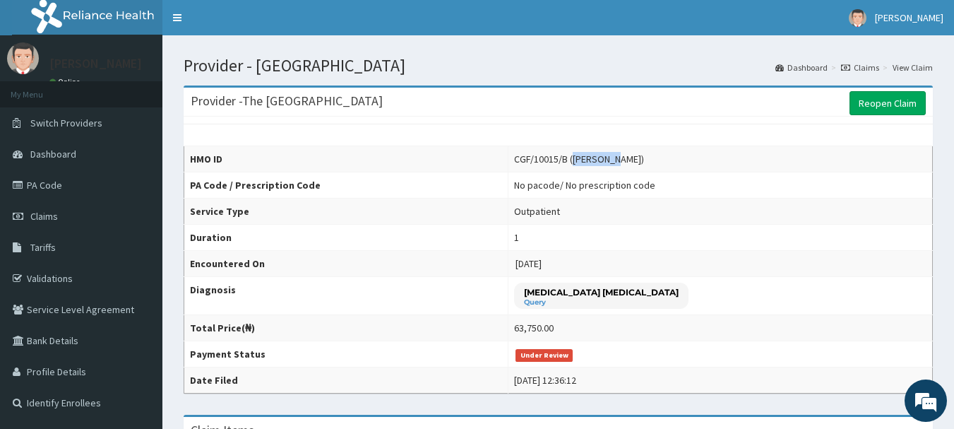
drag, startPoint x: 589, startPoint y: 160, endPoint x: 632, endPoint y: 157, distance: 43.1
click at [632, 157] on div "CGF/10015/B ([PERSON_NAME])" at bounding box center [579, 159] width 130 height 14
copy div "Imaobong"
drag, startPoint x: 638, startPoint y: 160, endPoint x: 730, endPoint y: 193, distance: 98.5
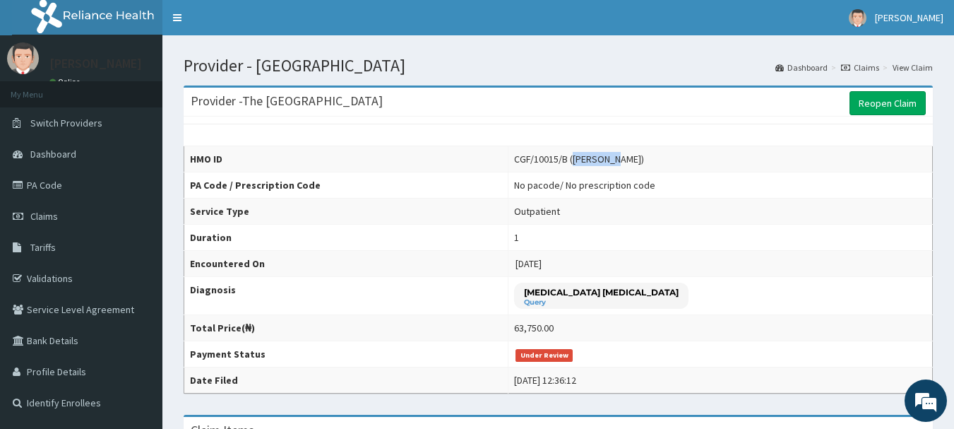
click at [641, 160] on div "CGF/10015/B ([PERSON_NAME])" at bounding box center [579, 159] width 130 height 14
click at [736, 193] on td "No pacode / No prescription code" at bounding box center [720, 185] width 424 height 26
drag, startPoint x: 632, startPoint y: 158, endPoint x: 648, endPoint y: 158, distance: 16.2
click at [644, 158] on div "CGF/10015/B ([PERSON_NAME])" at bounding box center [579, 159] width 130 height 14
copy div "Uko"
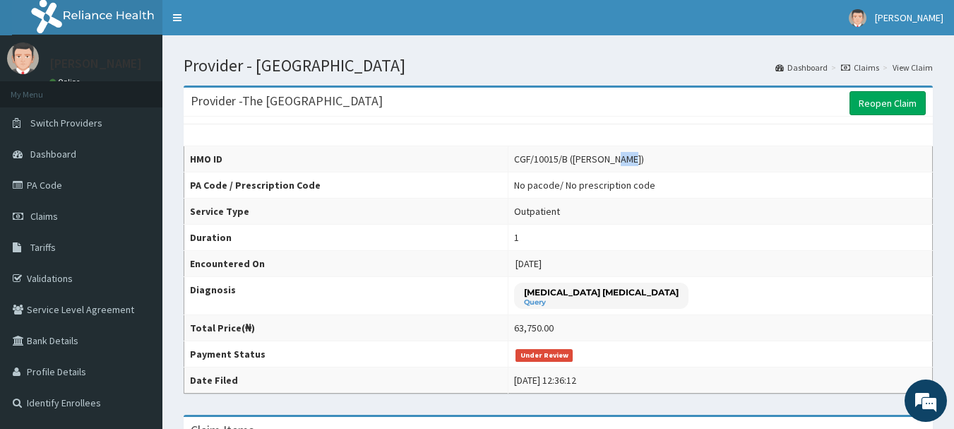
scroll to position [424, 0]
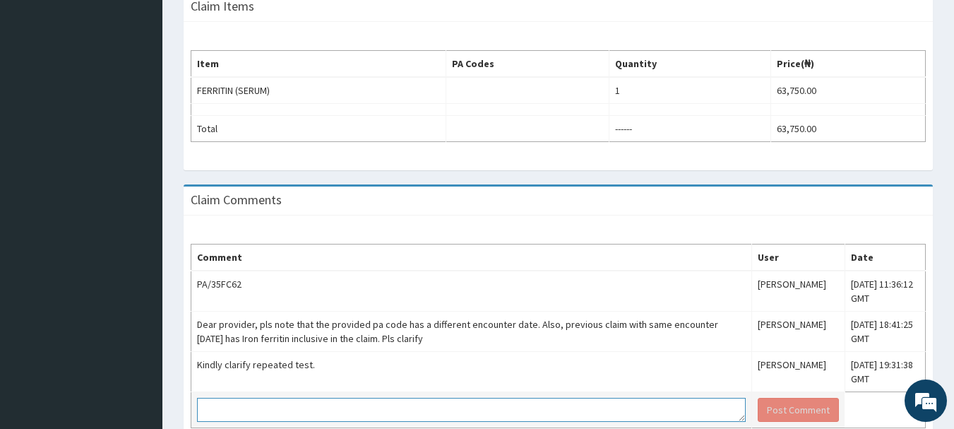
click at [231, 412] on textarea at bounding box center [471, 410] width 549 height 24
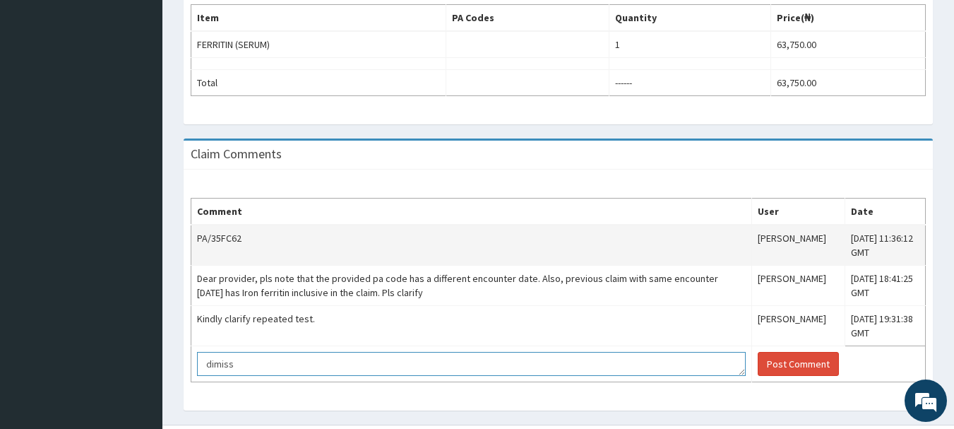
scroll to position [494, 0]
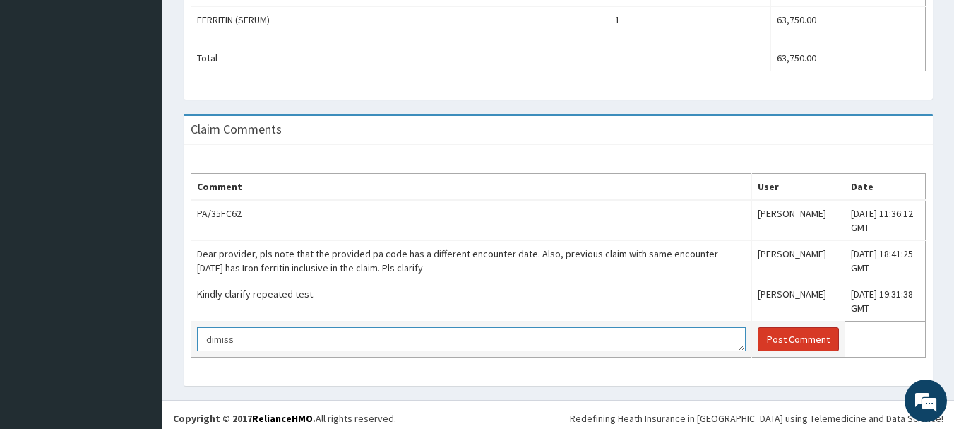
type textarea "dimiss"
click at [758, 337] on button "Post Comment" at bounding box center [798, 339] width 81 height 24
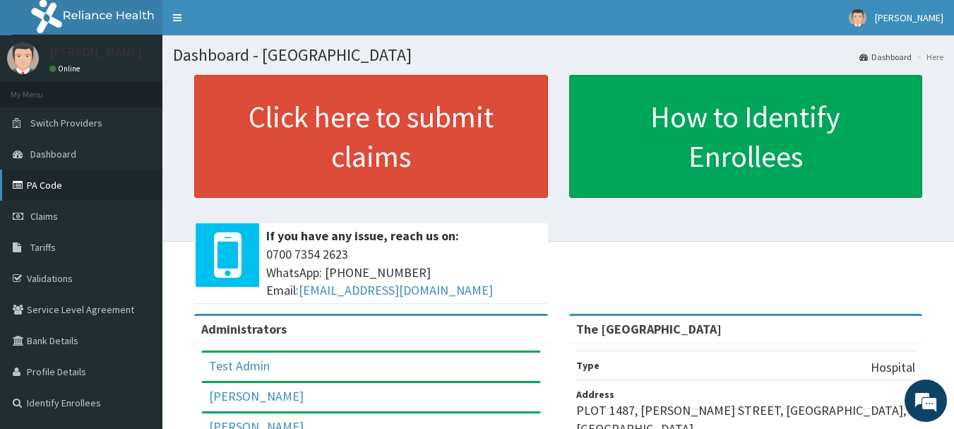
click at [78, 183] on link "PA Code" at bounding box center [81, 184] width 162 height 31
click at [70, 212] on link "Claims" at bounding box center [81, 216] width 162 height 31
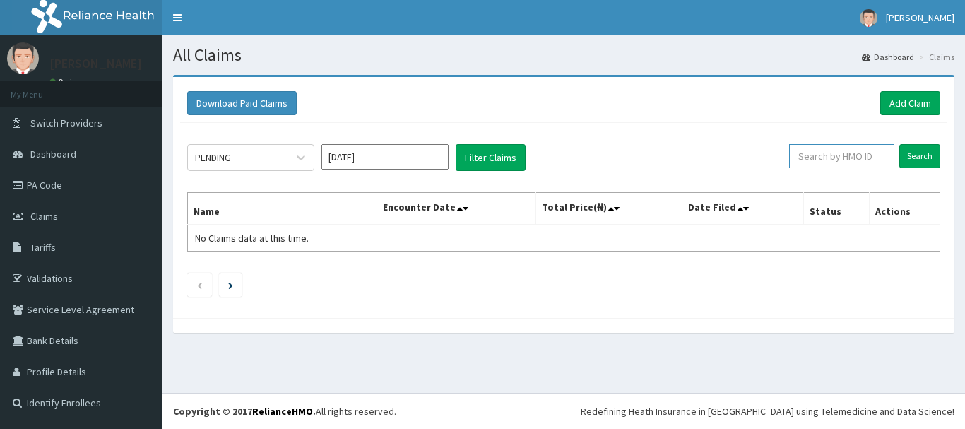
paste input "Uko"
type input "Uko"
click at [880, 153] on icon at bounding box center [880, 156] width 10 height 10
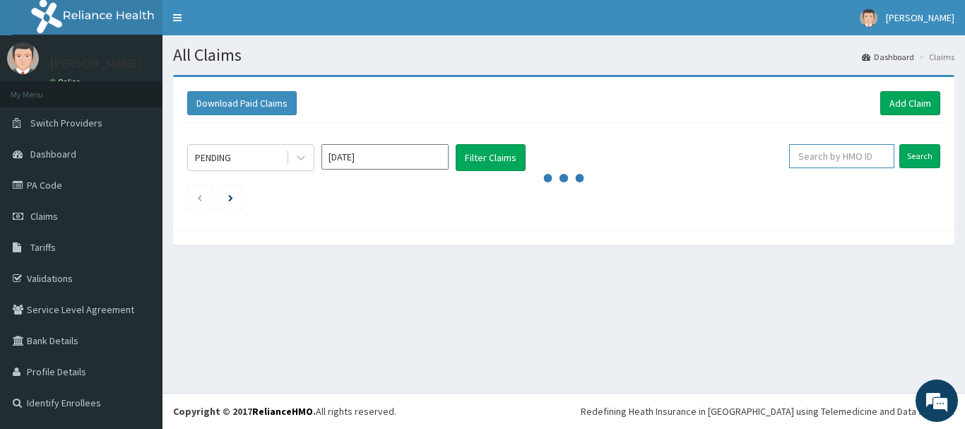
paste input "FHM/10019/A"
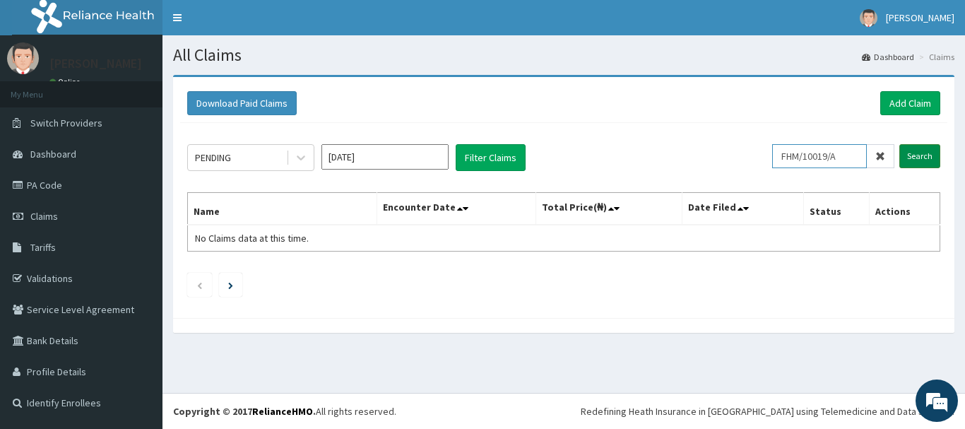
type input "FHM/10019/A"
click at [908, 155] on input "Search" at bounding box center [919, 156] width 41 height 24
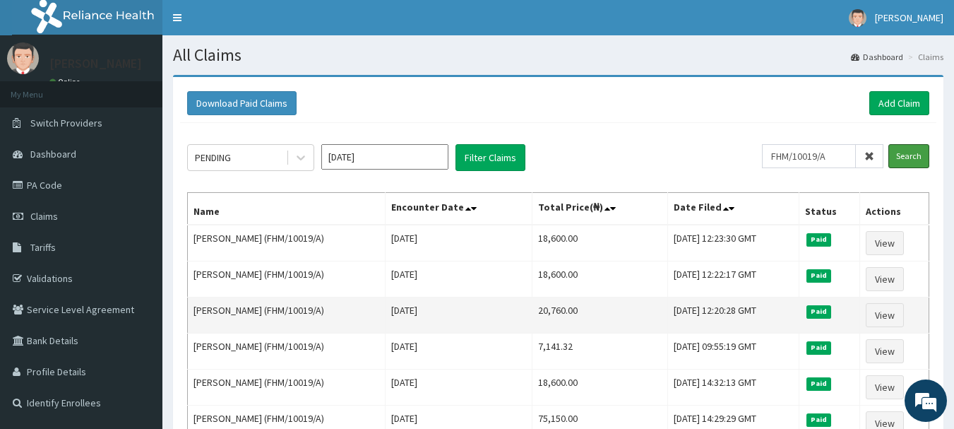
scroll to position [71, 0]
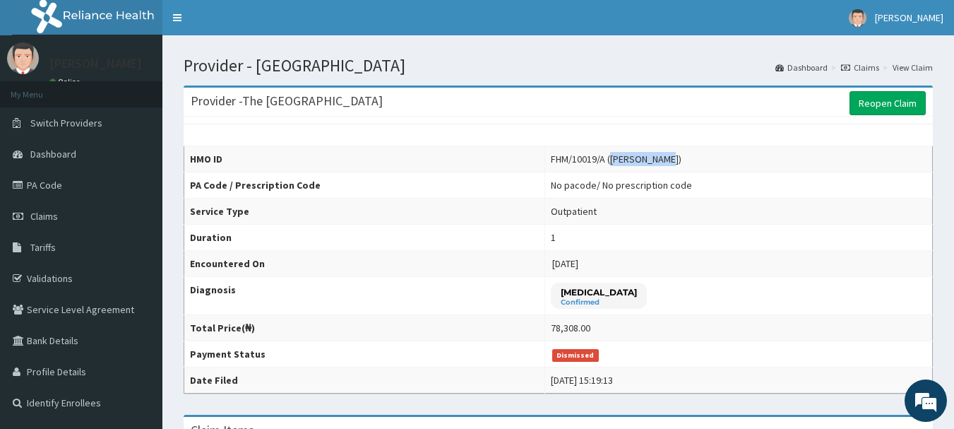
drag, startPoint x: 603, startPoint y: 159, endPoint x: 668, endPoint y: 153, distance: 65.3
click at [668, 153] on div "FHM/10019/A (MARY AGUEBOR)" at bounding box center [616, 159] width 131 height 14
copy div "MARY AGUEBOR"
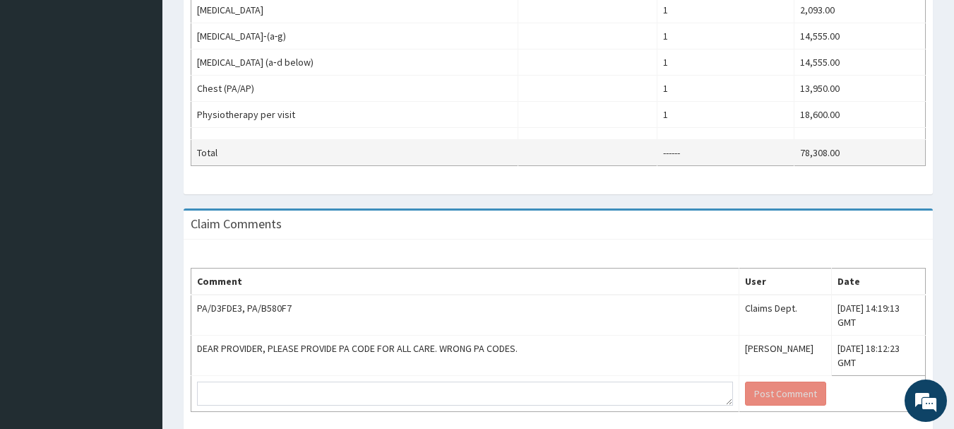
scroll to position [564, 0]
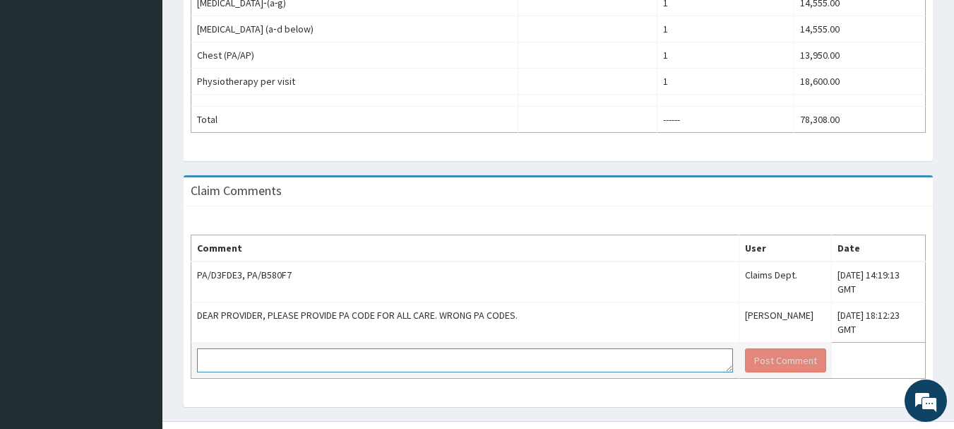
click at [230, 348] on textarea at bounding box center [465, 360] width 536 height 24
paste textarea "Hello Partner, Thank you for contacting Reliance HMO. Please use the web form f…"
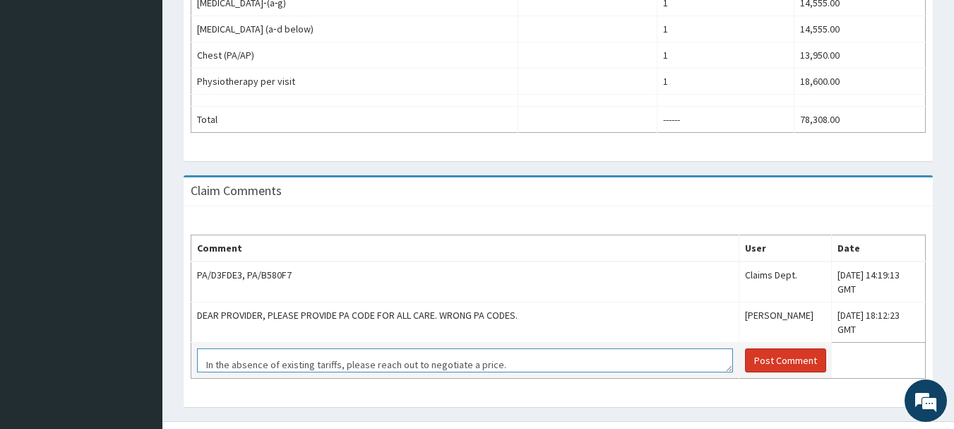
type textarea "Hello Partner, Thank you for contacting Reliance HMO. Please use the web form f…"
click at [745, 348] on button "Post Comment" at bounding box center [785, 360] width 81 height 24
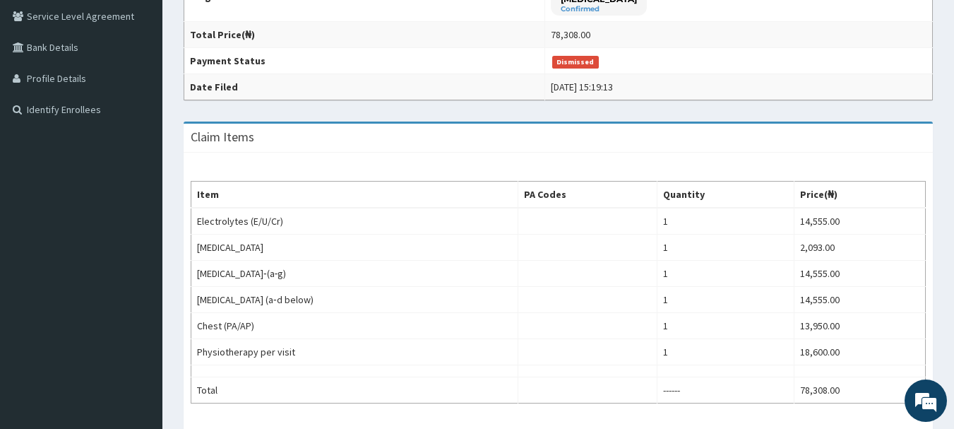
scroll to position [67, 0]
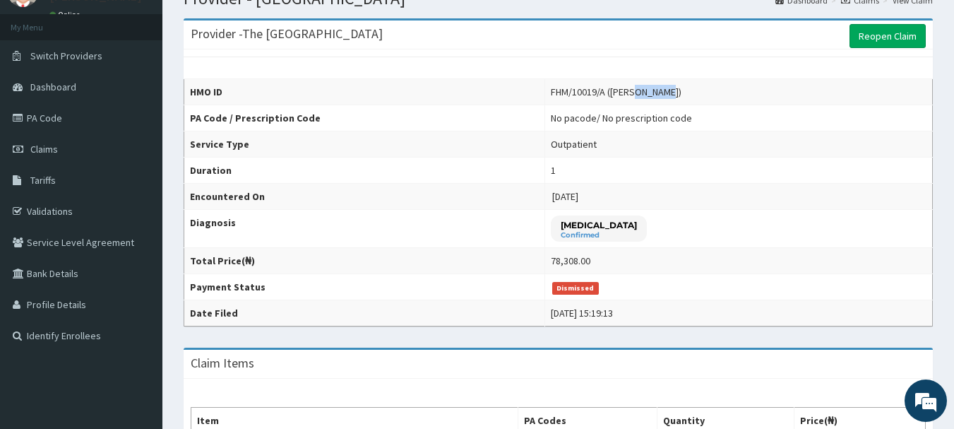
drag, startPoint x: 629, startPoint y: 95, endPoint x: 668, endPoint y: 89, distance: 39.2
click at [668, 89] on div "FHM/10019/A (MARY AGUEBOR)" at bounding box center [616, 92] width 131 height 14
copy div "AGUEBOR"
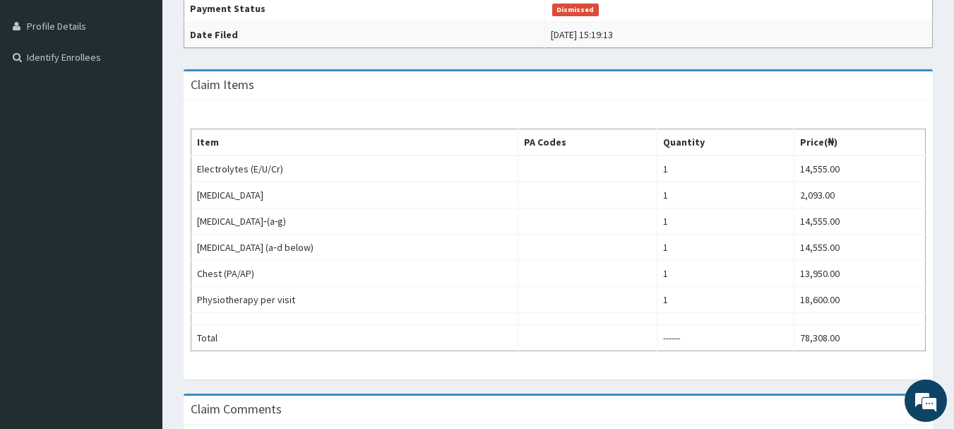
scroll to position [0, 0]
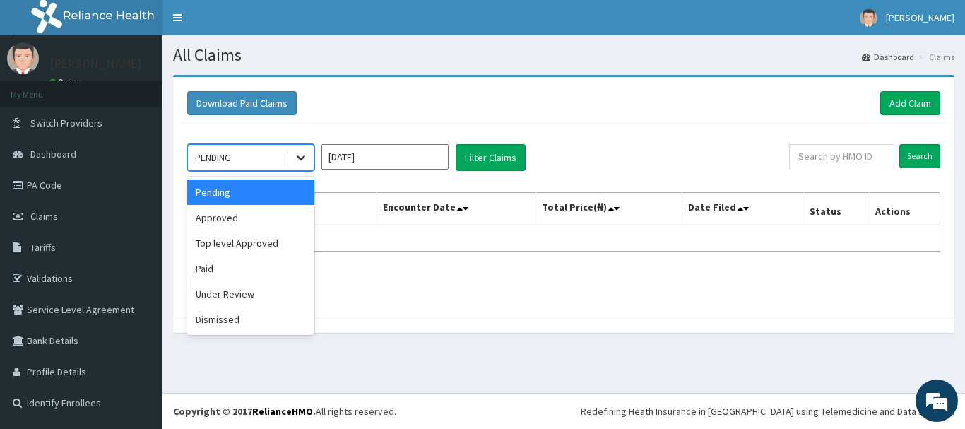
click at [299, 156] on icon at bounding box center [301, 157] width 14 height 14
click at [228, 321] on div "Dismissed" at bounding box center [250, 318] width 127 height 25
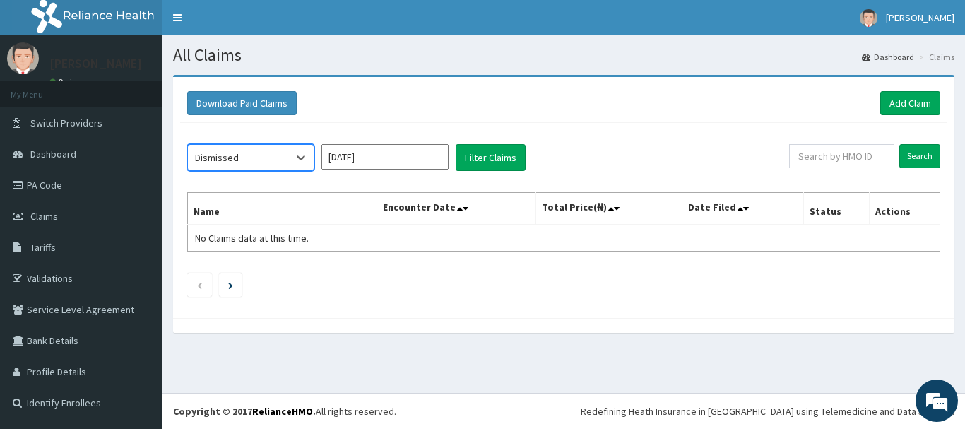
click at [436, 157] on input "[DATE]" at bounding box center [384, 156] width 127 height 25
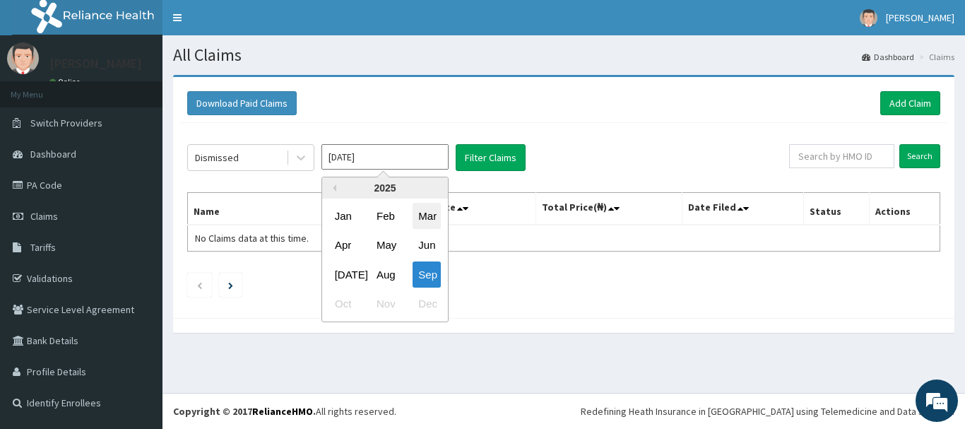
click at [427, 214] on div "Mar" at bounding box center [426, 216] width 28 height 26
type input "[DATE]"
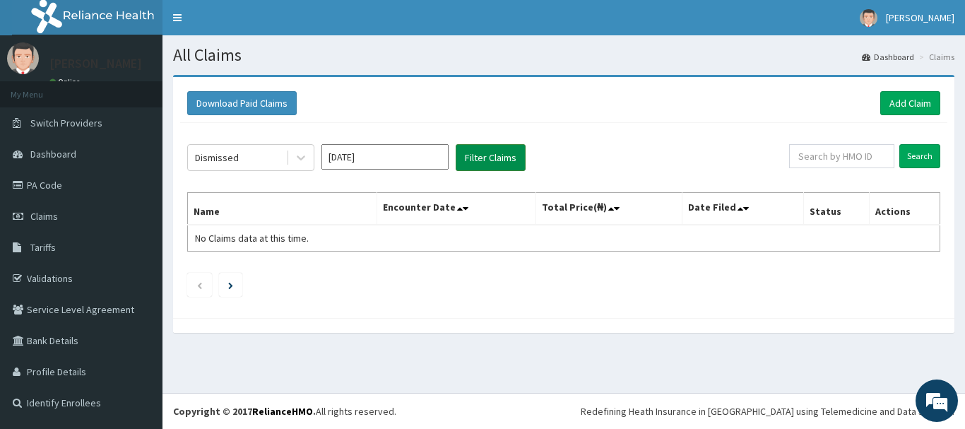
click at [492, 155] on button "Filter Claims" at bounding box center [490, 157] width 70 height 27
click at [301, 156] on icon at bounding box center [301, 157] width 14 height 14
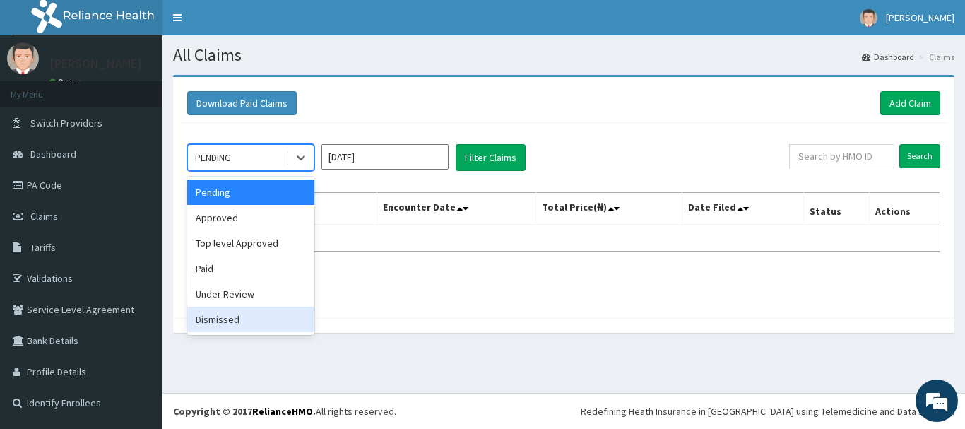
click at [222, 318] on div "Dismissed" at bounding box center [250, 318] width 127 height 25
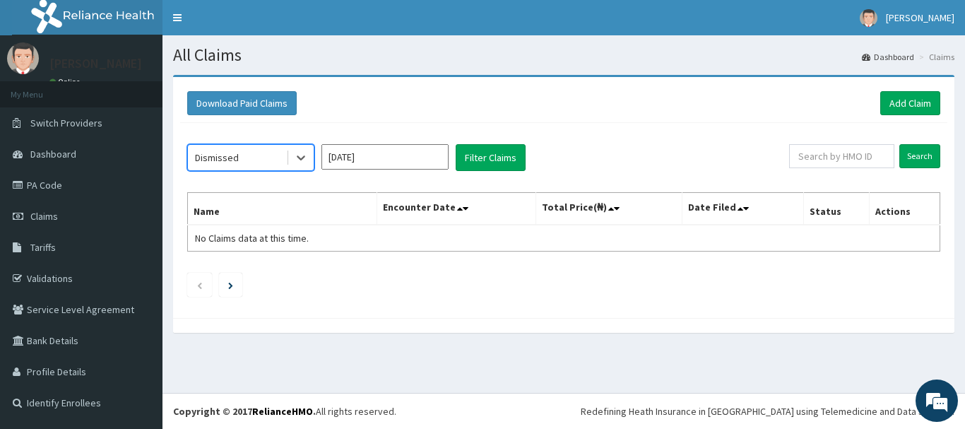
click at [438, 155] on input "Sep 2025" at bounding box center [384, 156] width 127 height 25
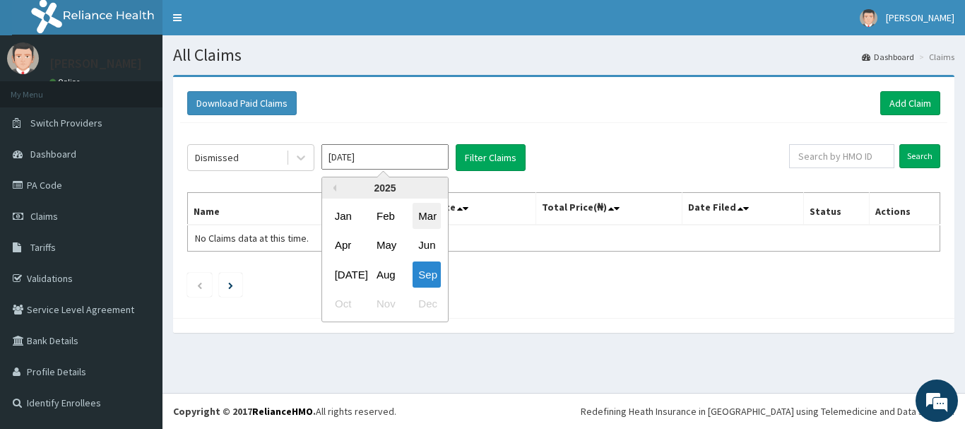
click at [424, 215] on div "Mar" at bounding box center [426, 216] width 28 height 26
type input "Mar 2025"
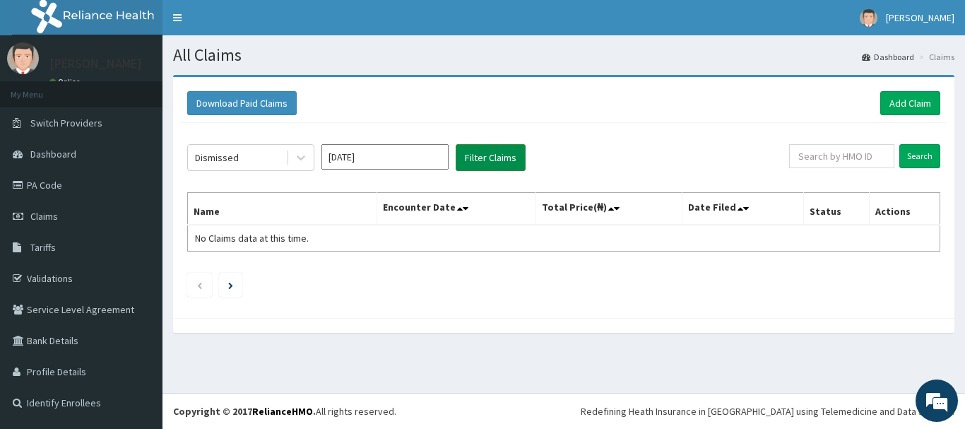
click at [484, 155] on button "Filter Claims" at bounding box center [490, 157] width 70 height 27
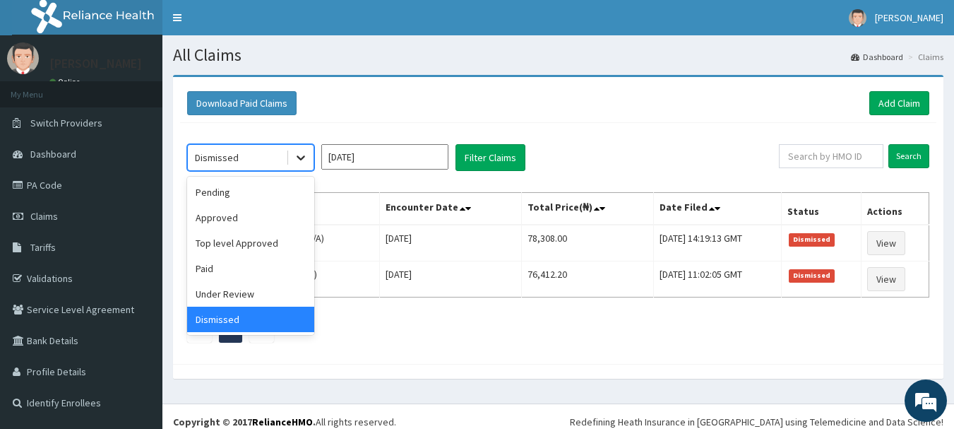
click at [297, 157] on icon at bounding box center [301, 158] width 8 height 5
click at [229, 293] on div "Under Review" at bounding box center [250, 293] width 127 height 25
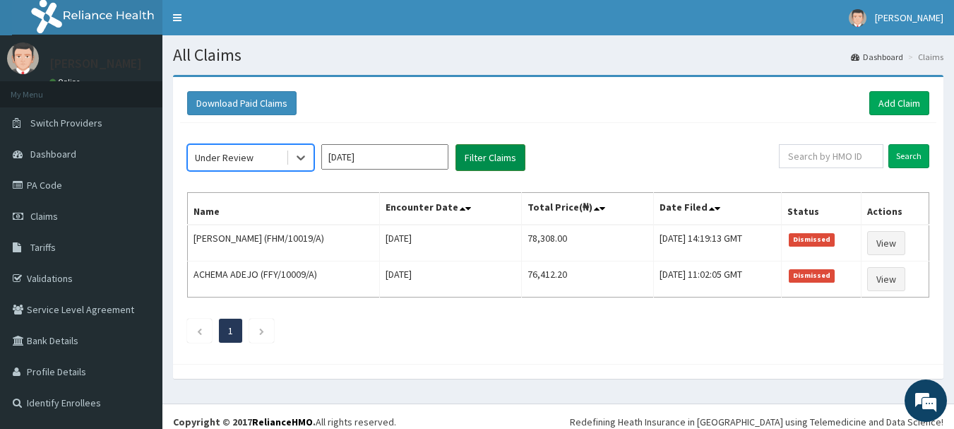
click at [482, 155] on button "Filter Claims" at bounding box center [490, 157] width 70 height 27
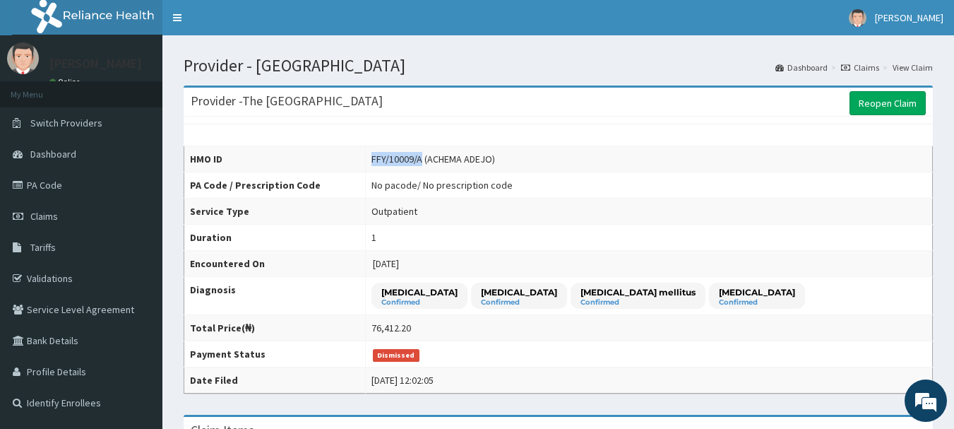
drag, startPoint x: 349, startPoint y: 158, endPoint x: 397, endPoint y: 159, distance: 48.0
click at [397, 159] on div "FFY/10009/A (ACHEMA ADEJO)" at bounding box center [433, 159] width 124 height 14
copy div "FFY/10009/A"
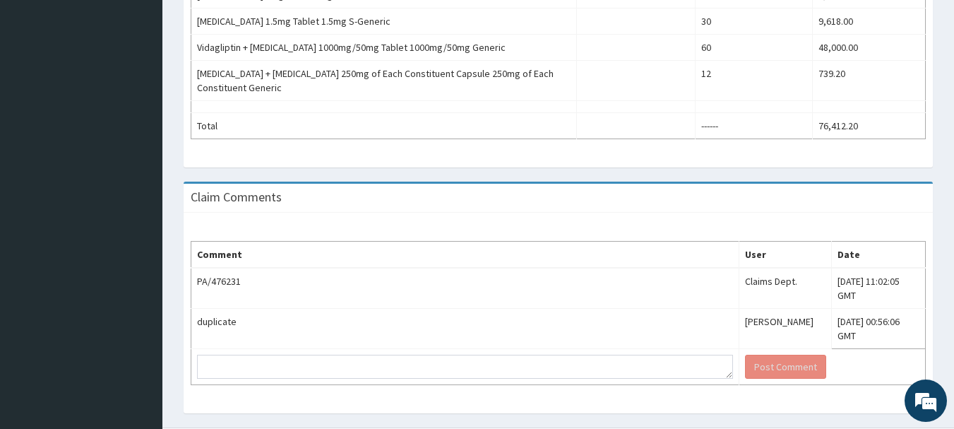
scroll to position [630, 0]
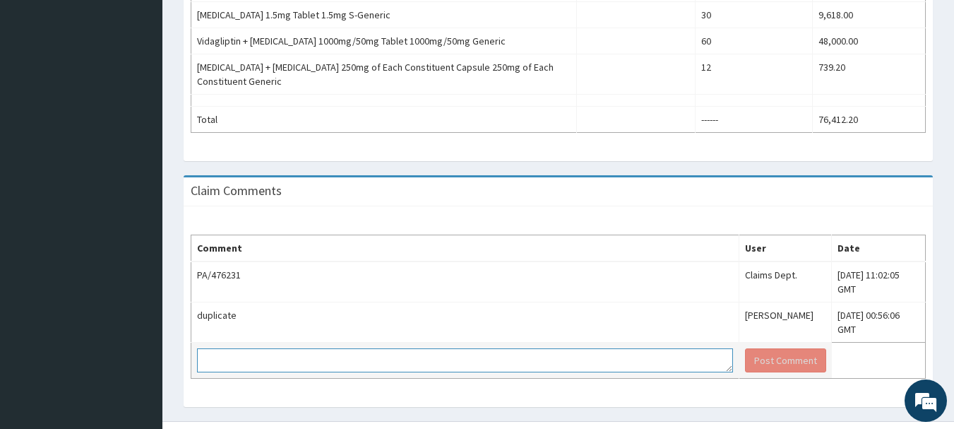
click at [238, 348] on textarea at bounding box center [465, 360] width 536 height 24
type textarea "dismiss"
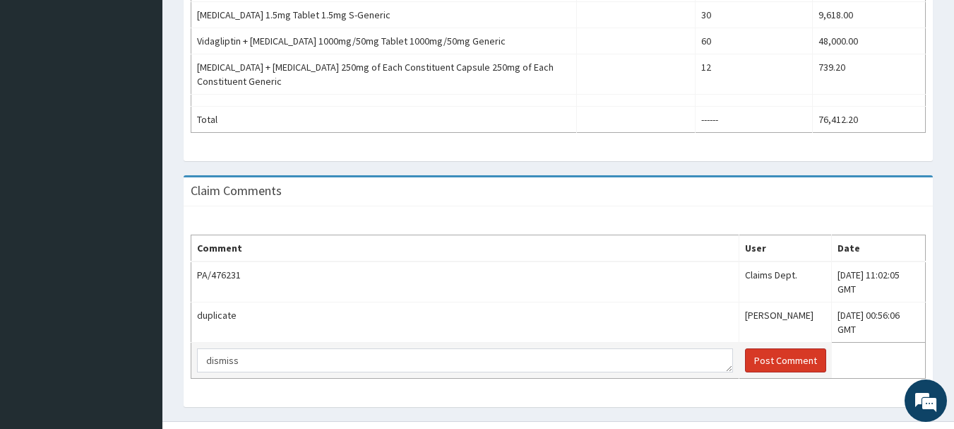
click at [745, 348] on button "Post Comment" at bounding box center [785, 360] width 81 height 24
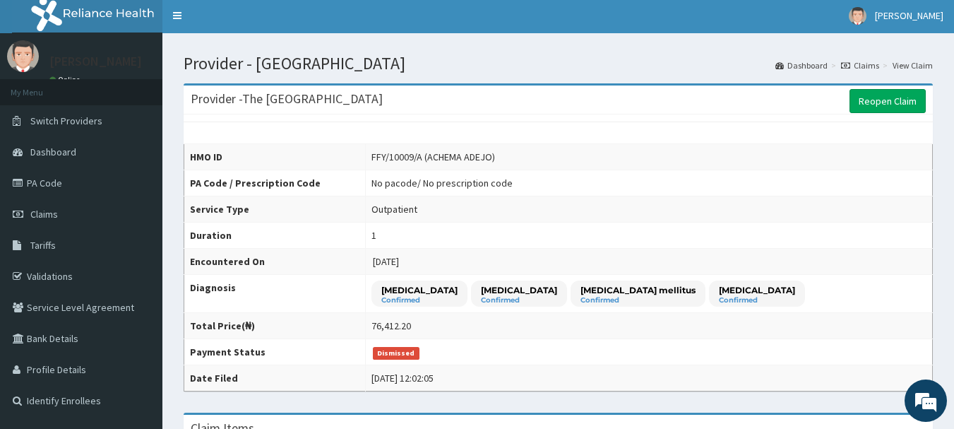
scroll to position [0, 0]
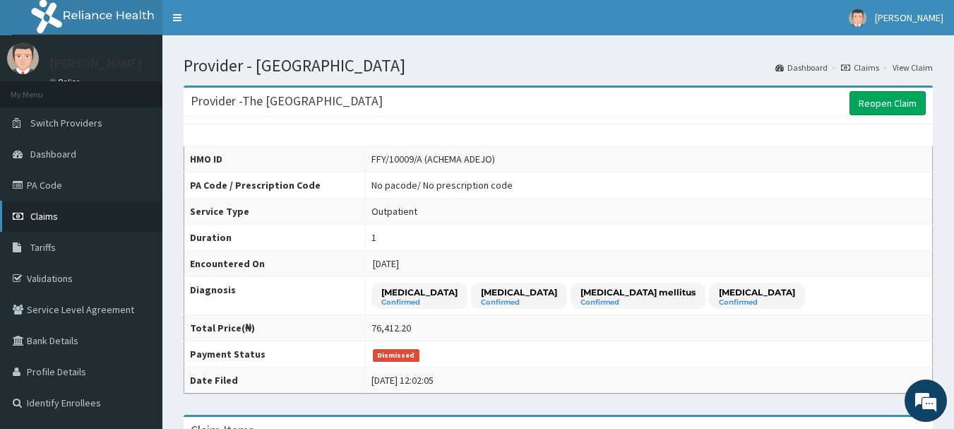
click at [54, 213] on span "Claims" at bounding box center [44, 216] width 28 height 13
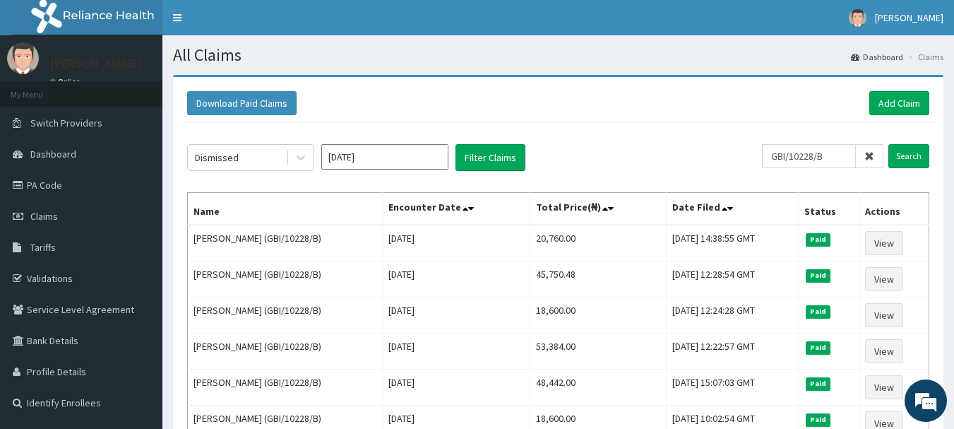
click at [871, 156] on icon at bounding box center [869, 156] width 10 height 10
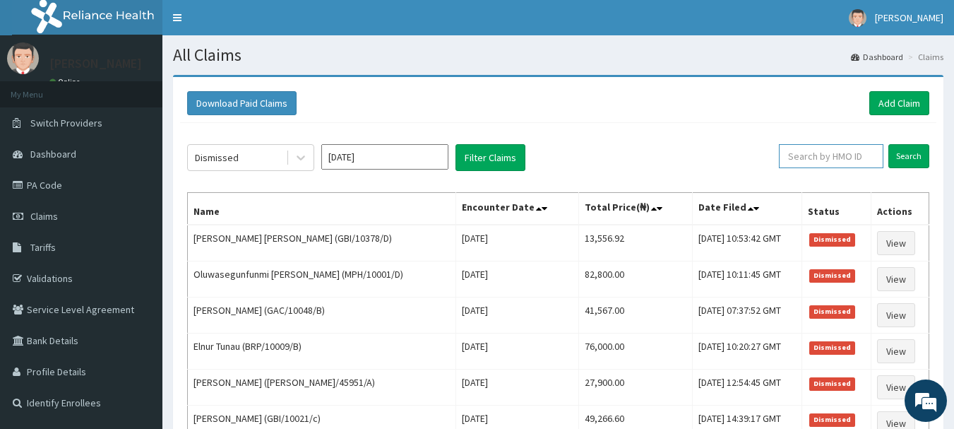
paste input "FFY/10009/A"
type input "FFY/10009/A"
click at [905, 153] on input "Search" at bounding box center [908, 156] width 41 height 24
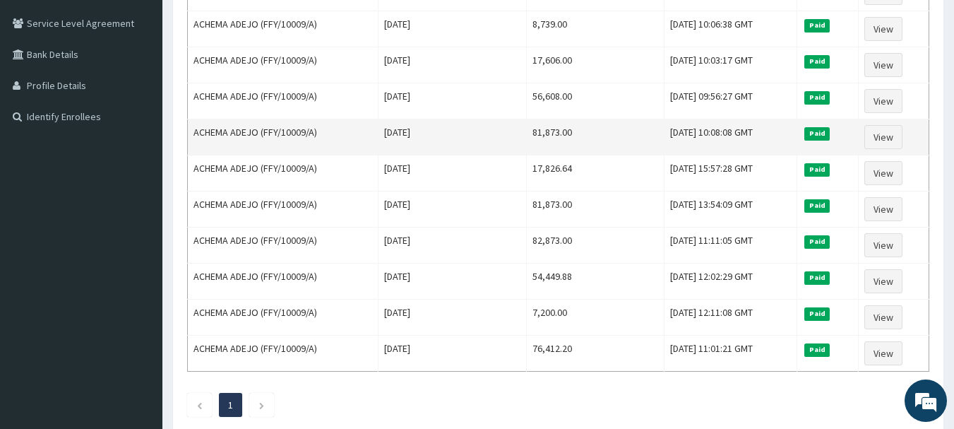
scroll to position [353, 0]
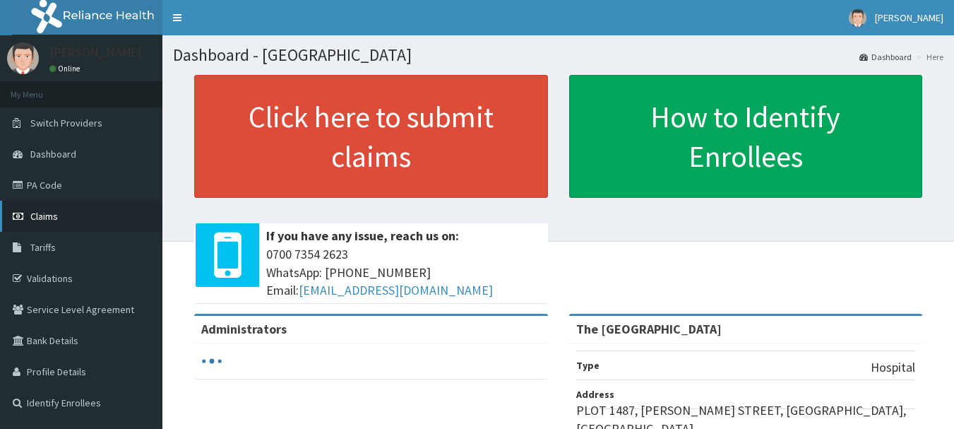
click at [54, 218] on span "Claims" at bounding box center [44, 216] width 28 height 13
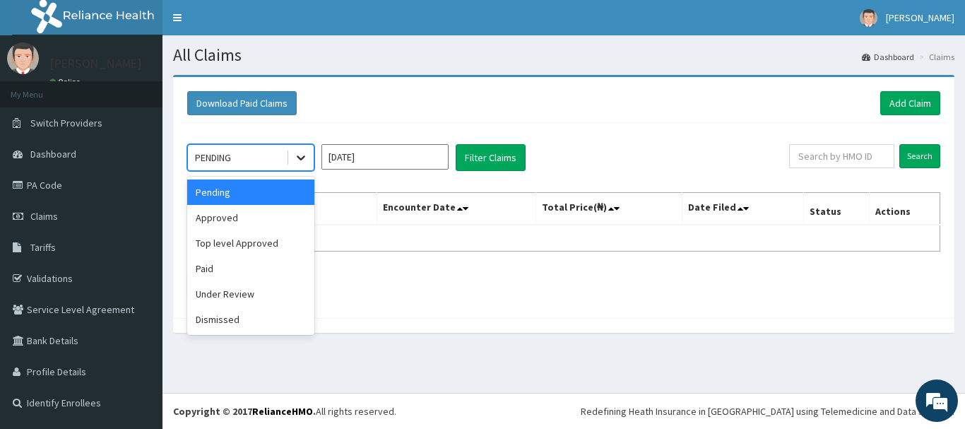
click at [302, 158] on icon at bounding box center [301, 158] width 8 height 5
